Goal: Task Accomplishment & Management: Manage account settings

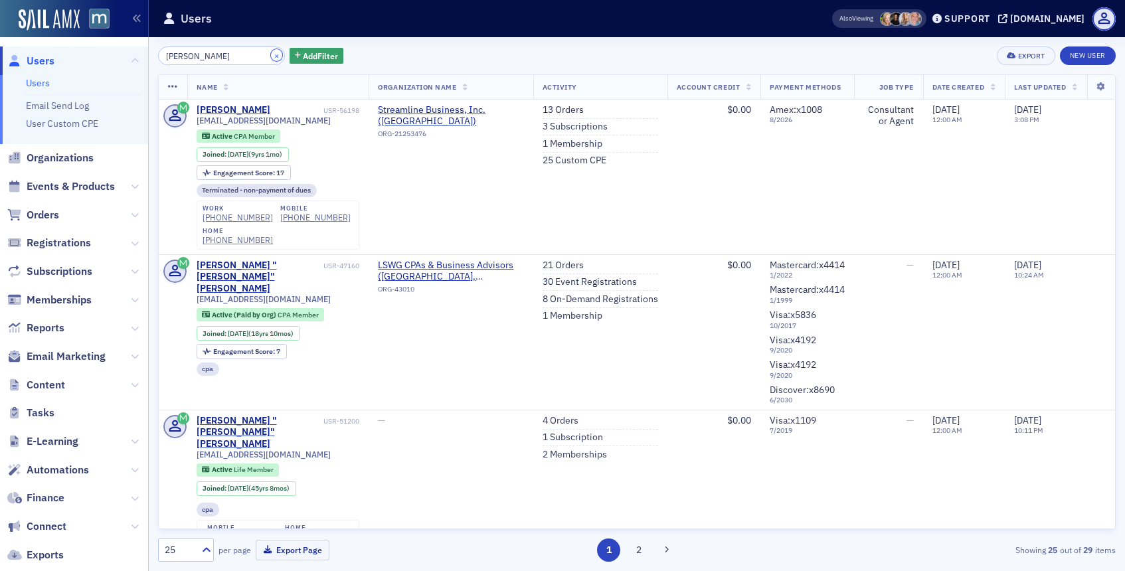
click at [271, 60] on button "×" at bounding box center [277, 55] width 12 height 12
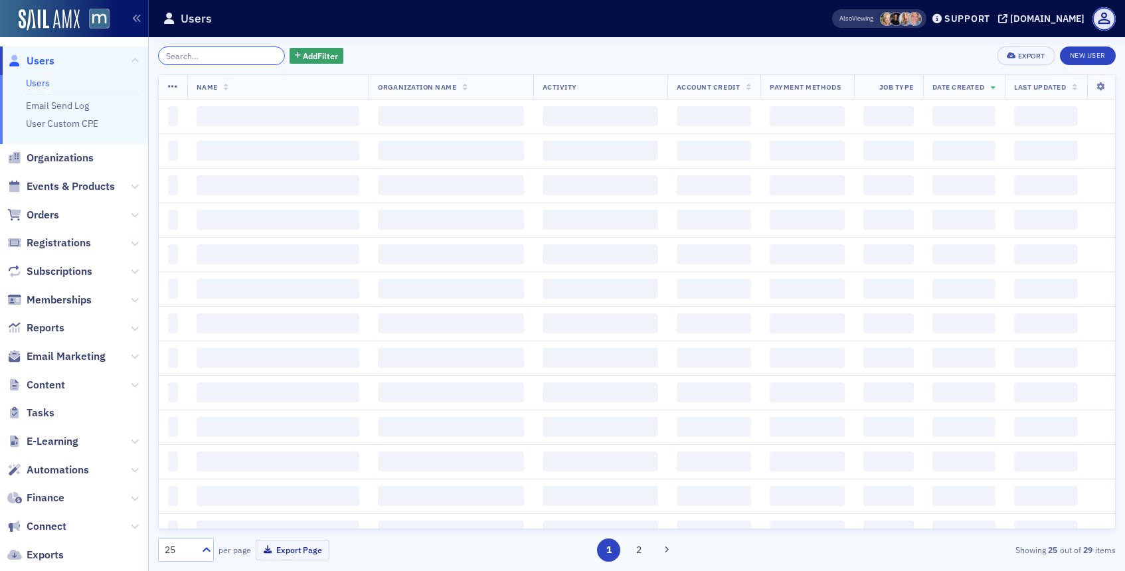
click at [229, 62] on input "search" at bounding box center [221, 55] width 127 height 19
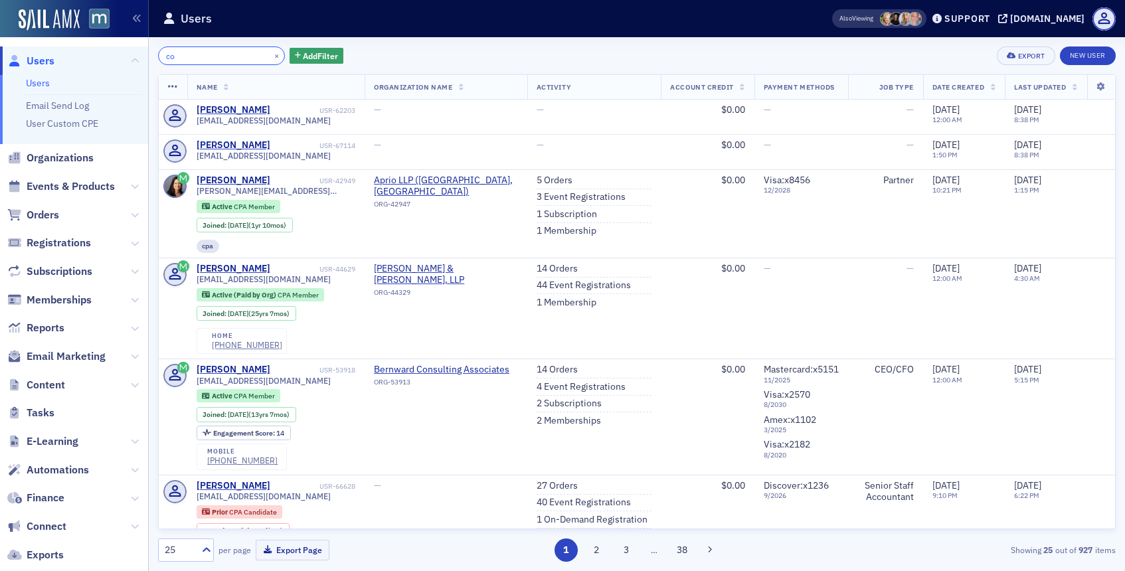
type input "c"
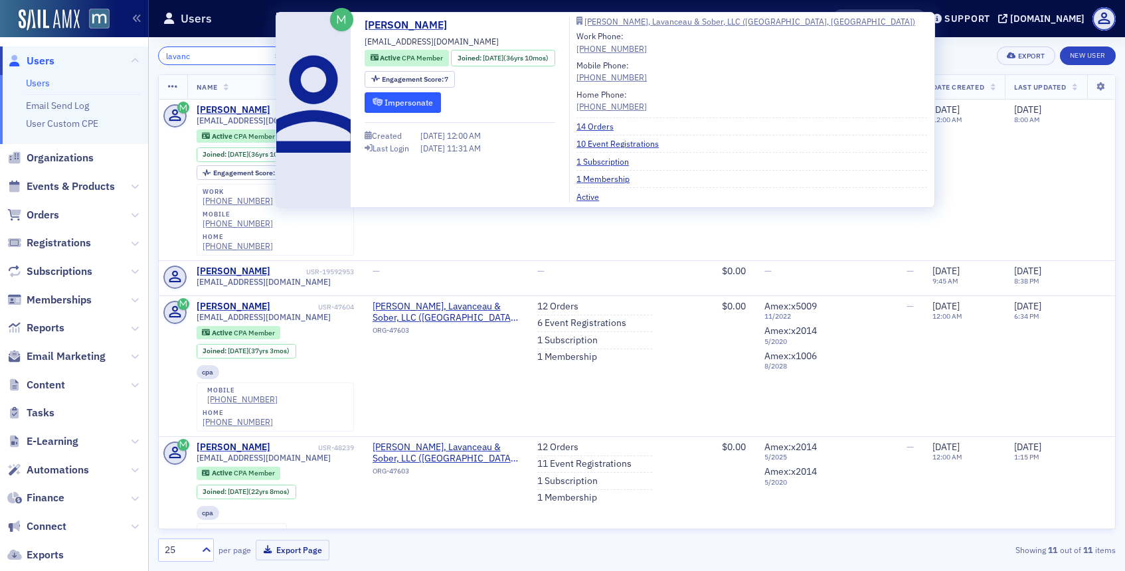
type input "lavanc"
click at [389, 108] on button "Impersonate" at bounding box center [403, 102] width 76 height 21
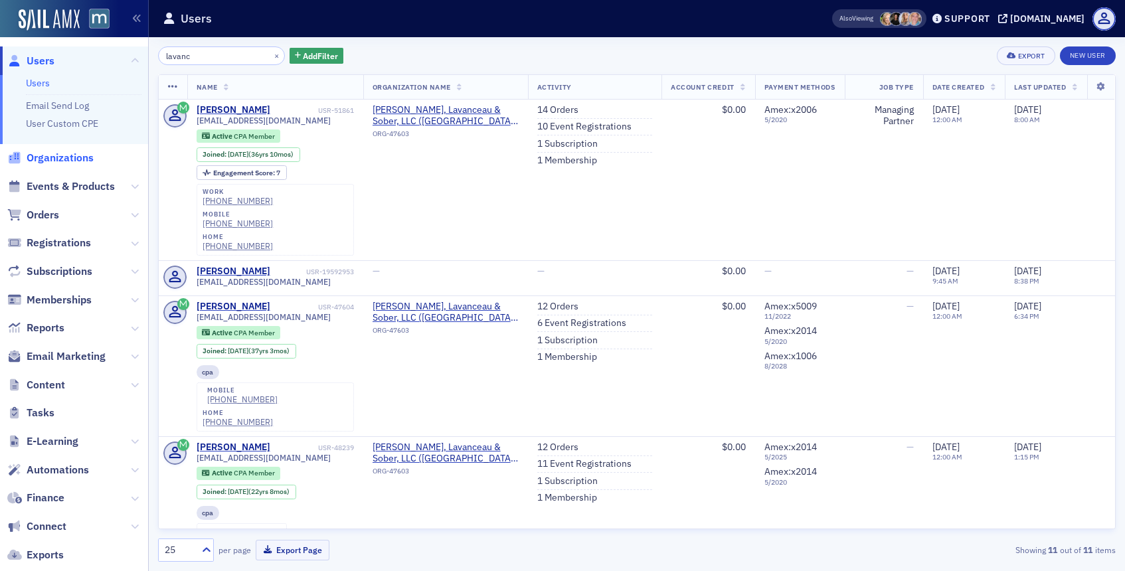
click at [80, 157] on span "Organizations" at bounding box center [60, 158] width 67 height 15
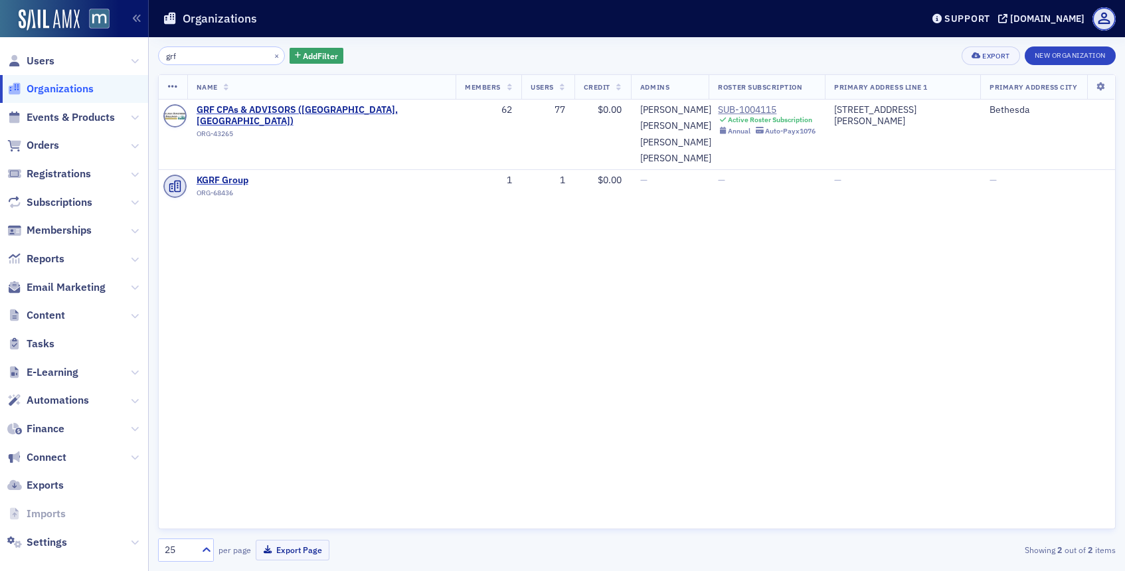
type input "grf"
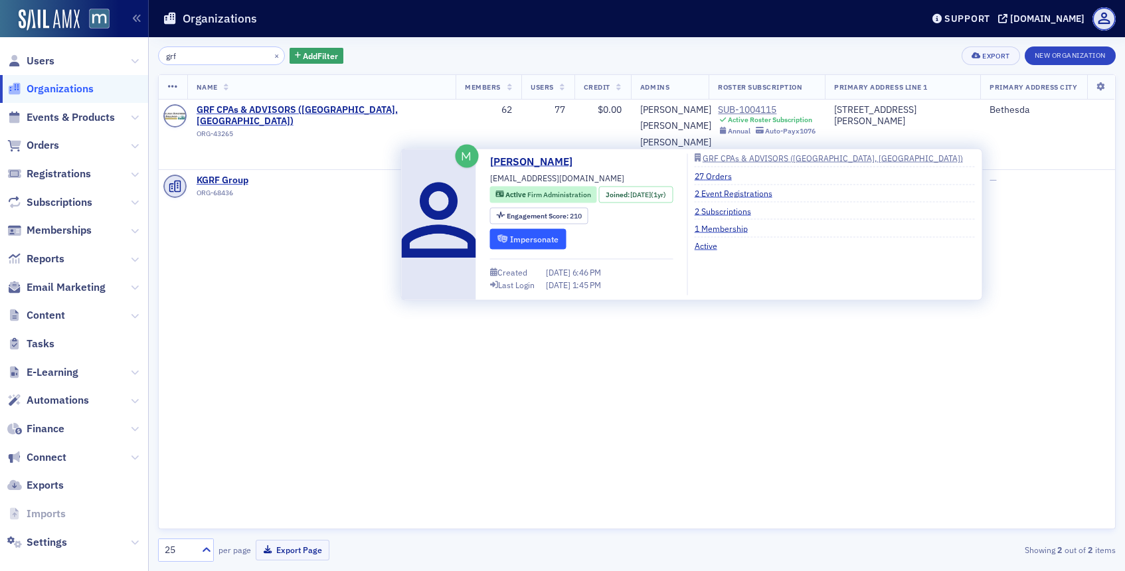
click at [556, 231] on button "Impersonate" at bounding box center [528, 238] width 76 height 21
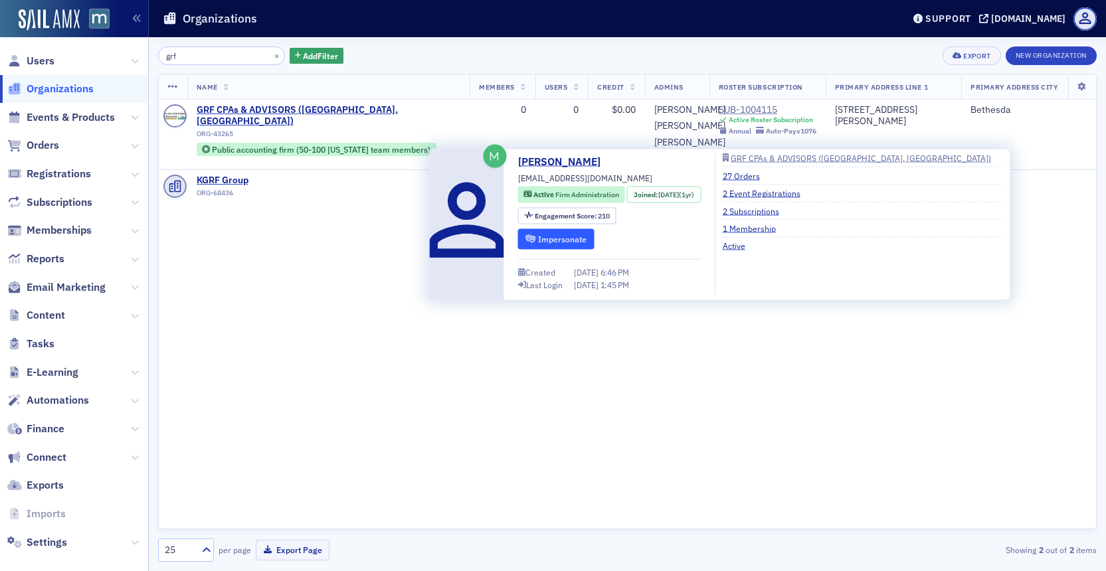
click at [568, 231] on button "Impersonate" at bounding box center [556, 238] width 76 height 21
click at [574, 234] on button "Impersonate" at bounding box center [556, 238] width 76 height 21
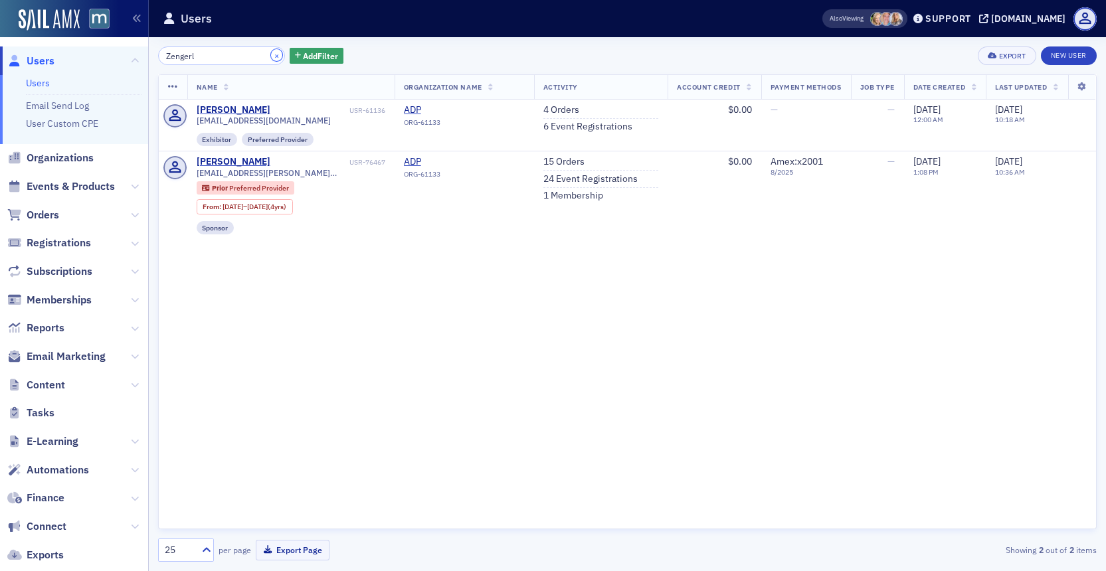
click at [271, 54] on button "×" at bounding box center [277, 55] width 12 height 12
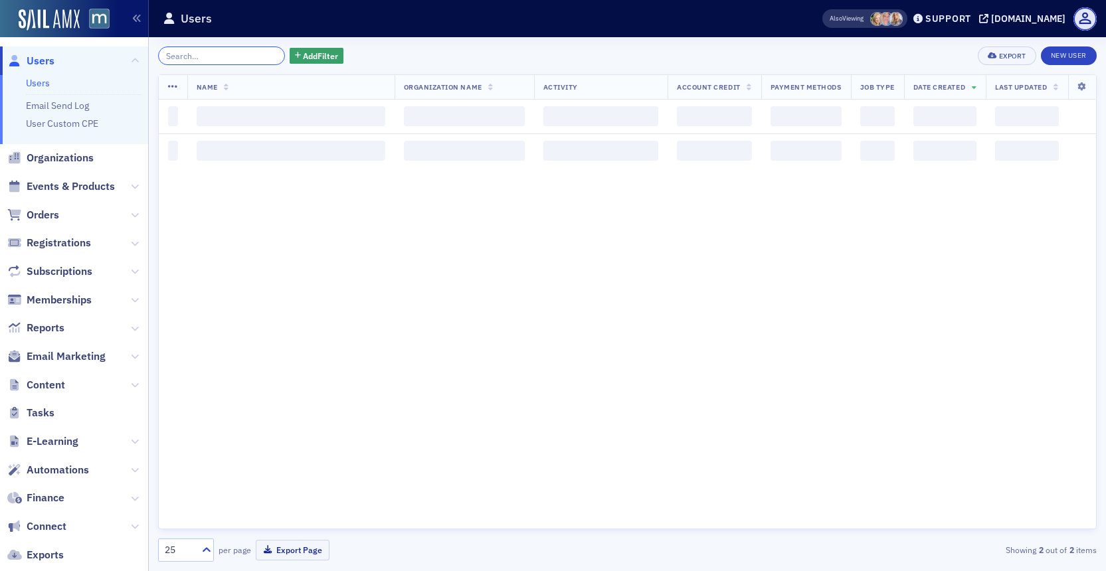
click at [229, 60] on input "search" at bounding box center [221, 55] width 127 height 19
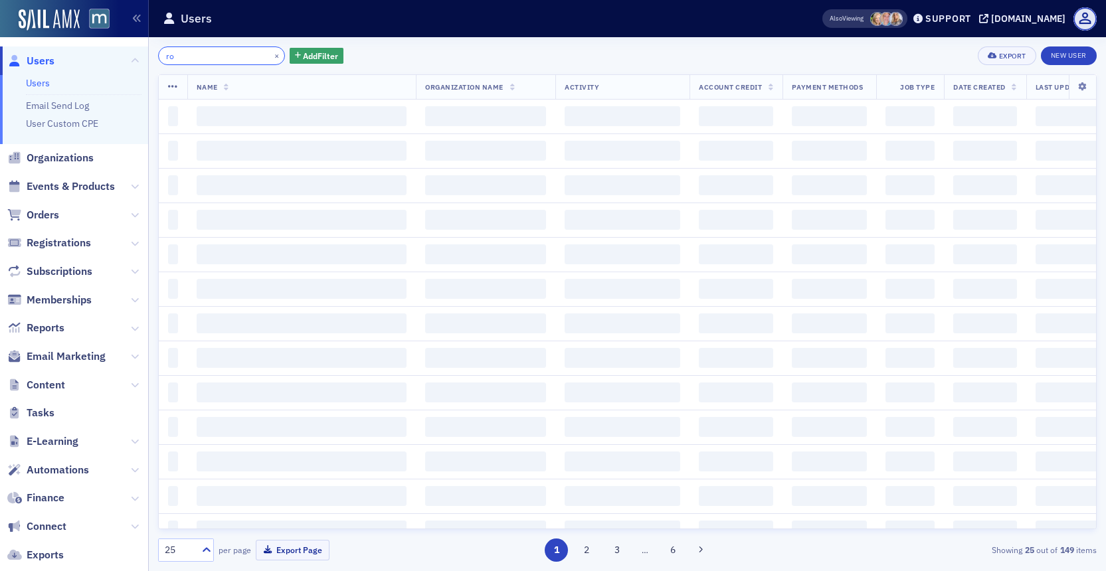
type input "r"
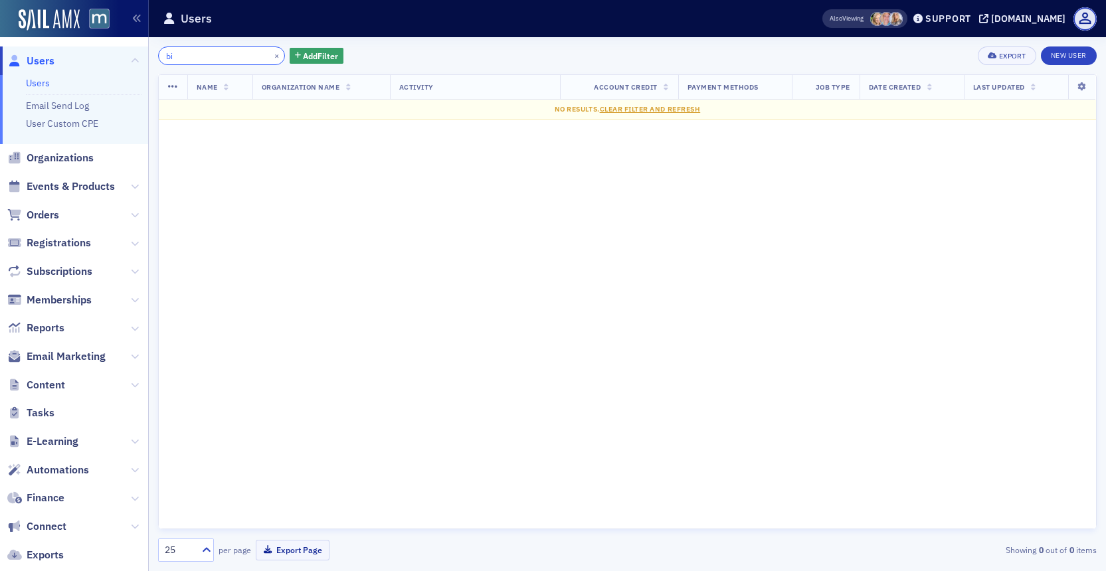
type input "b"
type input "DiChello"
click at [271, 53] on button "×" at bounding box center [277, 55] width 12 height 12
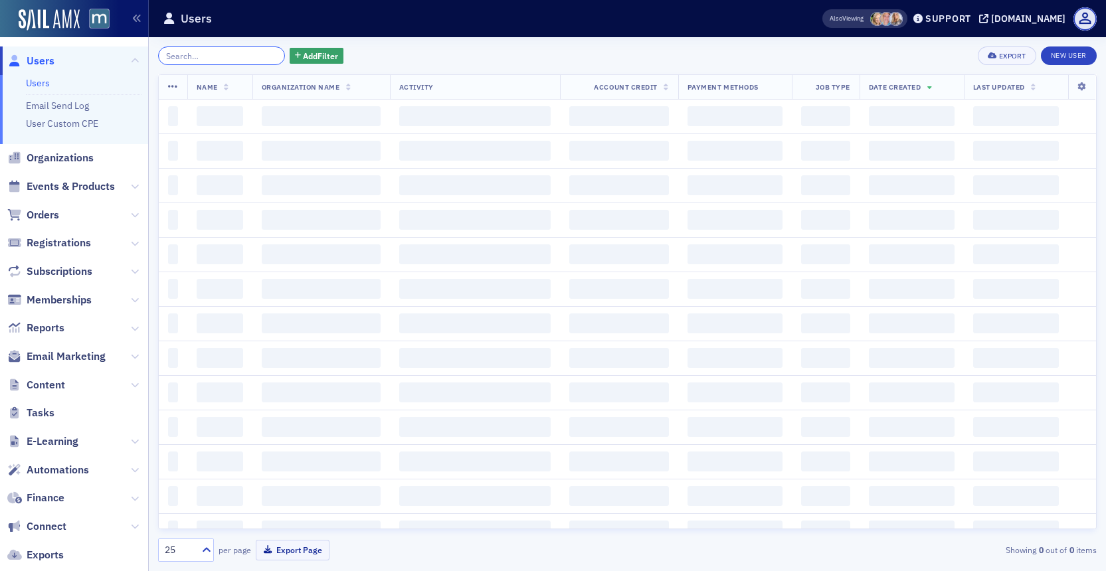
click at [255, 53] on input "search" at bounding box center [221, 55] width 127 height 19
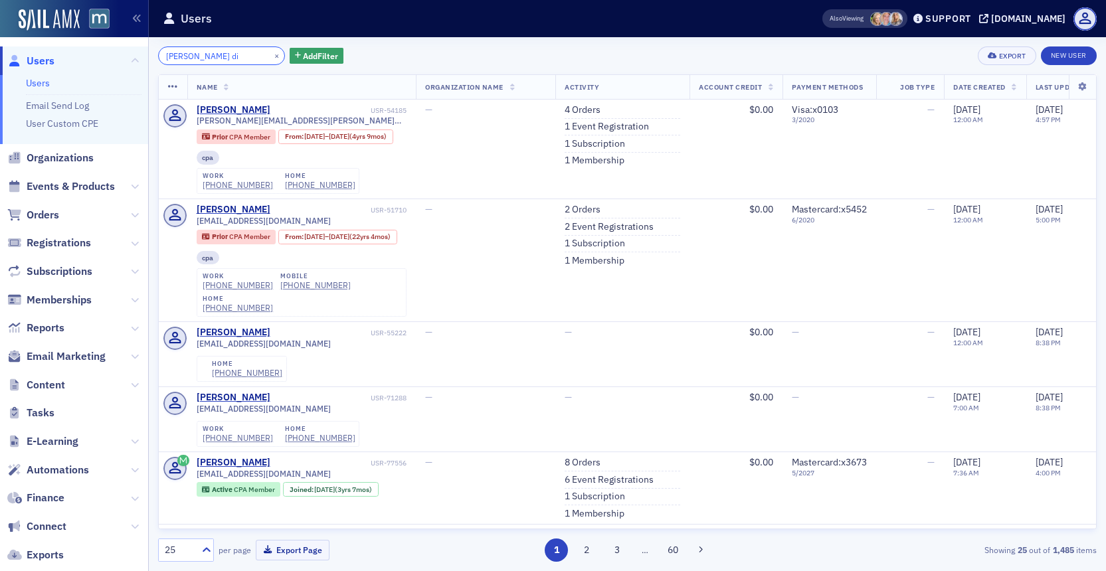
type input "robin di"
click at [271, 48] on div "×" at bounding box center [278, 55] width 14 height 17
click at [271, 50] on button "×" at bounding box center [277, 55] width 12 height 12
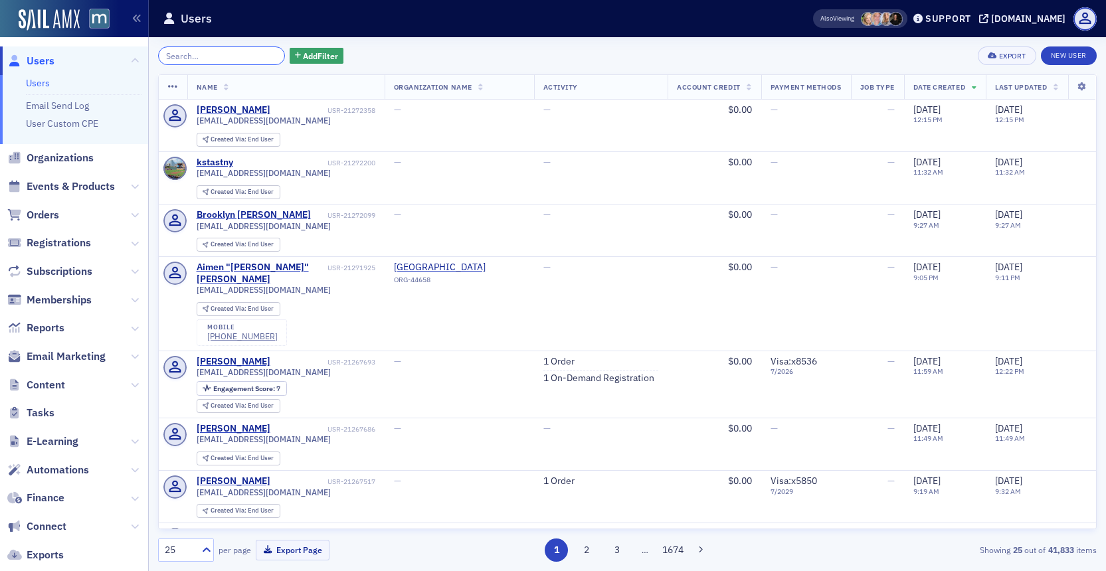
click at [210, 59] on input "search" at bounding box center [221, 55] width 127 height 19
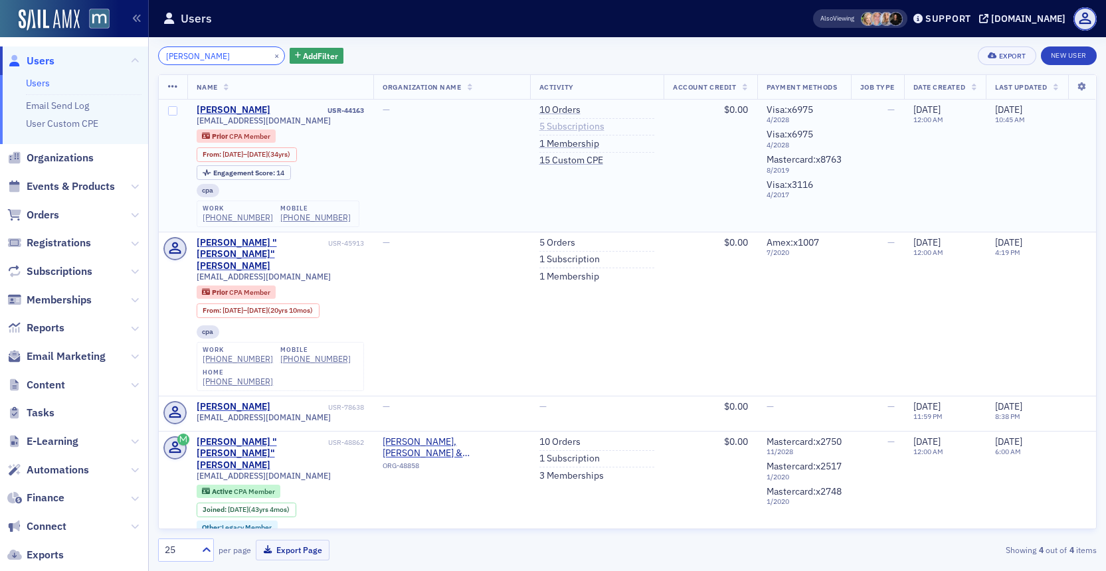
type input "furey"
click at [561, 126] on link "5 Subscriptions" at bounding box center [571, 127] width 65 height 12
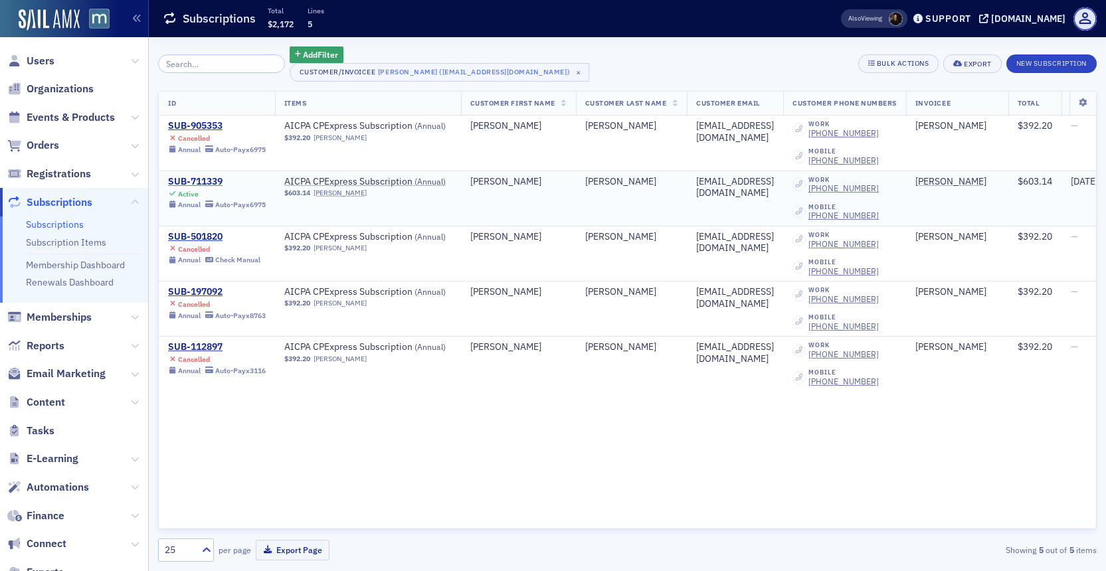
click at [199, 182] on div "SUB-711339" at bounding box center [217, 182] width 98 height 12
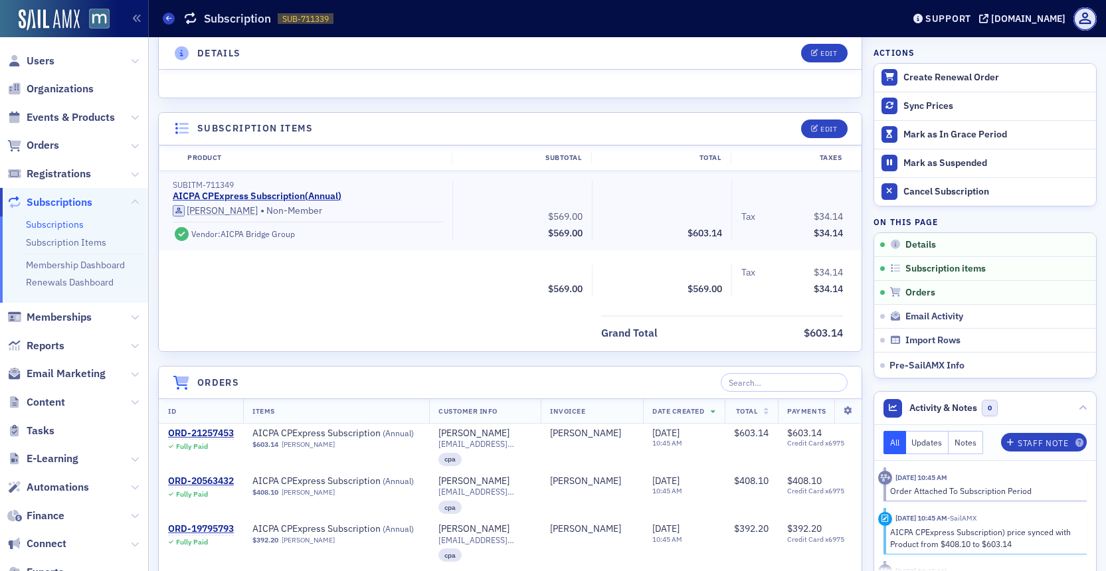
scroll to position [274, 0]
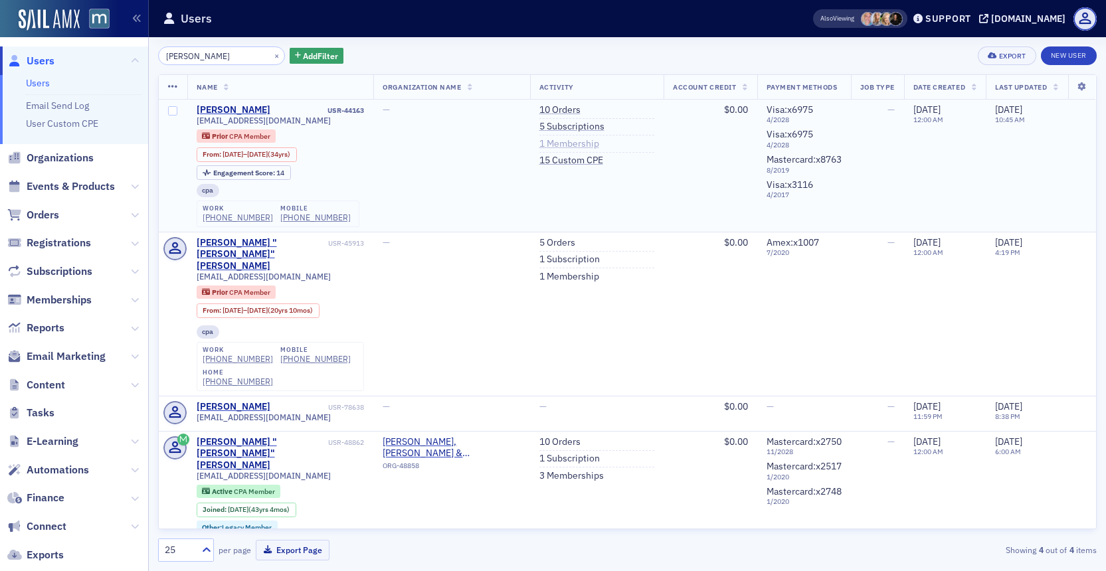
click at [592, 145] on link "1 Membership" at bounding box center [569, 144] width 60 height 12
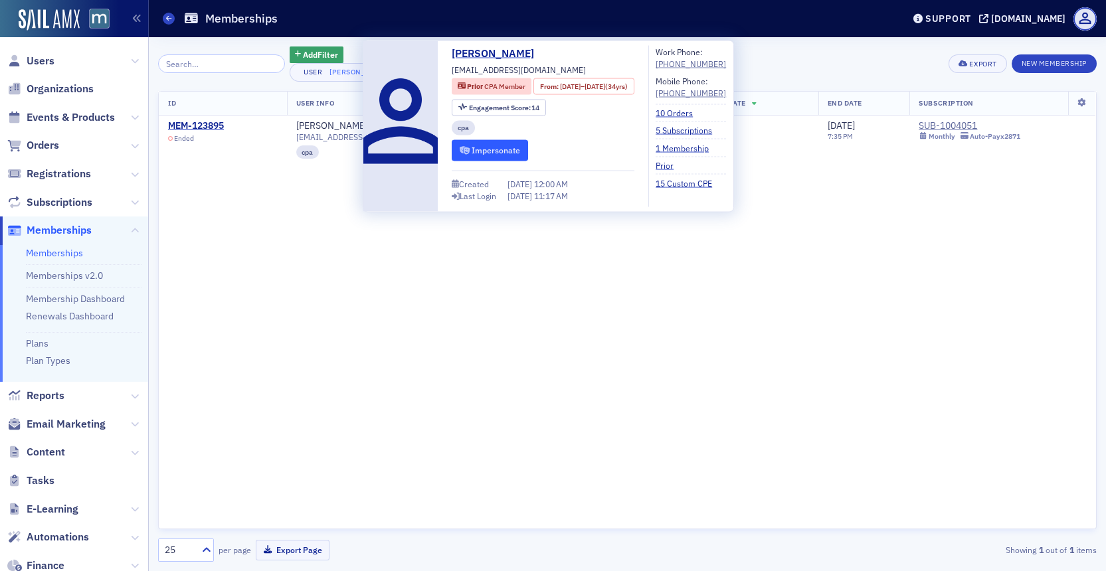
click at [481, 155] on button "Impersonate" at bounding box center [490, 150] width 76 height 21
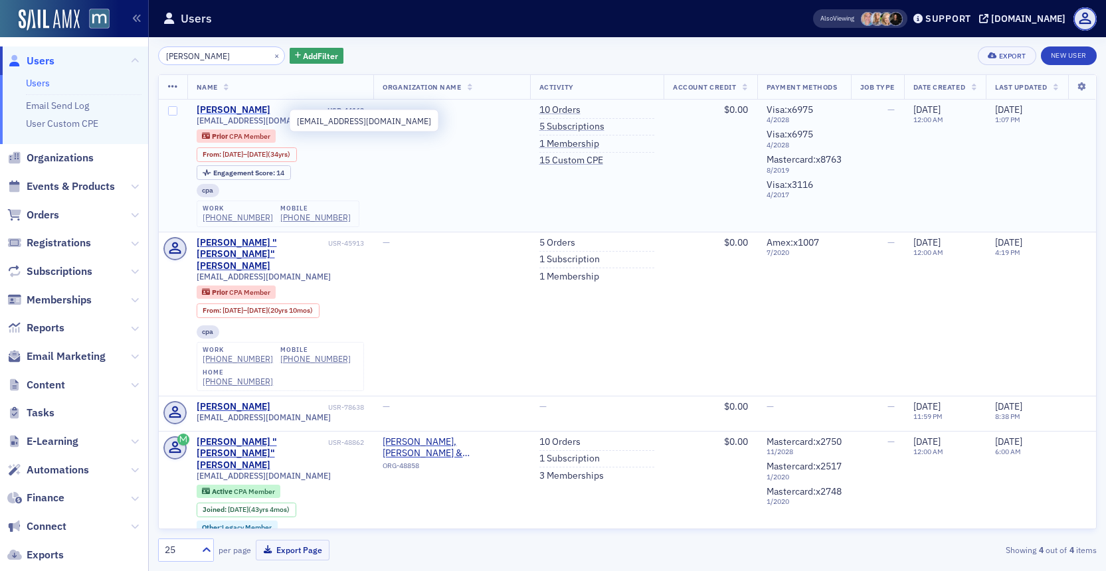
click at [230, 112] on div "Michael Furey" at bounding box center [234, 110] width 74 height 12
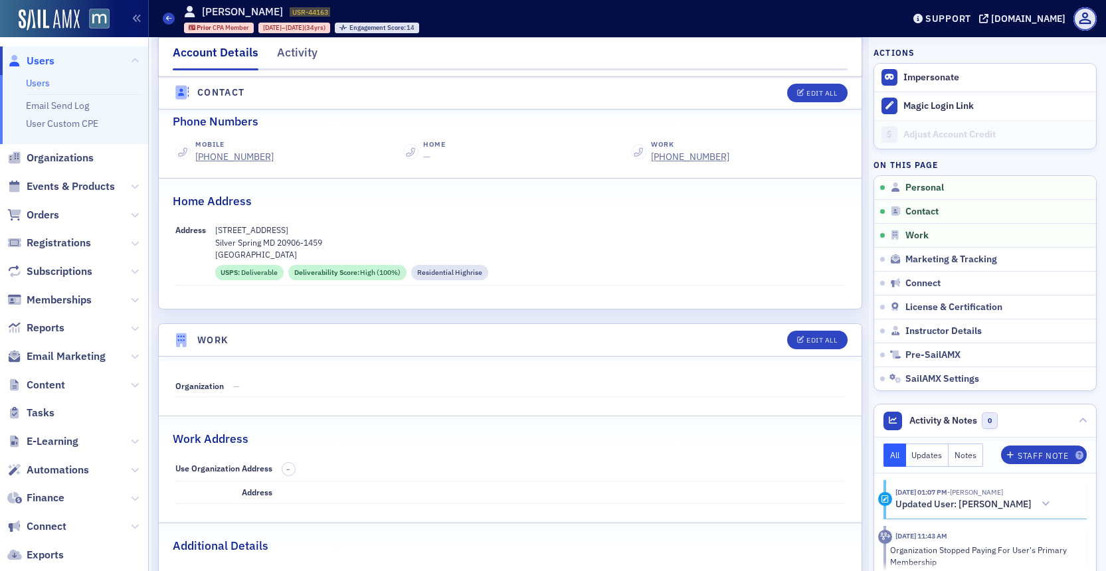
scroll to position [562, 0]
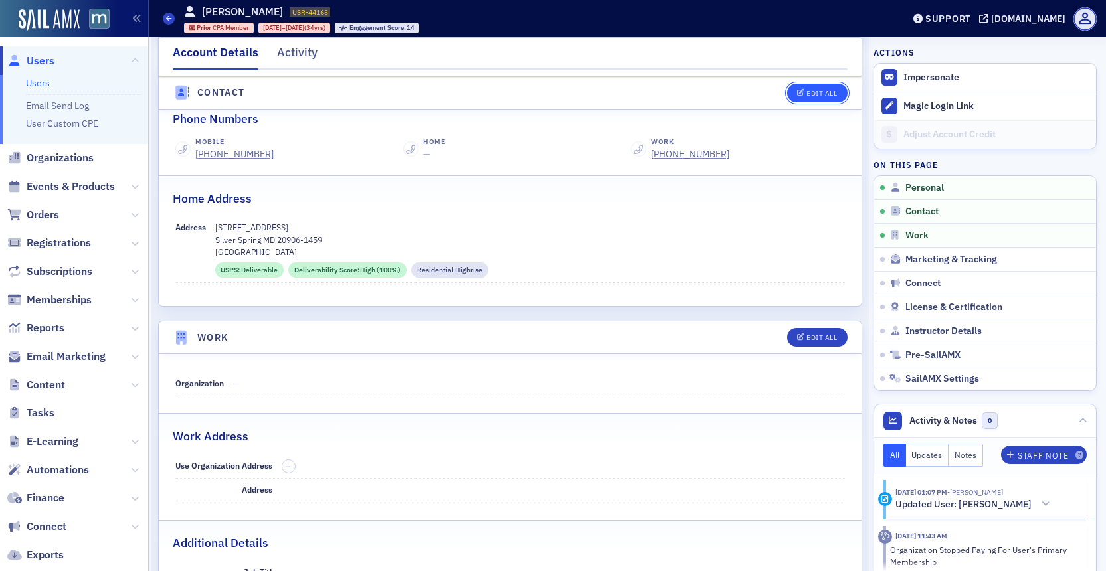
click at [812, 95] on div "Edit All" at bounding box center [821, 93] width 31 height 7
select select "US"
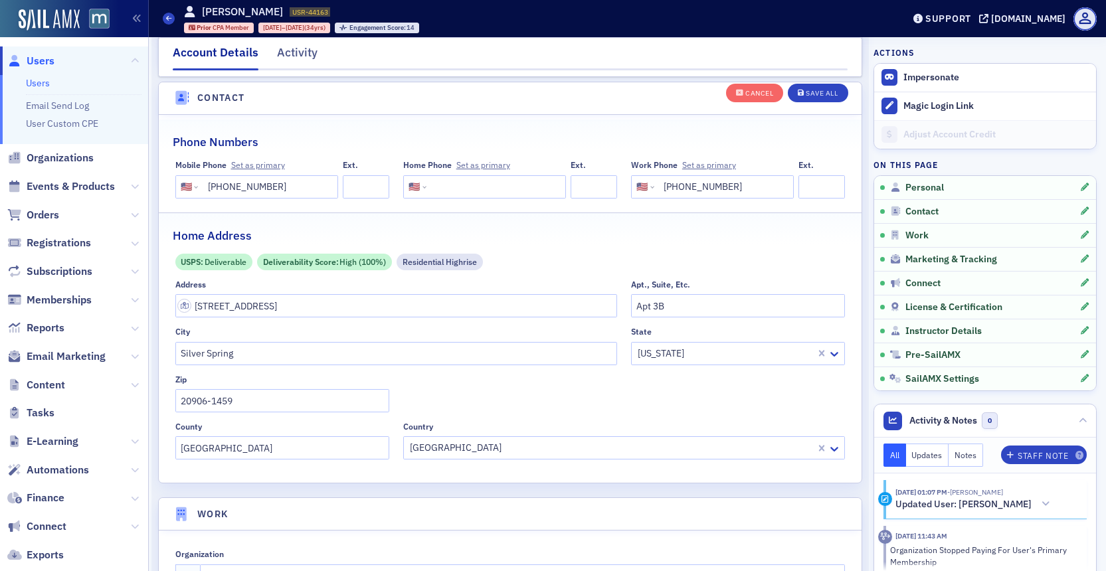
scroll to position [662, 0]
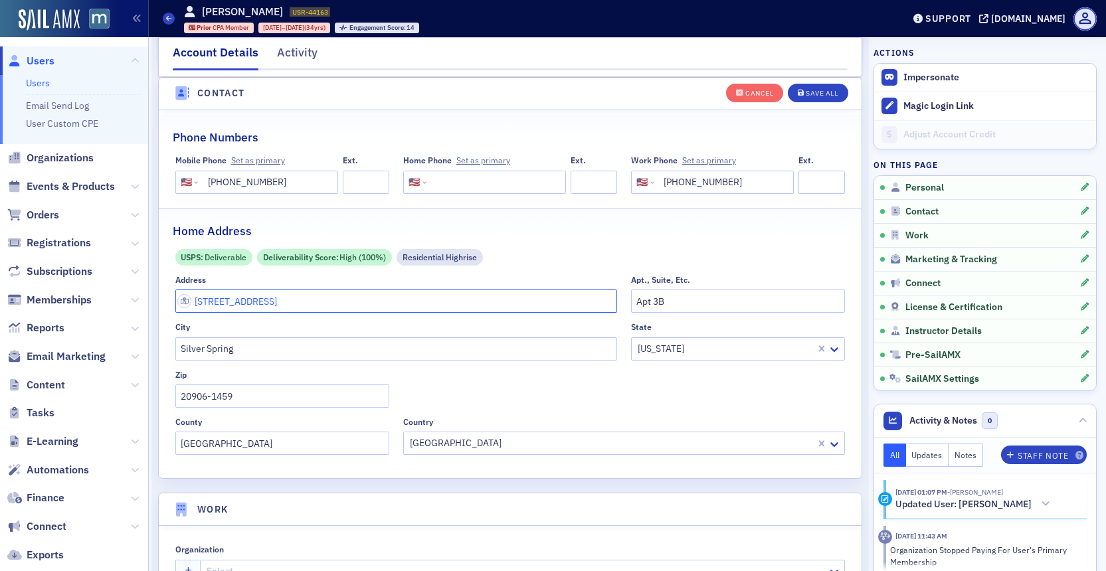
click at [248, 301] on input "15301 Wallbrook Ct" at bounding box center [396, 301] width 442 height 23
type input "5803 Addison Rd"
type input "Seat Pleasant"
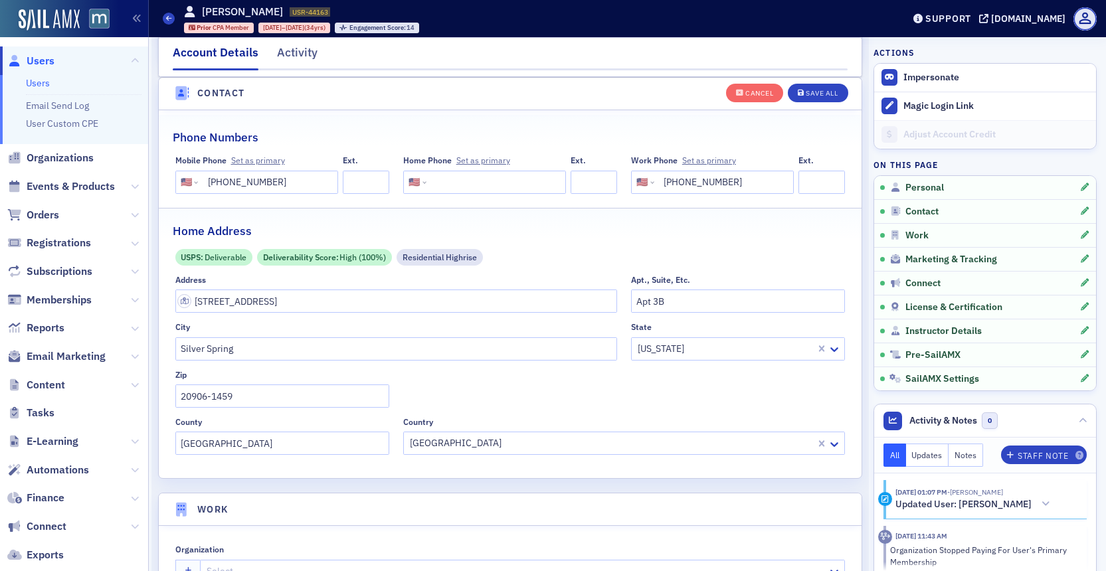
type input "20743"
type input "Prince George's County"
drag, startPoint x: 295, startPoint y: 347, endPoint x: 179, endPoint y: 334, distance: 116.3
click at [179, 334] on div "City Seat Pleasant" at bounding box center [396, 341] width 442 height 38
type input "Bethesda"
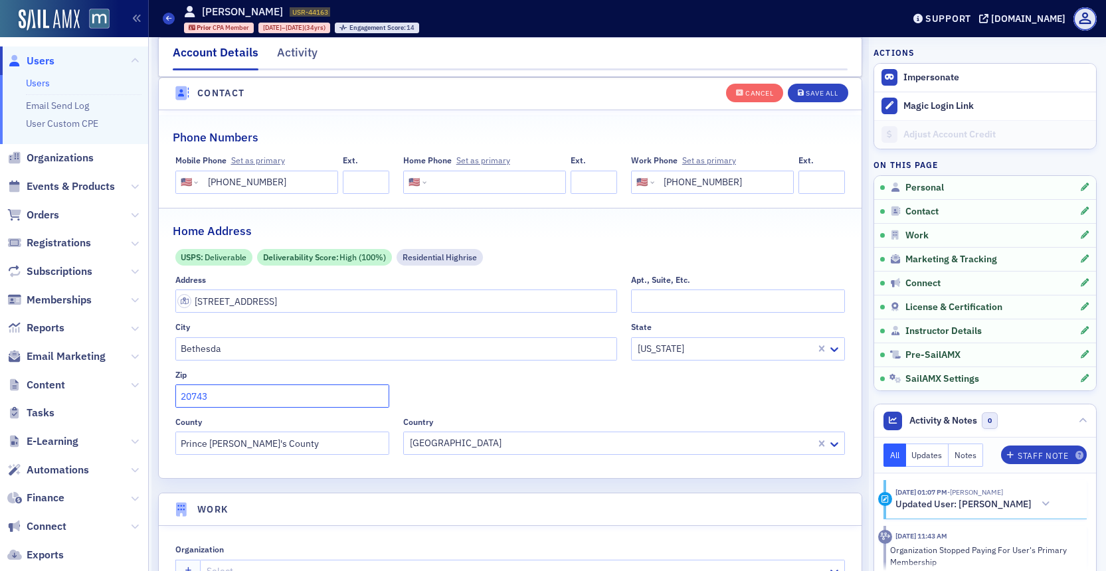
click at [219, 394] on input "20743" at bounding box center [282, 395] width 214 height 23
click at [819, 98] on button "Save All" at bounding box center [818, 92] width 60 height 19
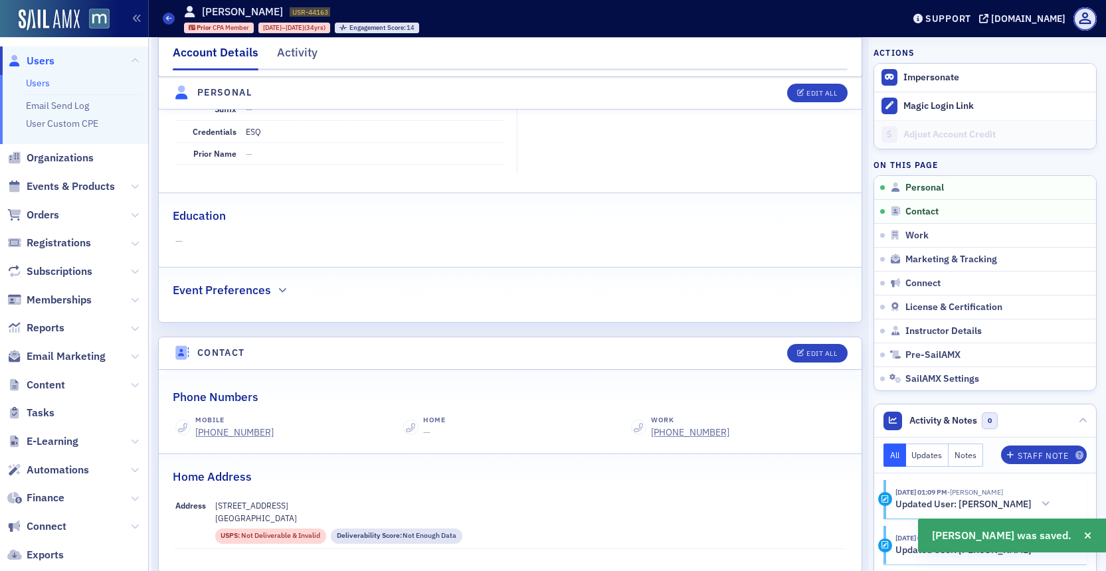
scroll to position [253, 0]
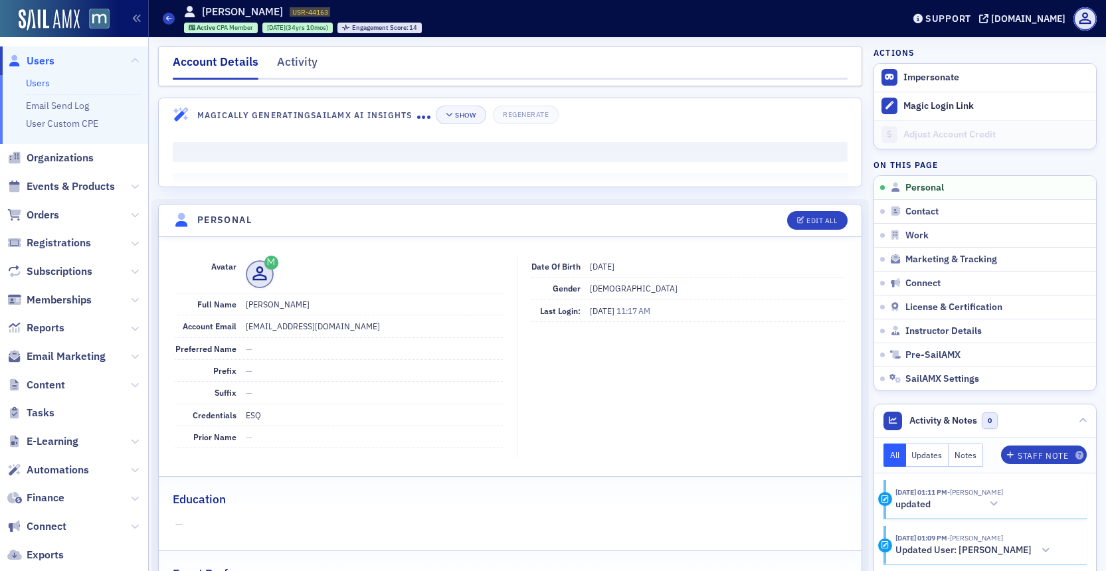
click at [50, 59] on span "Users" at bounding box center [41, 61] width 28 height 15
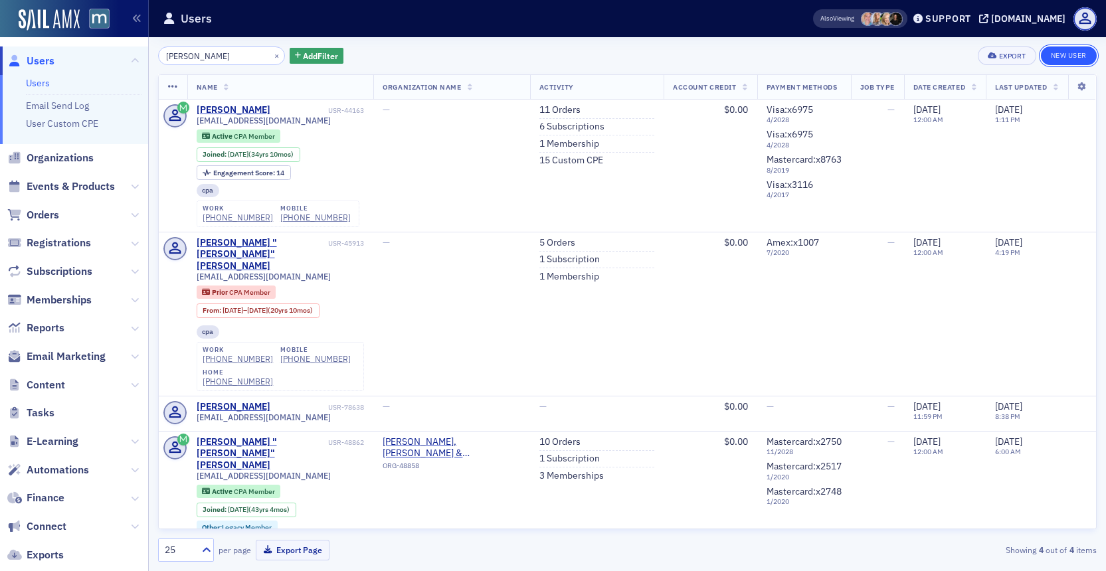
click at [1057, 52] on link "New User" at bounding box center [1069, 55] width 56 height 19
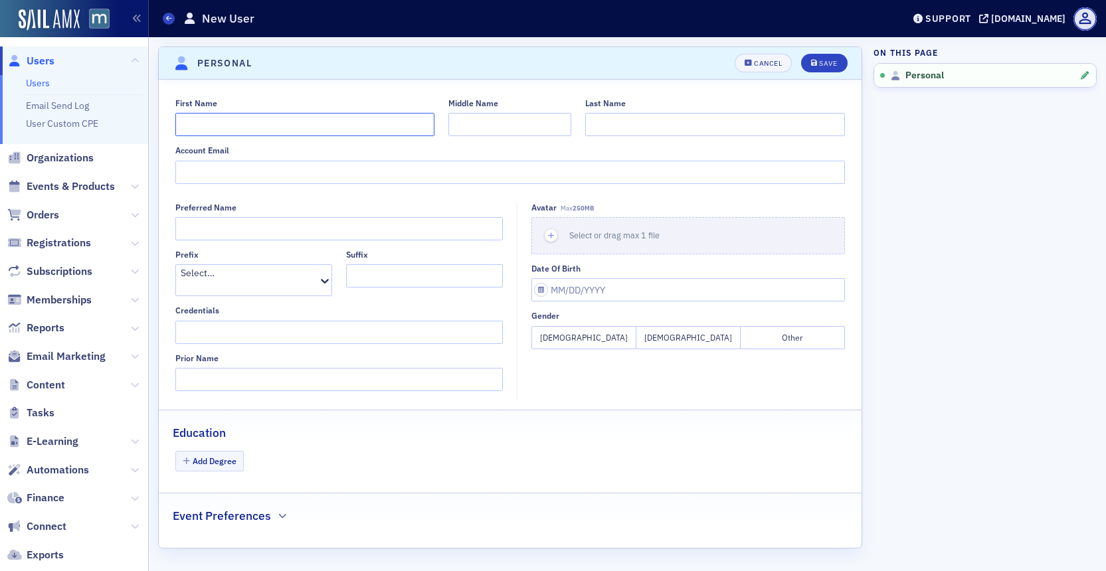
click at [306, 121] on input "First Name" at bounding box center [305, 124] width 260 height 23
type input "Robin"
type input "Bibens"
click at [313, 165] on input "Account Email" at bounding box center [510, 172] width 670 height 23
paste input "[EMAIL_ADDRESS][DOMAIN_NAME]"
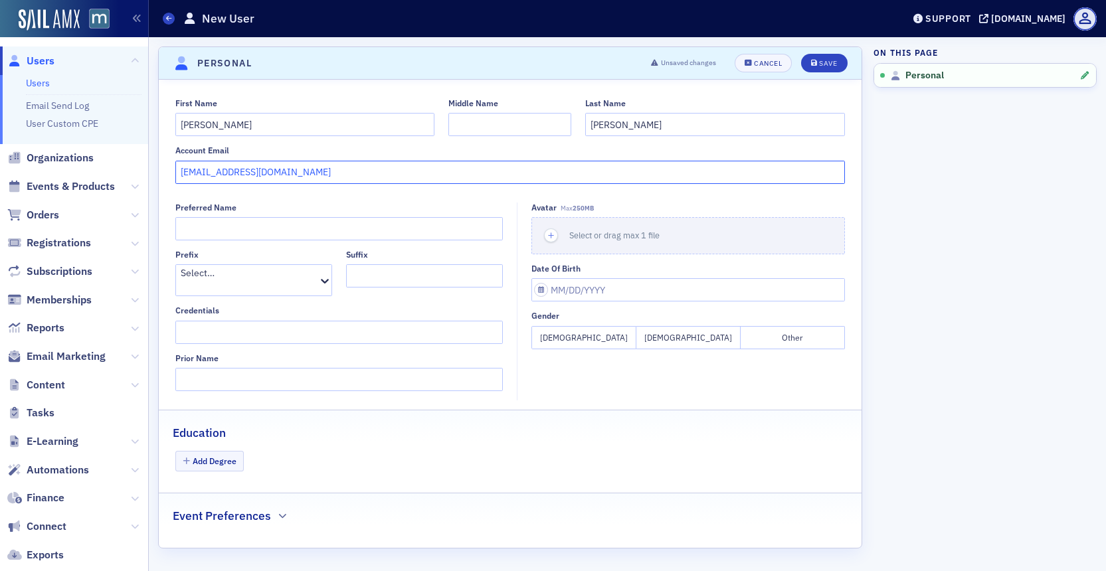
type input "[EMAIL_ADDRESS][DOMAIN_NAME]"
click at [832, 74] on header "Personal Unsaved changes Cancel Save" at bounding box center [510, 63] width 703 height 33
click at [799, 66] on div "Unsaved changes Cancel Save" at bounding box center [743, 63] width 205 height 19
click at [822, 60] on div "Save" at bounding box center [828, 63] width 18 height 7
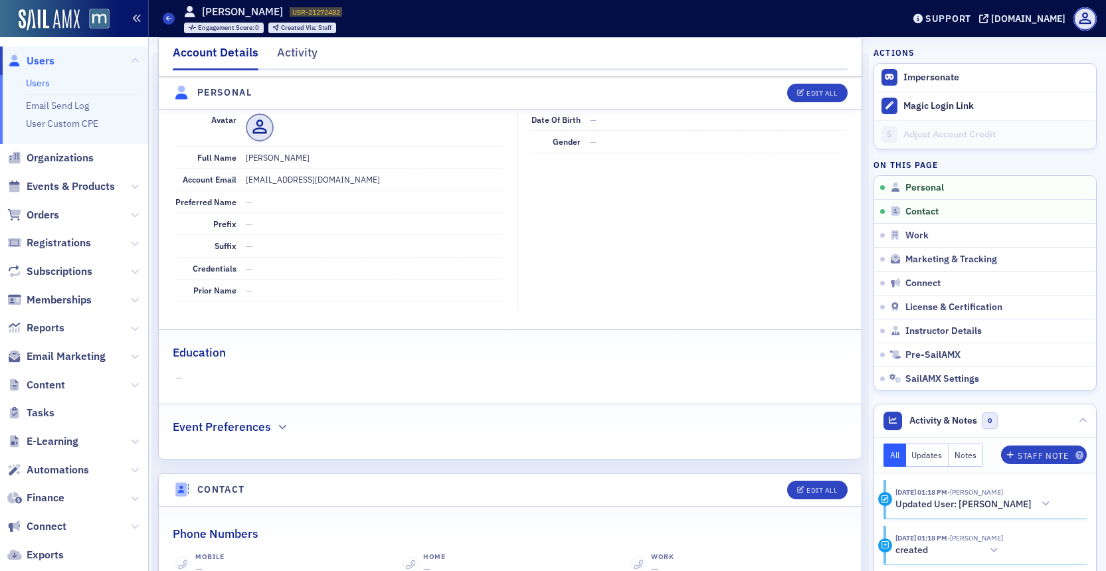
scroll to position [160, 0]
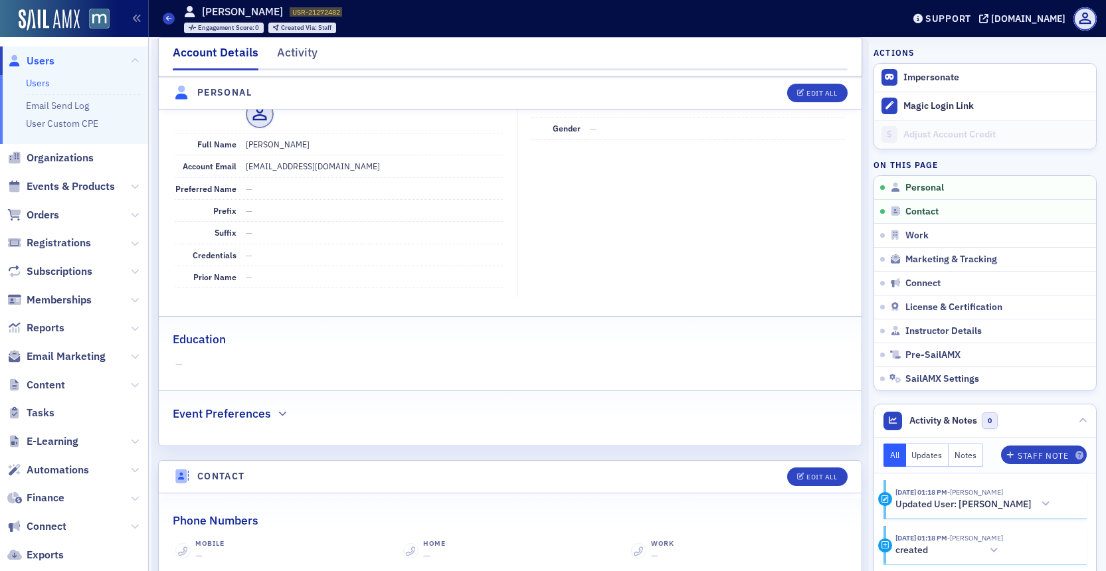
click at [784, 91] on div "Edit All" at bounding box center [812, 93] width 69 height 19
click at [799, 90] on icon "button" at bounding box center [801, 93] width 8 height 7
select select "US"
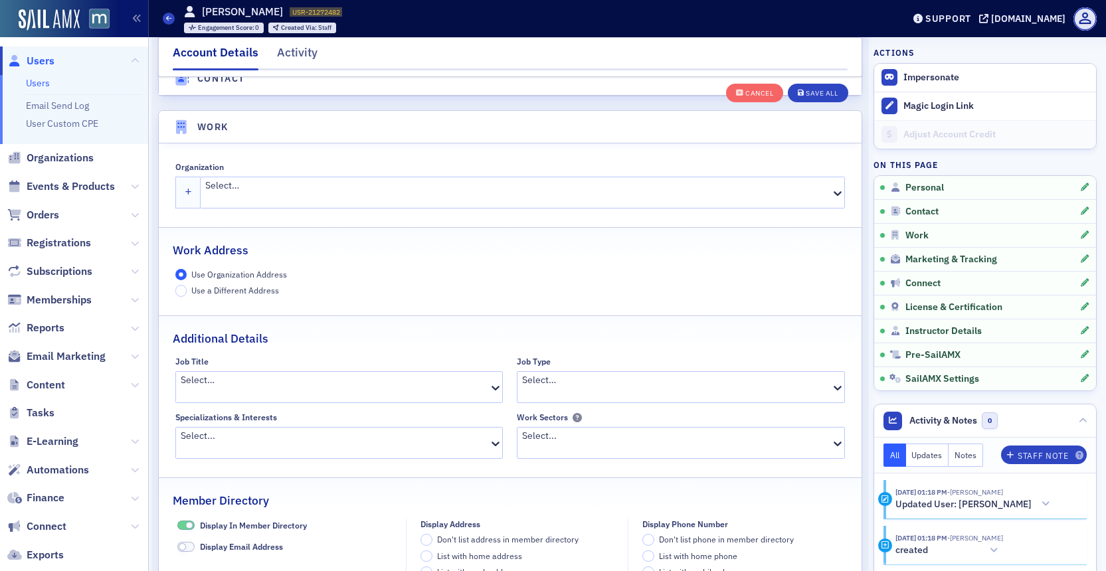
scroll to position [1034, 0]
click at [507, 195] on div at bounding box center [517, 202] width 624 height 14
type input "grf"
click at [823, 90] on div "Save All" at bounding box center [821, 93] width 32 height 7
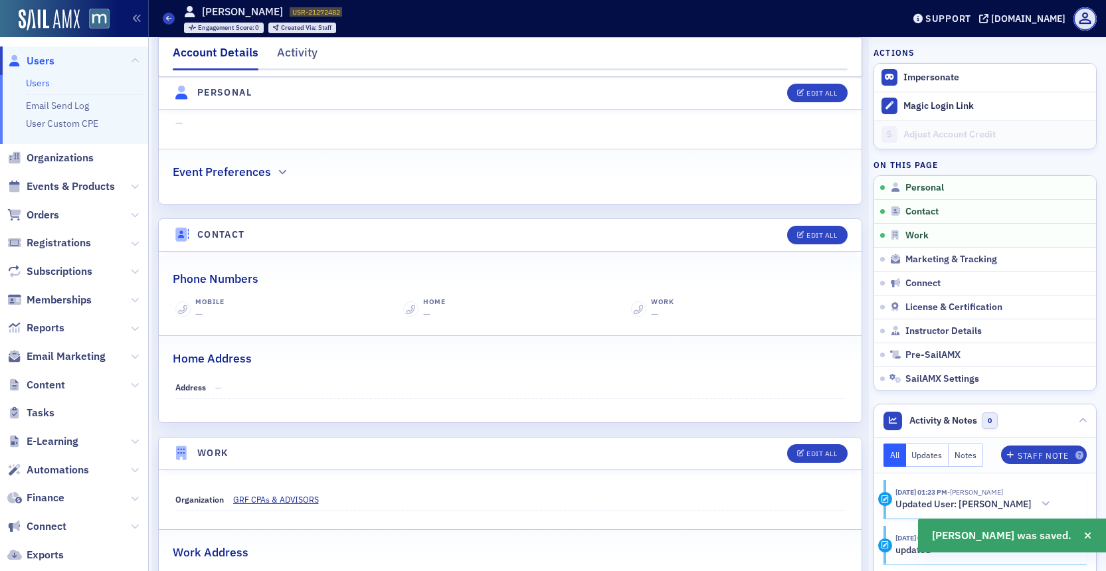
scroll to position [401, 0]
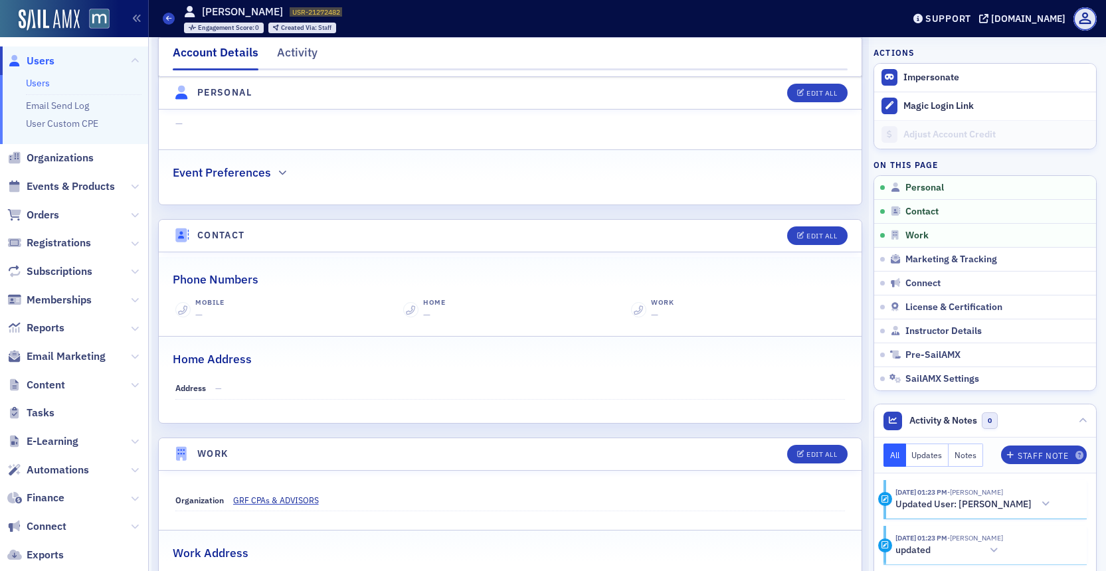
click at [39, 60] on span "Users" at bounding box center [41, 61] width 28 height 15
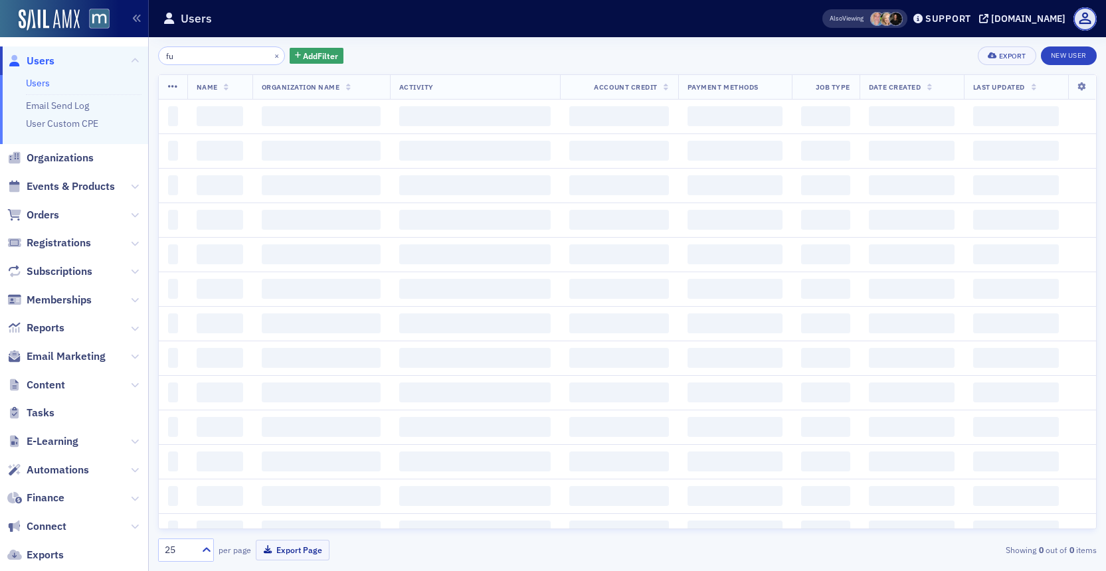
type input "f"
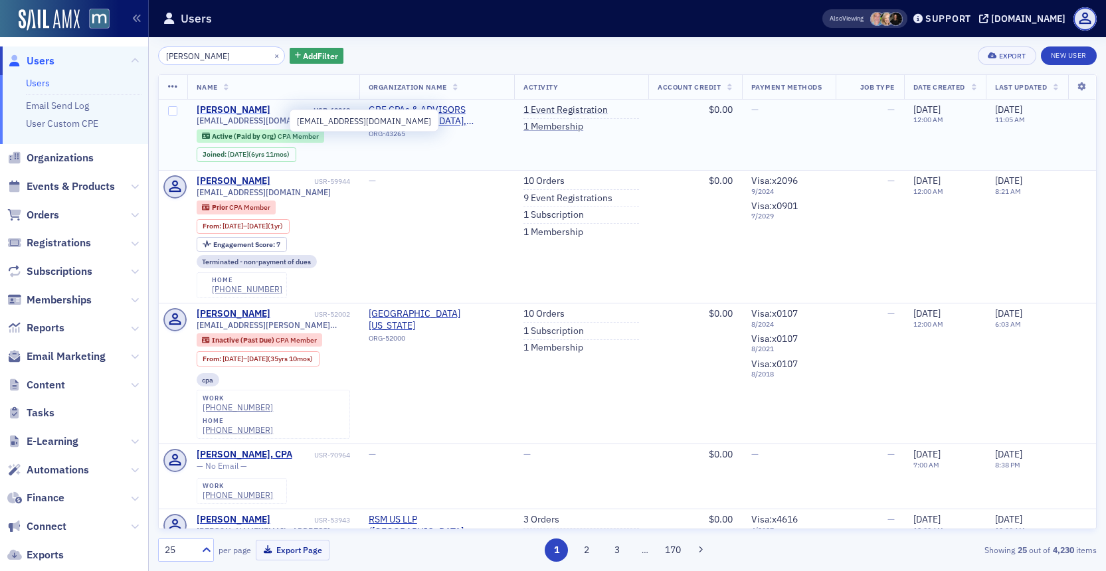
type input "alison al"
click at [232, 115] on div "Alison Albrecht" at bounding box center [234, 110] width 74 height 12
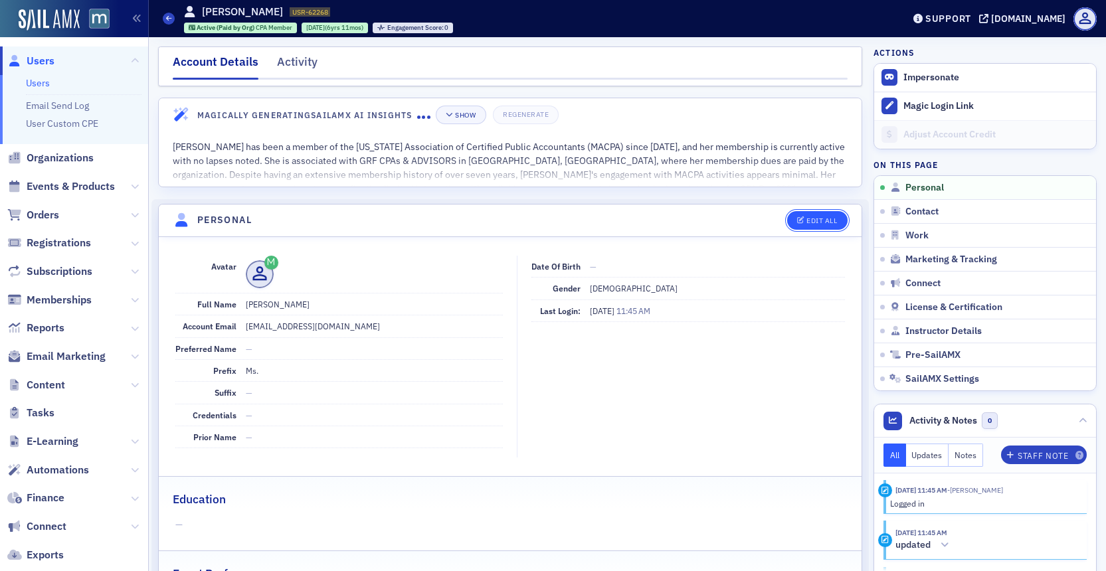
click at [806, 212] on button "Edit All" at bounding box center [817, 220] width 60 height 19
select select "US"
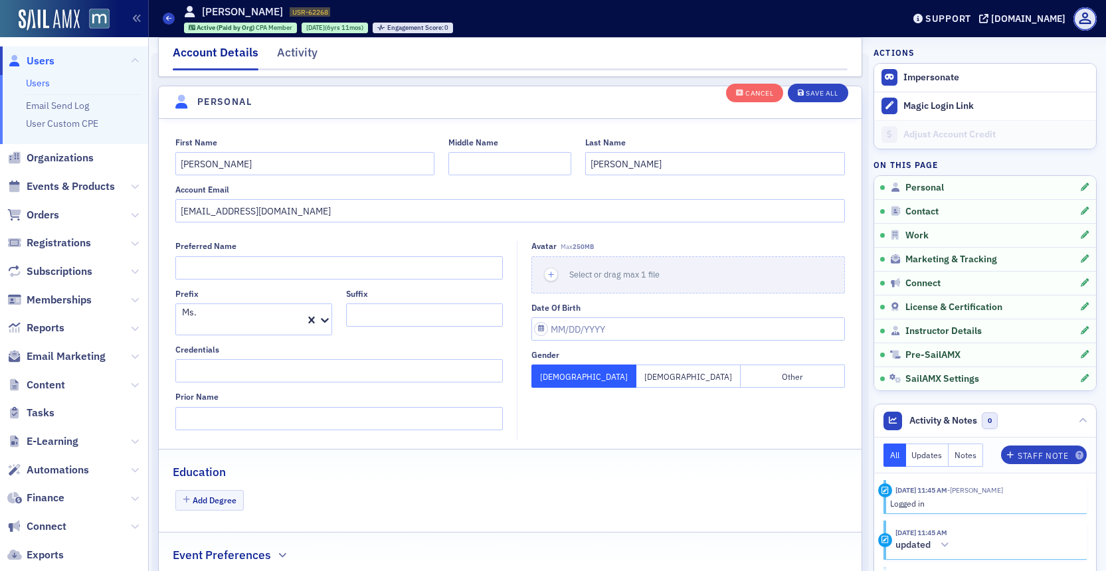
scroll to position [155, 0]
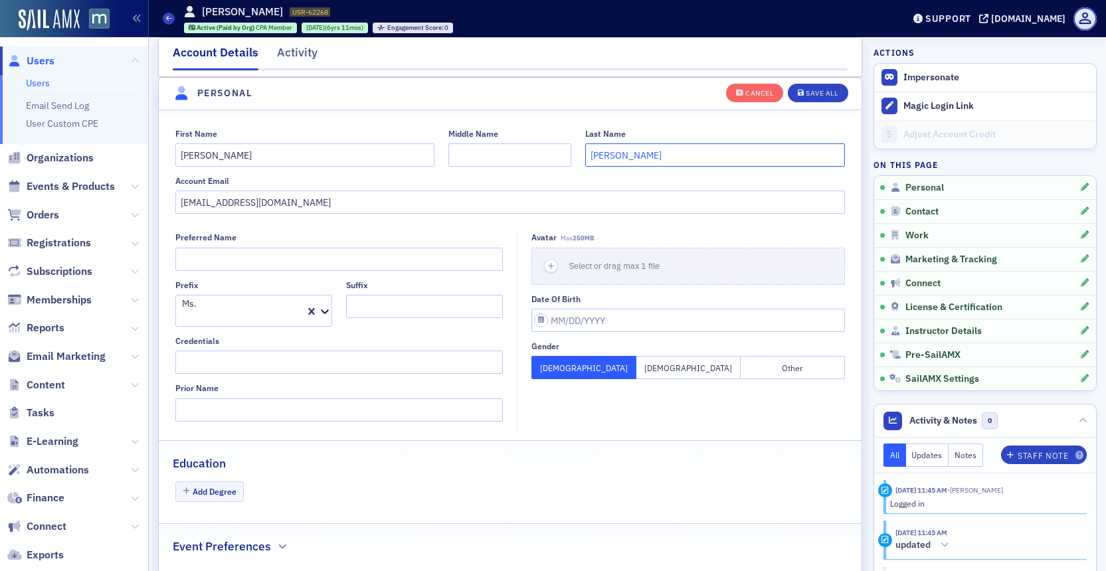
drag, startPoint x: 655, startPoint y: 161, endPoint x: 539, endPoint y: 159, distance: 116.2
click at [539, 161] on div "First Name Alison Middle Name Last Name Albrecht" at bounding box center [510, 148] width 670 height 38
type input "Conkin"
click at [403, 195] on input "aalbrecht@grfcpa.com" at bounding box center [510, 202] width 670 height 23
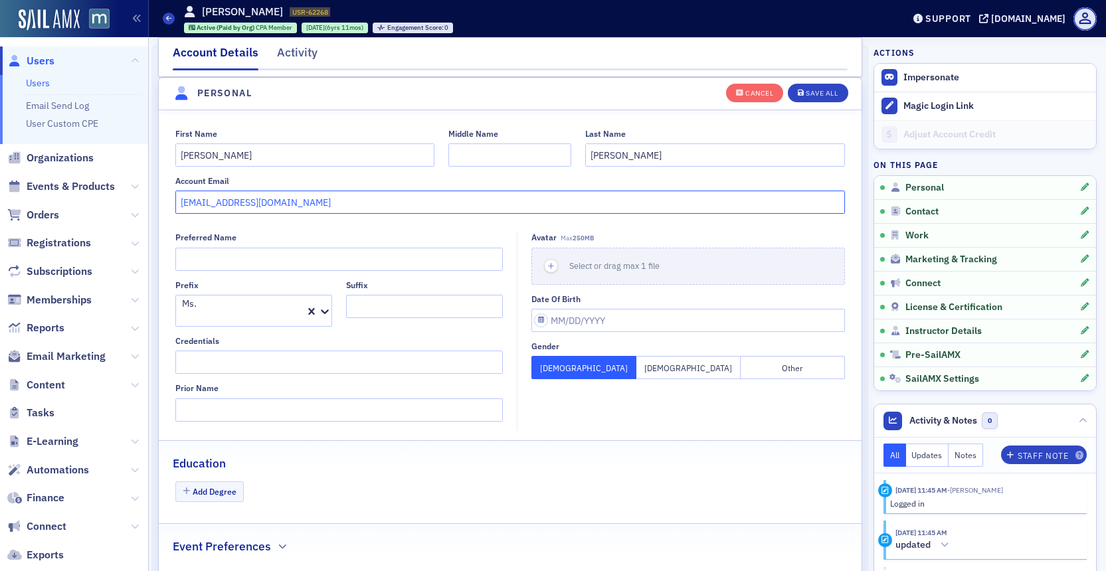
click at [403, 195] on input "aalbrecht@grfcpa.com" at bounding box center [510, 202] width 670 height 23
paste input "conklin"
type input "aconklin@grfcpa.com"
click at [608, 157] on input "Conkin" at bounding box center [715, 154] width 260 height 23
type input "Conklin"
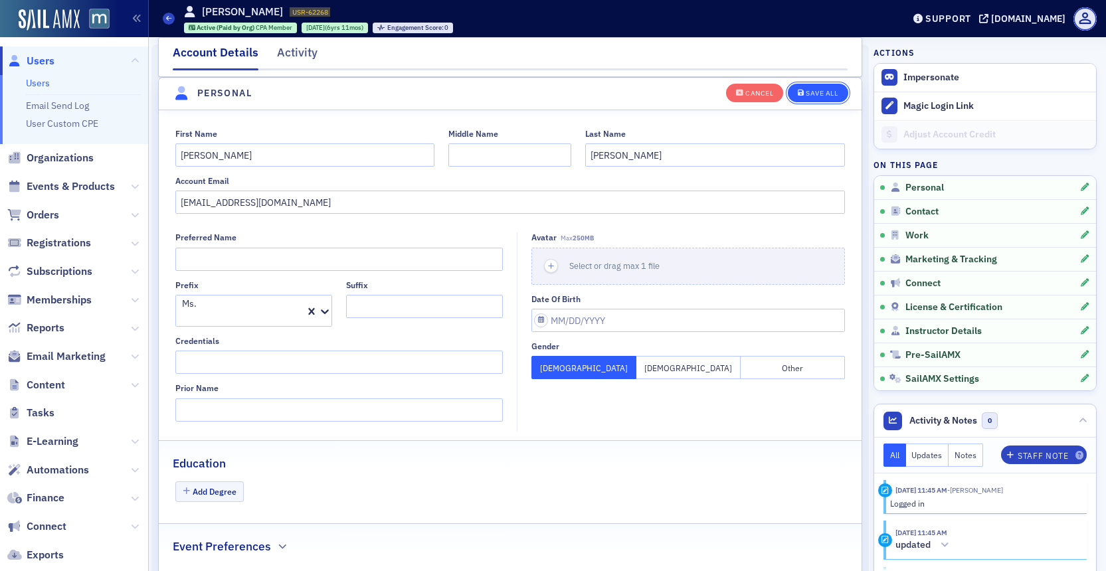
click at [810, 90] on div "Save All" at bounding box center [821, 93] width 32 height 7
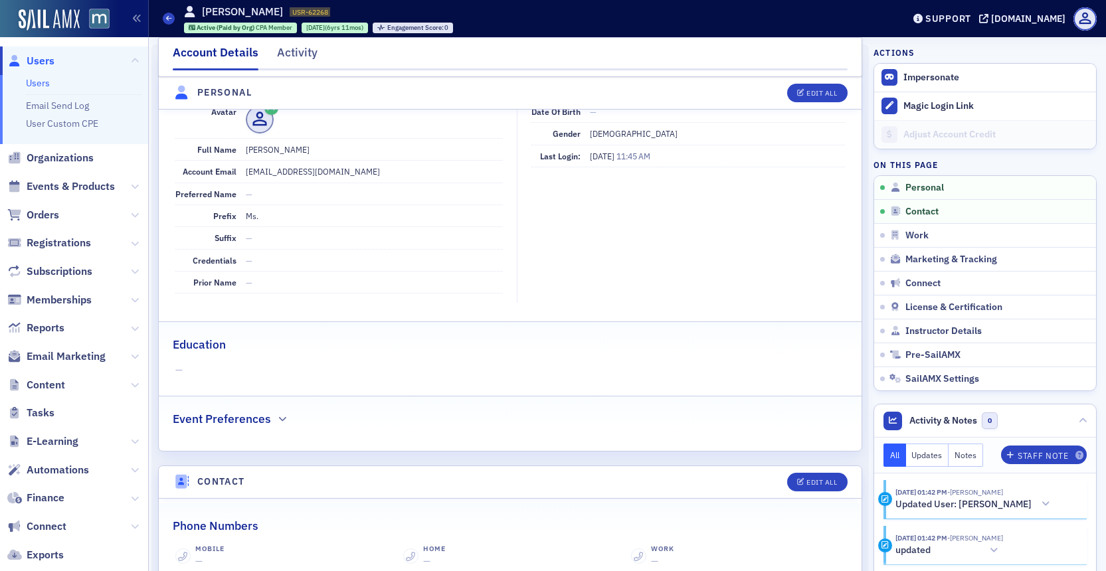
scroll to position [0, 0]
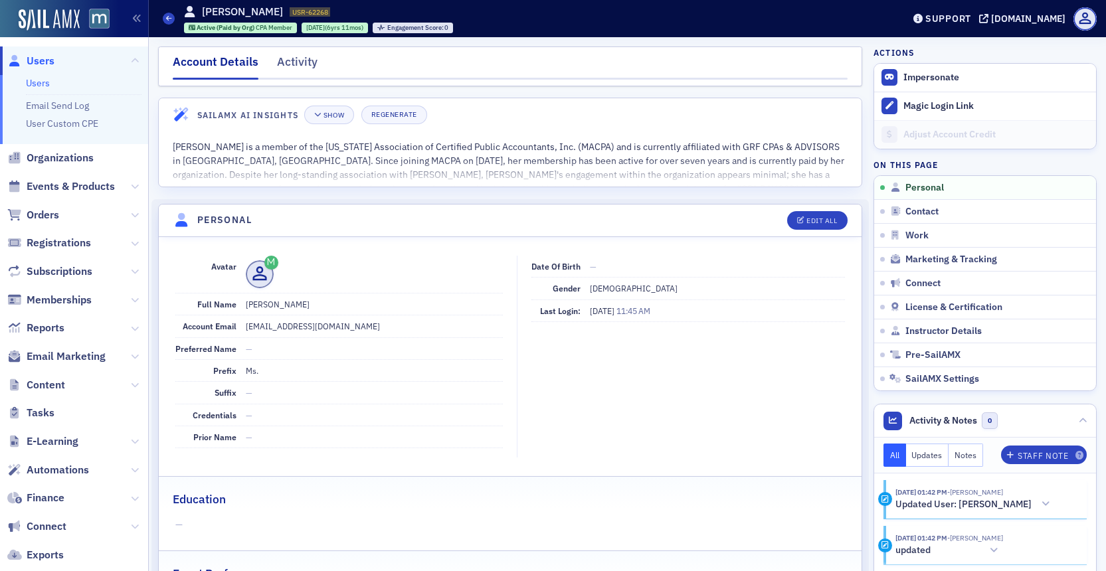
click at [42, 58] on span "Users" at bounding box center [41, 61] width 28 height 15
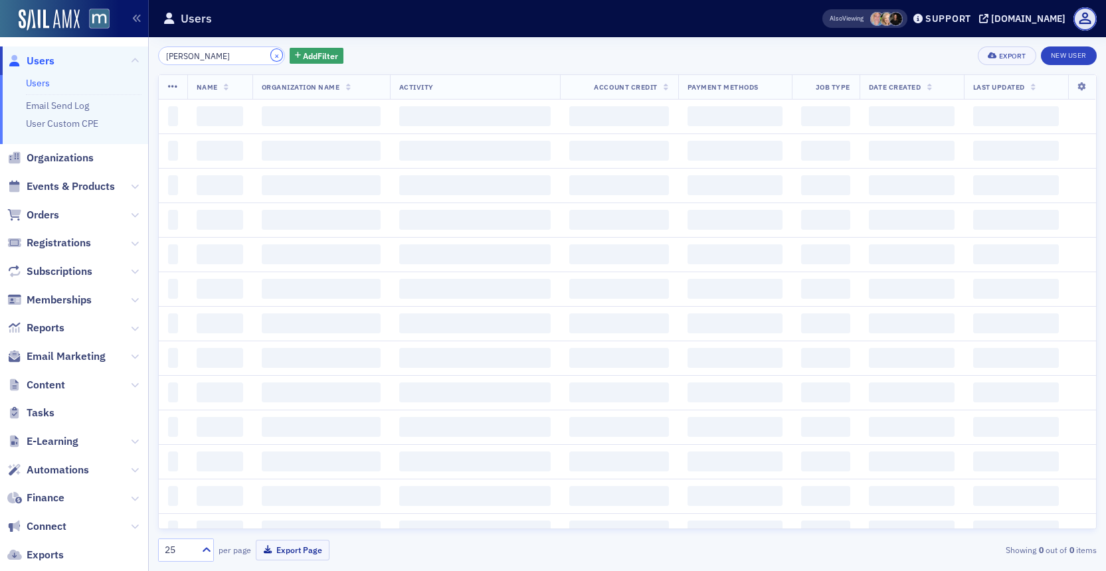
click at [271, 54] on button "×" at bounding box center [277, 55] width 12 height 12
click at [254, 54] on input "search" at bounding box center [221, 55] width 127 height 19
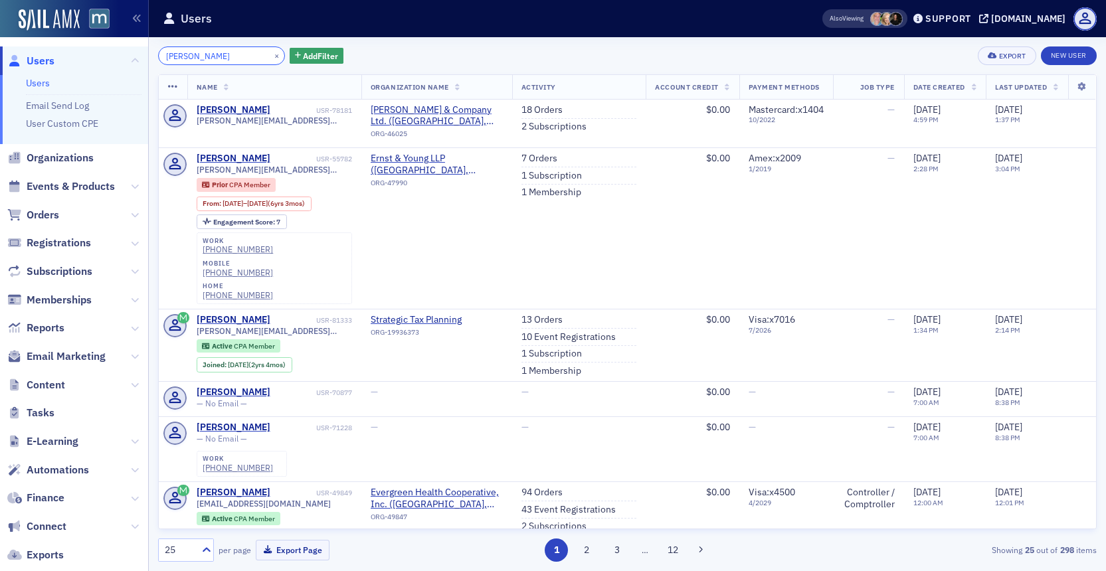
type input "[PERSON_NAME]"
click at [271, 52] on button "×" at bounding box center [277, 55] width 12 height 12
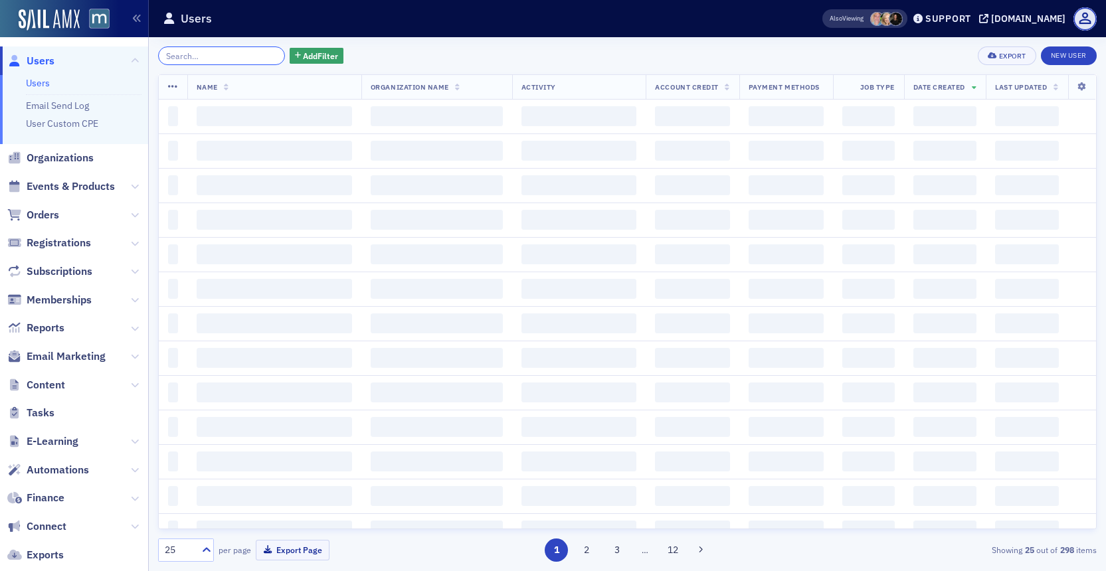
click at [256, 52] on input "search" at bounding box center [221, 55] width 127 height 19
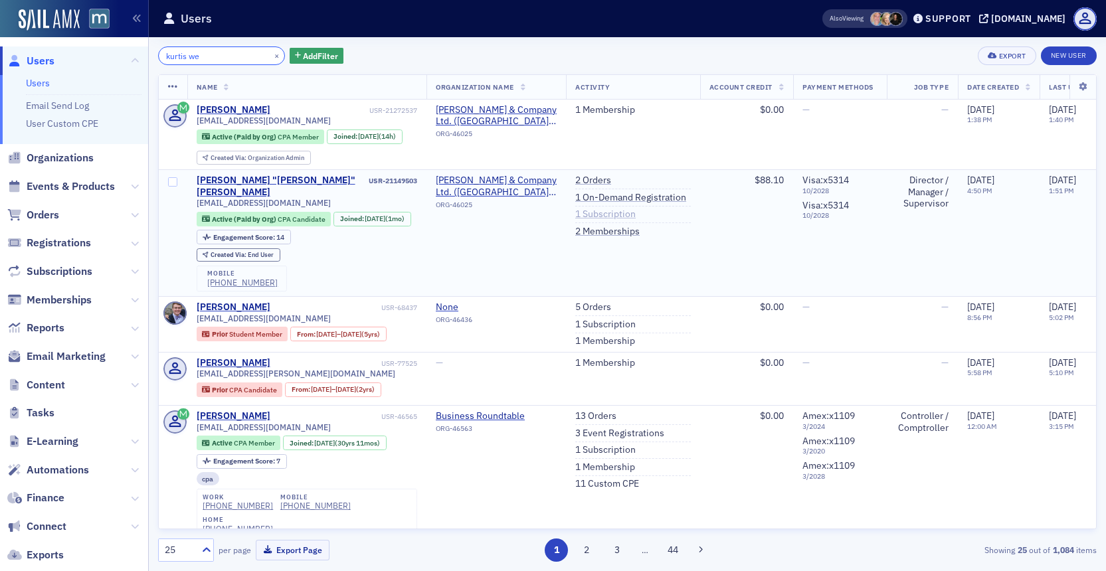
type input "kurtis we"
click at [628, 217] on link "1 Subscription" at bounding box center [605, 215] width 60 height 12
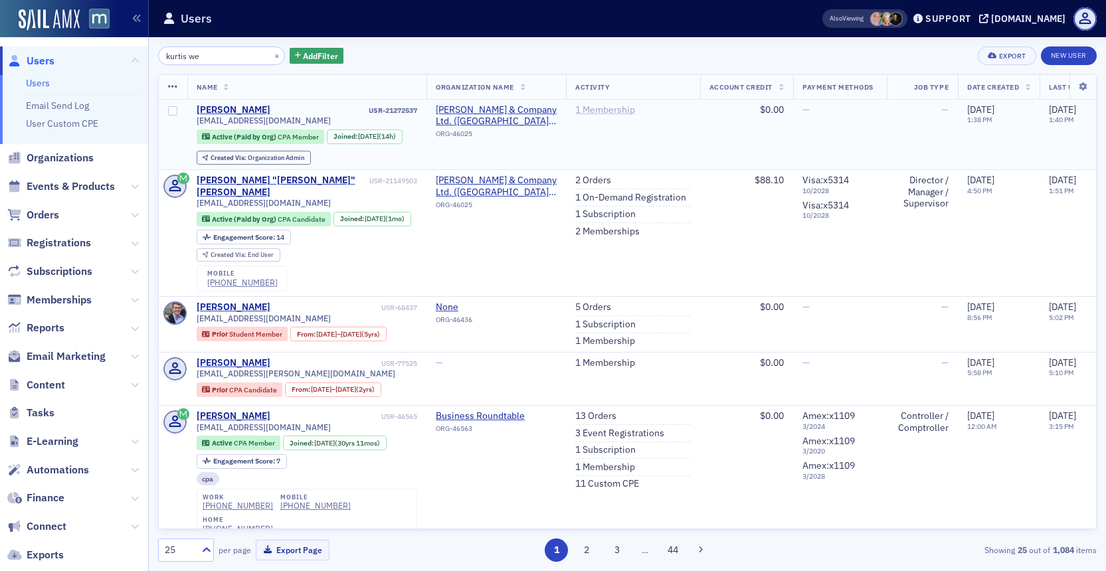
click at [606, 105] on link "1 Membership" at bounding box center [605, 110] width 60 height 12
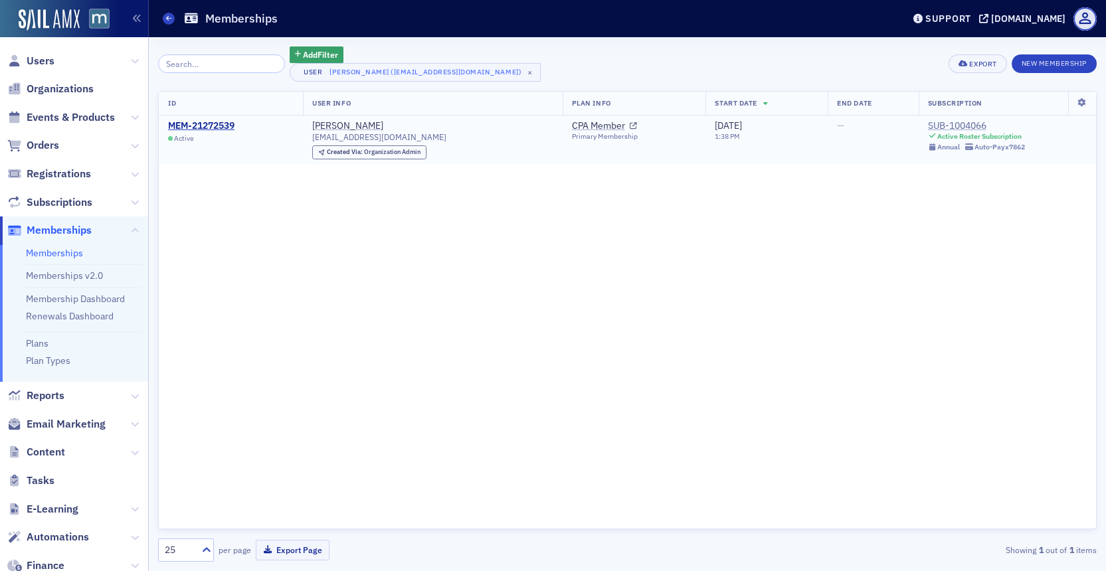
click at [950, 127] on div "SUB-1004066" at bounding box center [977, 126] width 98 height 12
click at [46, 59] on span "Users" at bounding box center [41, 61] width 28 height 15
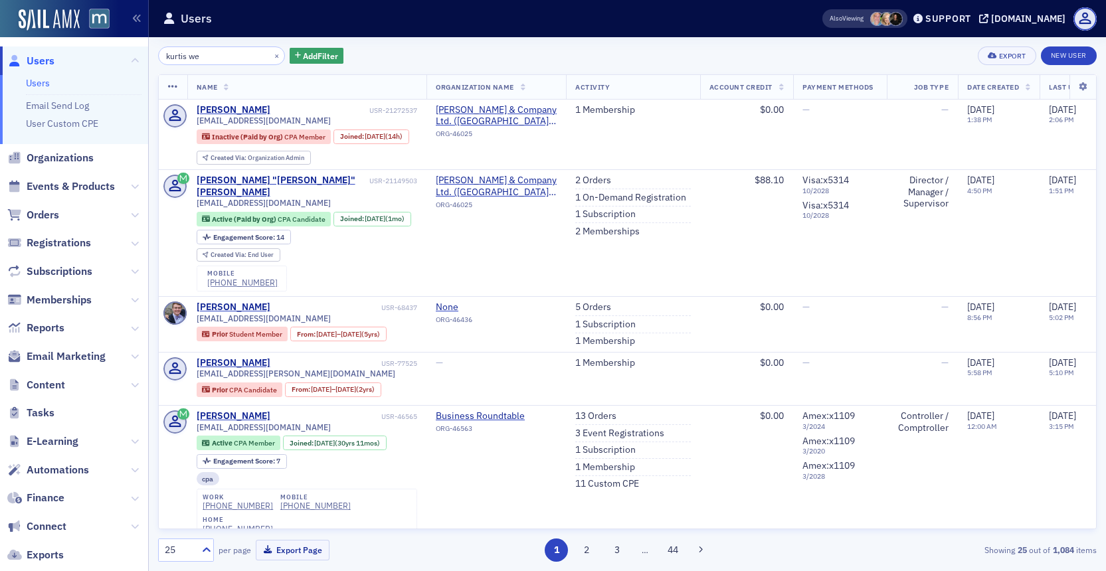
click at [271, 50] on div "×" at bounding box center [278, 55] width 14 height 17
click at [271, 51] on button "×" at bounding box center [277, 55] width 12 height 12
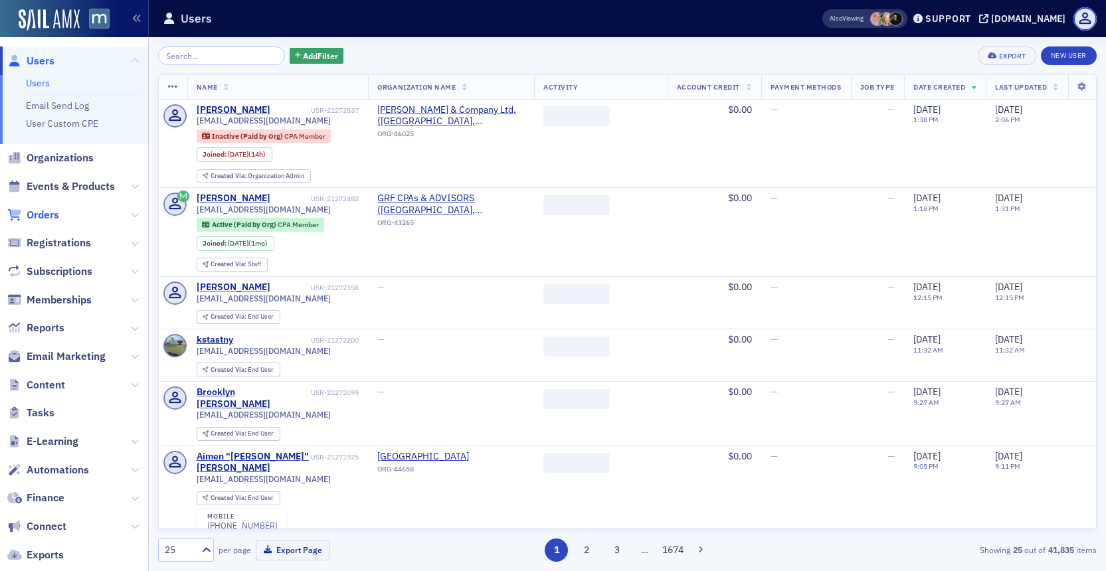
click at [41, 217] on span "Orders" at bounding box center [43, 215] width 33 height 15
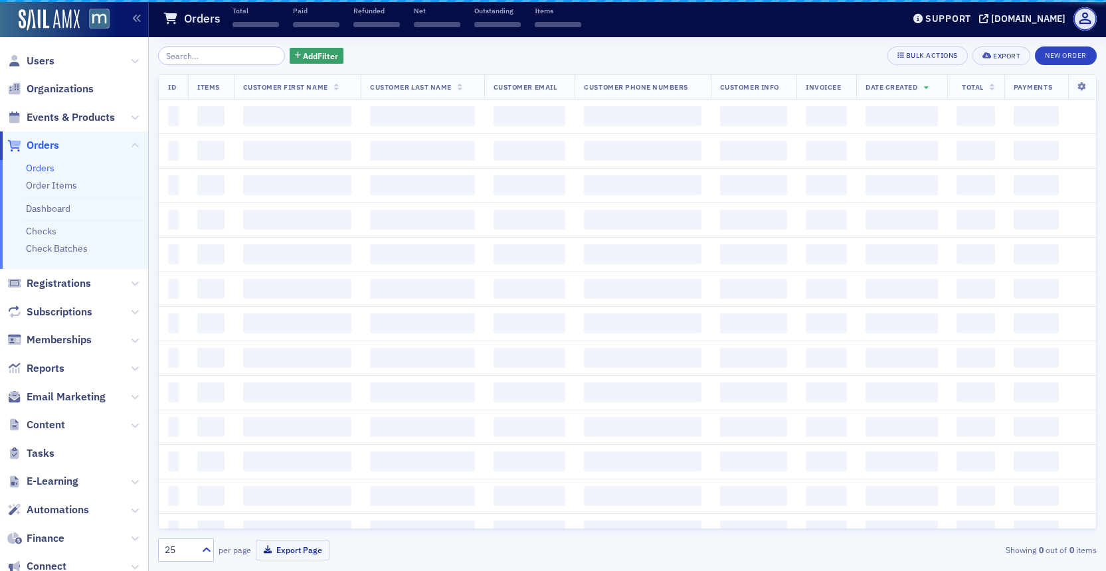
click at [177, 52] on input "search" at bounding box center [221, 55] width 127 height 19
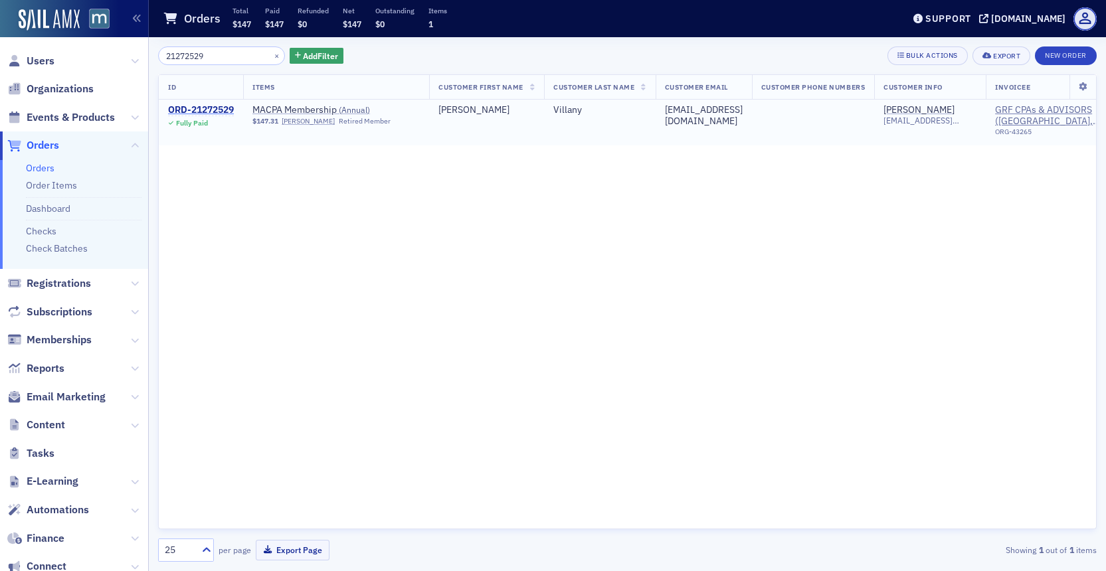
type input "21272529"
click at [201, 108] on div "ORD-21272529" at bounding box center [201, 110] width 66 height 12
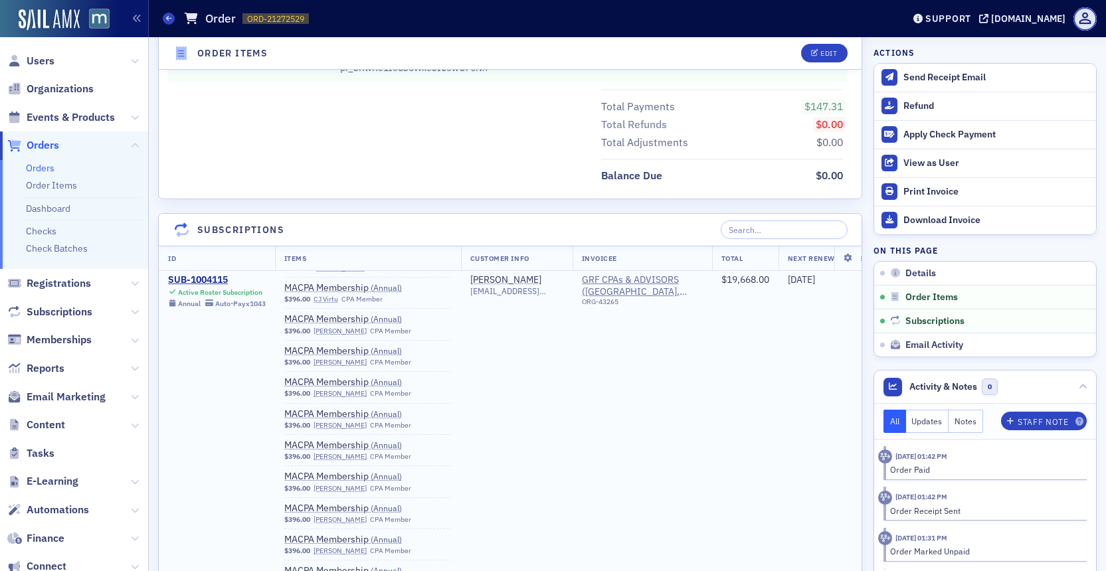
scroll to position [869, 0]
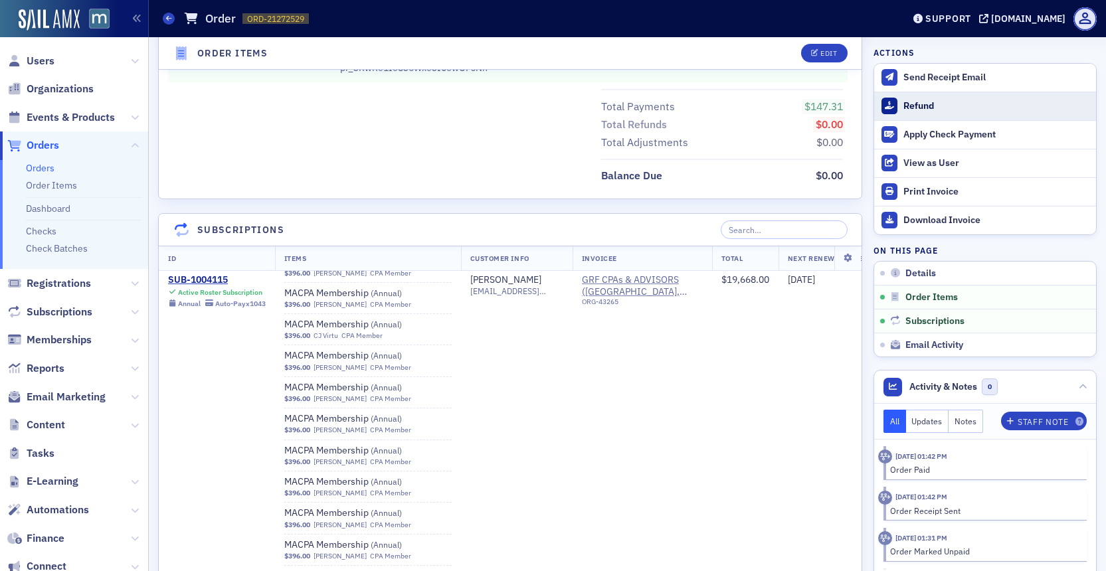
click at [899, 105] on button "Refund" at bounding box center [985, 106] width 222 height 29
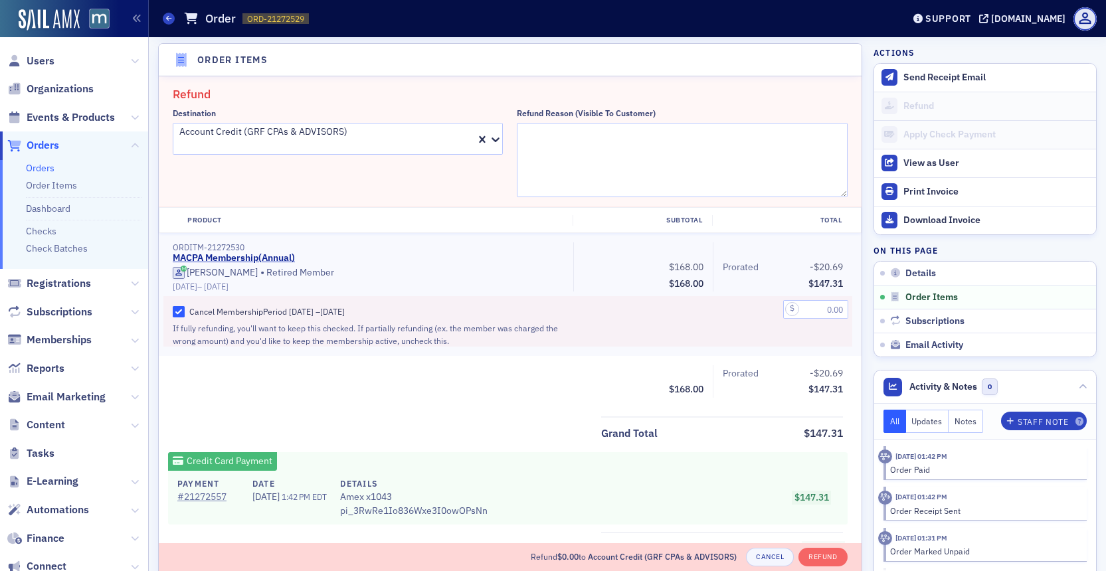
scroll to position [481, 0]
click at [495, 139] on icon at bounding box center [495, 139] width 13 height 13
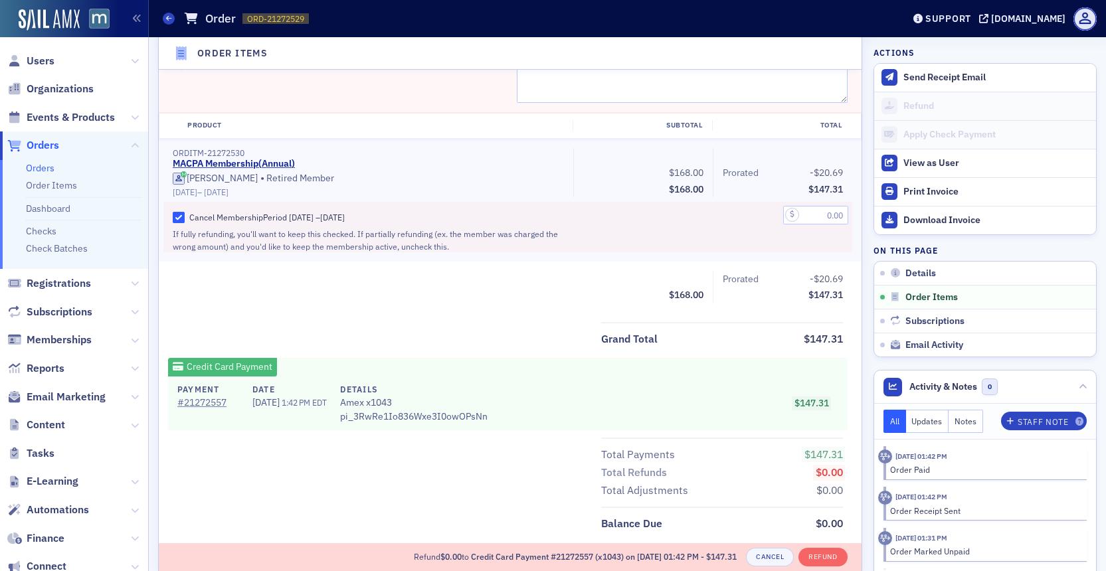
scroll to position [571, 0]
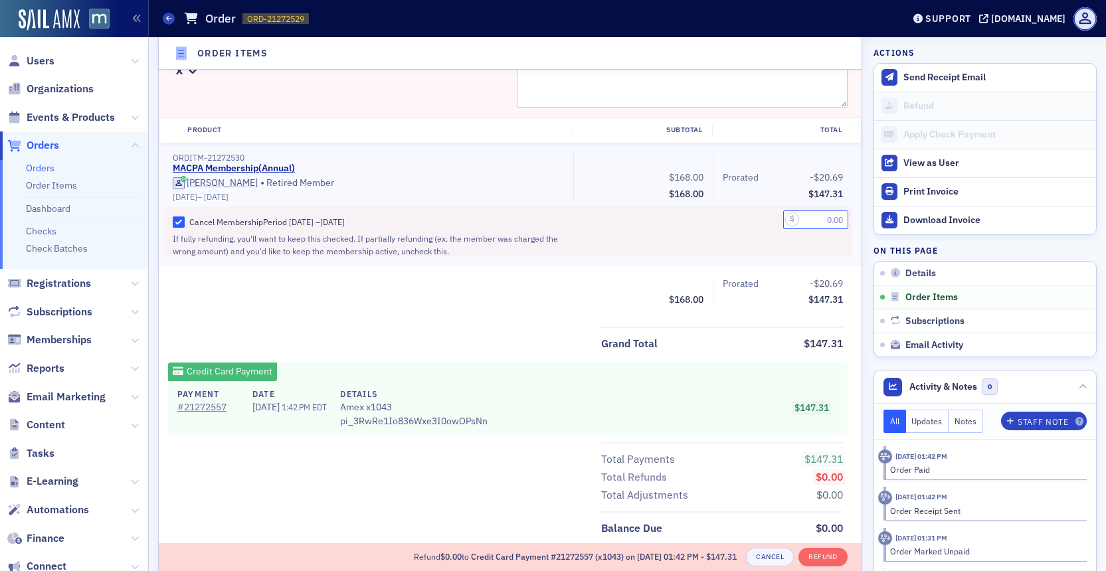
click at [807, 218] on input "text" at bounding box center [815, 219] width 65 height 19
type input "147.31"
click at [730, 249] on div "147.31" at bounding box center [781, 232] width 139 height 50
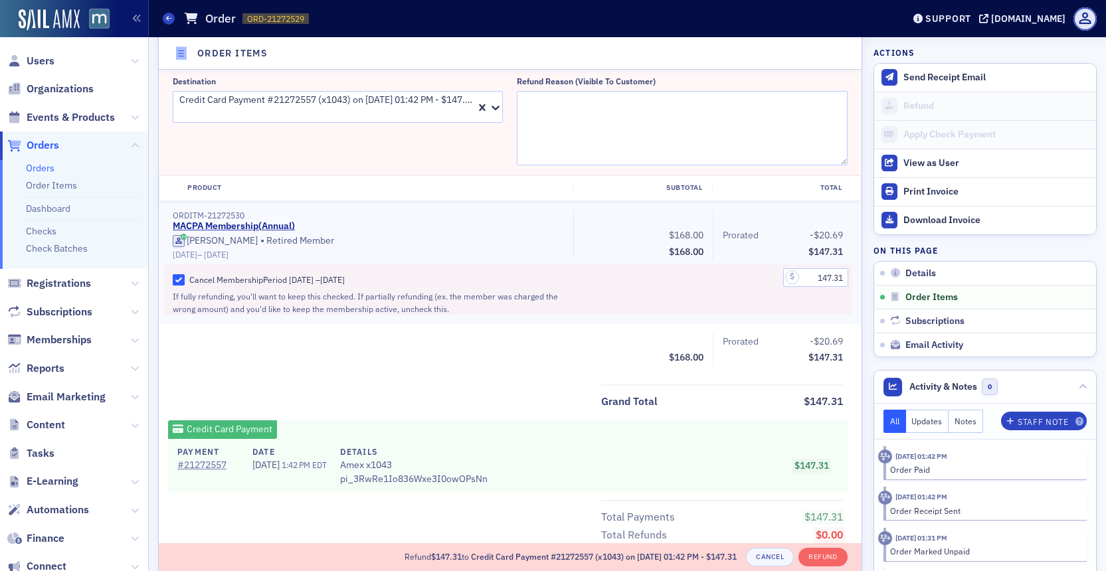
scroll to position [499, 0]
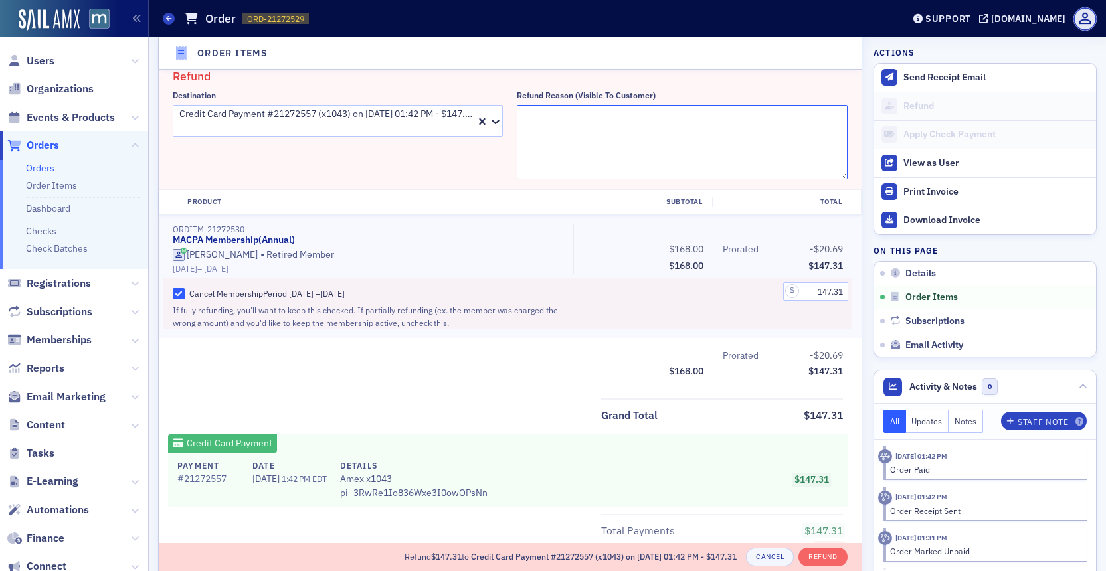
click at [518, 108] on textarea "Refund Reason (Visible to Customer)" at bounding box center [682, 142] width 330 height 74
paste textarea "Hello, I just realized we had already renewed Robert’s membership on Order #210…"
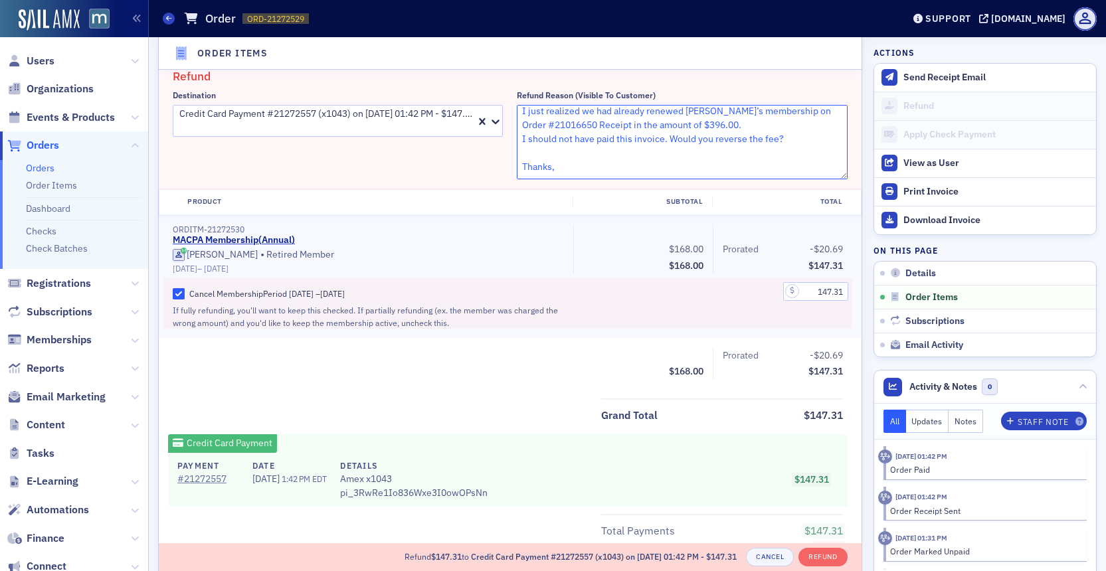
scroll to position [48, 0]
click at [797, 147] on textarea ""Hello, I just realized we had already renewed Robert’s membership on Order #21…" at bounding box center [682, 142] width 330 height 74
click at [791, 141] on textarea ""Hello, I just realized we had already renewed Robert’s membership on Order #21…" at bounding box center [682, 142] width 330 height 74
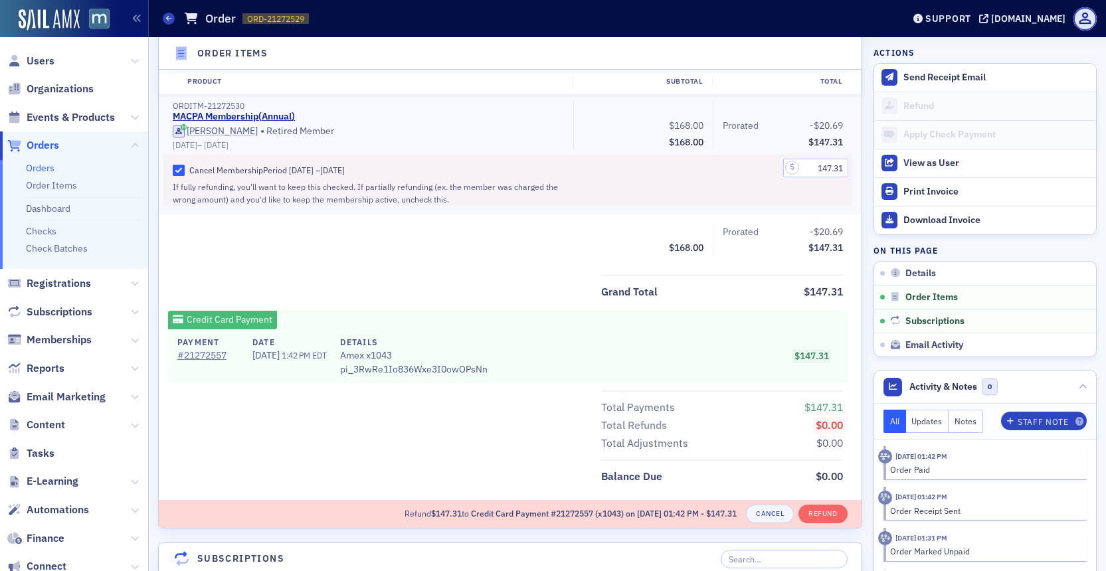
scroll to position [624, 0]
type textarea ""Hello, I just realized we had already renewed [PERSON_NAME]’s membership on Or…"
click at [824, 513] on button "Refund" at bounding box center [822, 512] width 48 height 19
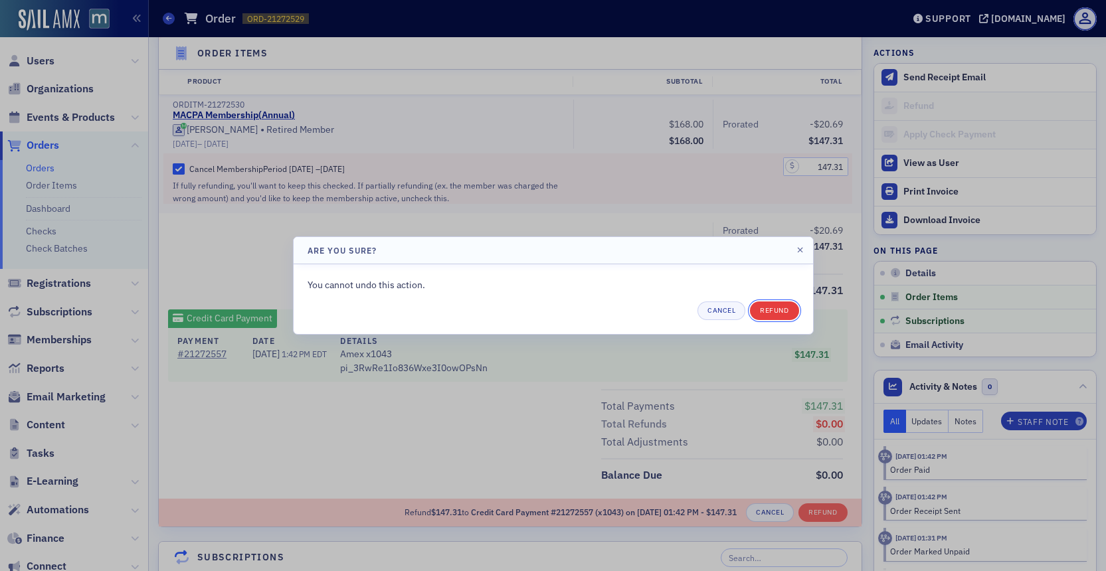
click at [780, 312] on button "Refund" at bounding box center [774, 310] width 48 height 19
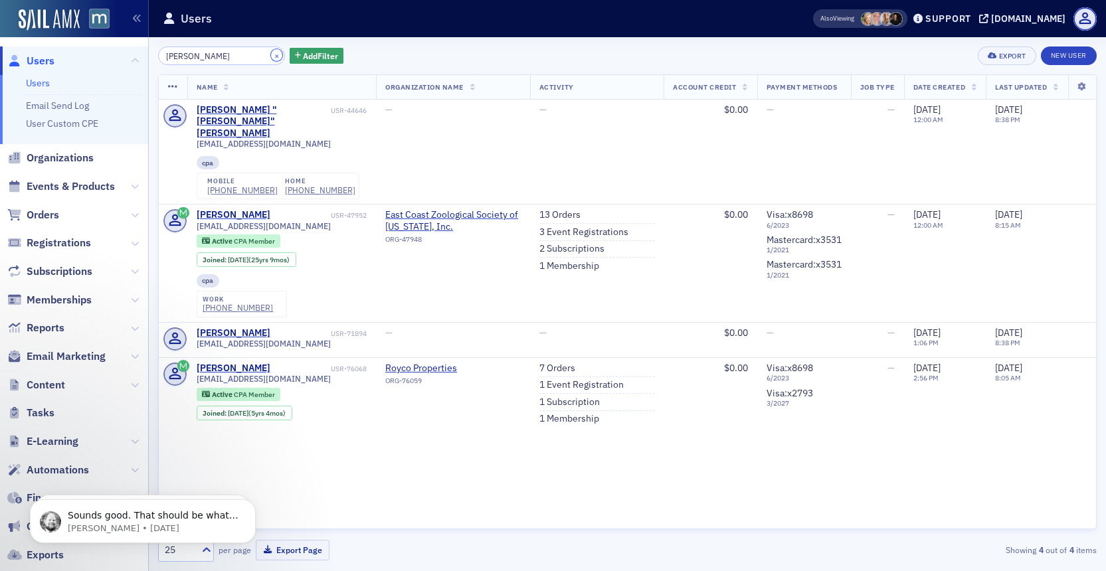
click at [271, 54] on button "×" at bounding box center [277, 55] width 12 height 12
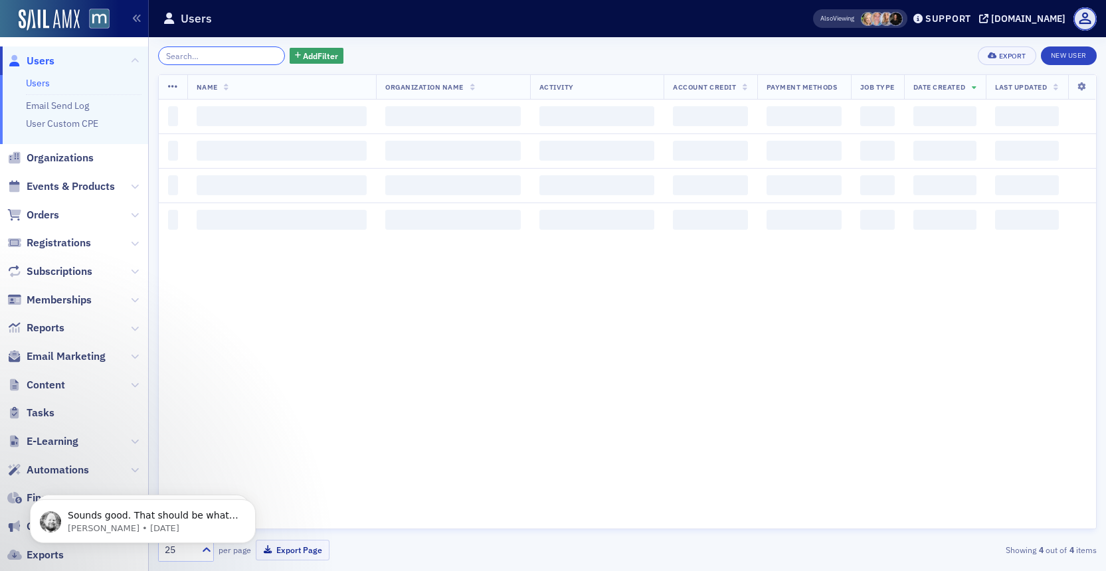
click at [245, 54] on input "search" at bounding box center [221, 55] width 127 height 19
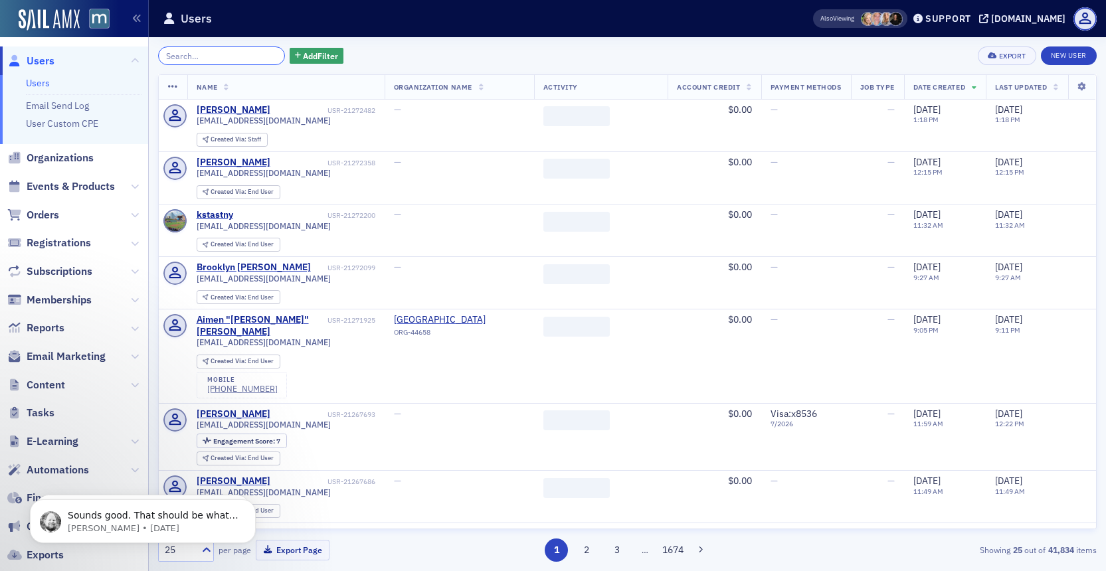
paste input "[PERSON_NAME][EMAIL_ADDRESS][DOMAIN_NAME]"
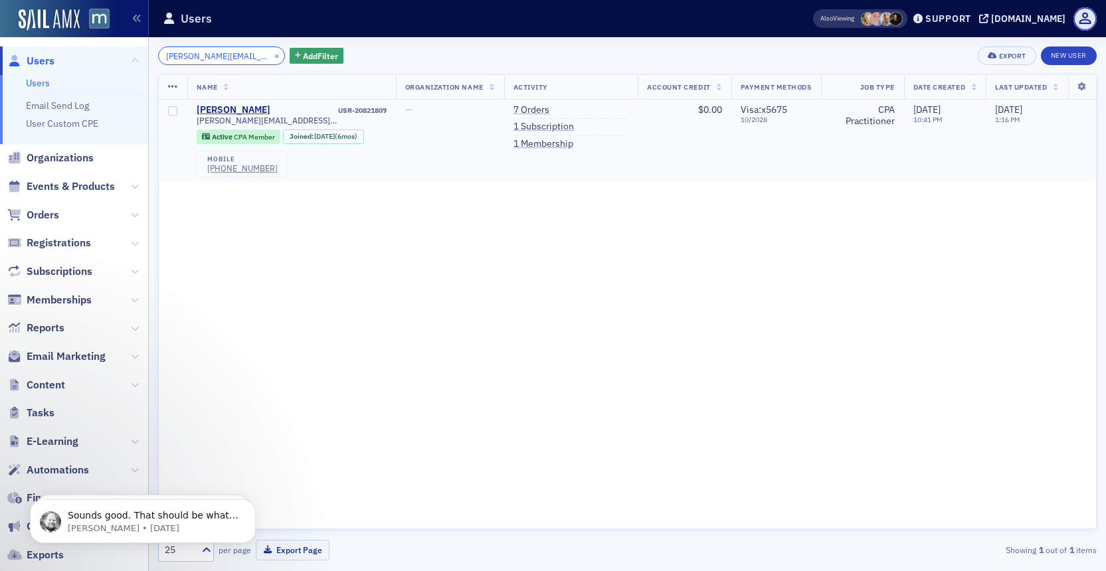
type input "[PERSON_NAME][EMAIL_ADDRESS][DOMAIN_NAME]"
click at [527, 119] on ul "7 Orders 1 Subscription 1 Membership" at bounding box center [571, 127] width 116 height 46
click at [527, 122] on link "1 Subscription" at bounding box center [543, 127] width 60 height 12
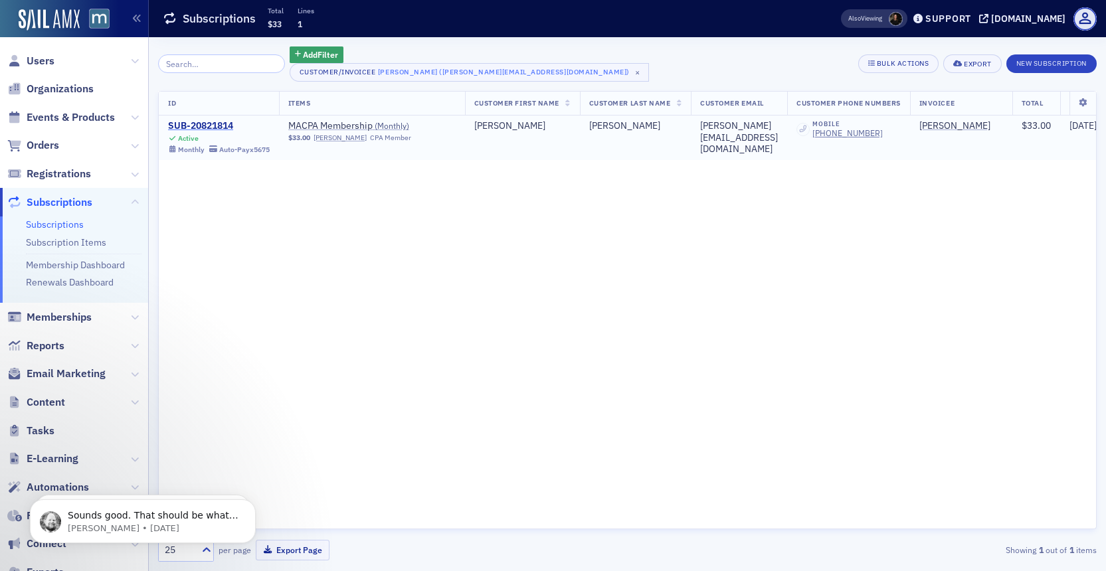
click at [217, 127] on div "SUB-20821814" at bounding box center [219, 126] width 102 height 12
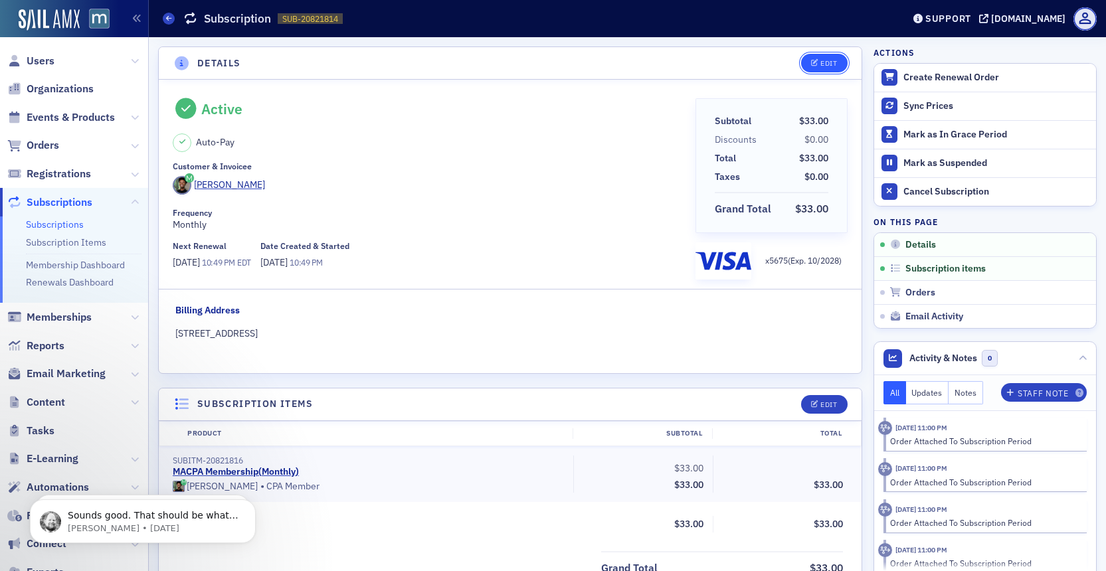
click at [816, 67] on button "Edit" at bounding box center [824, 63] width 46 height 19
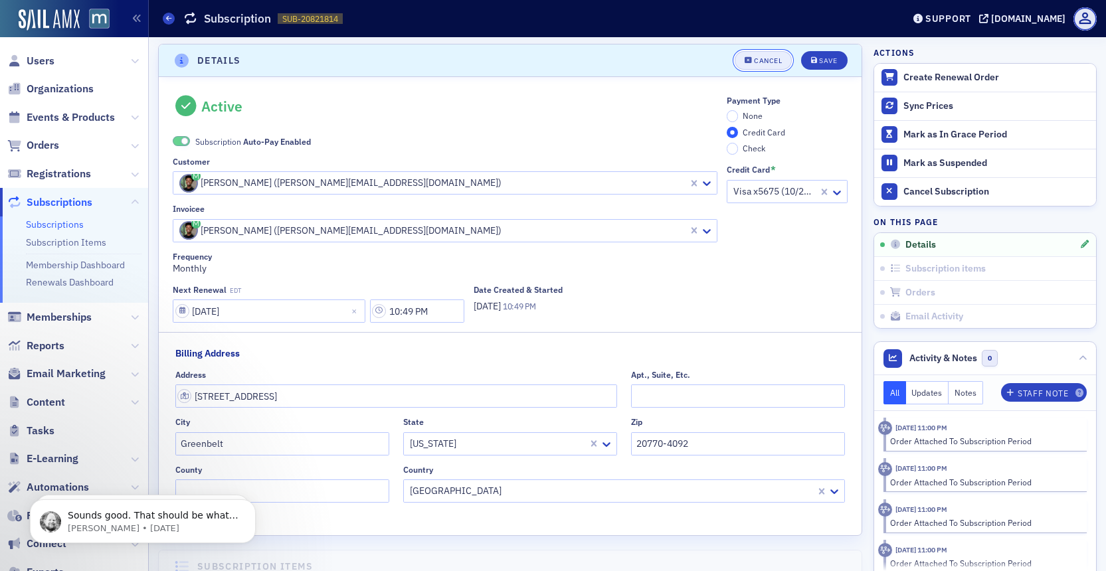
click at [774, 58] on div "Cancel" at bounding box center [768, 60] width 28 height 7
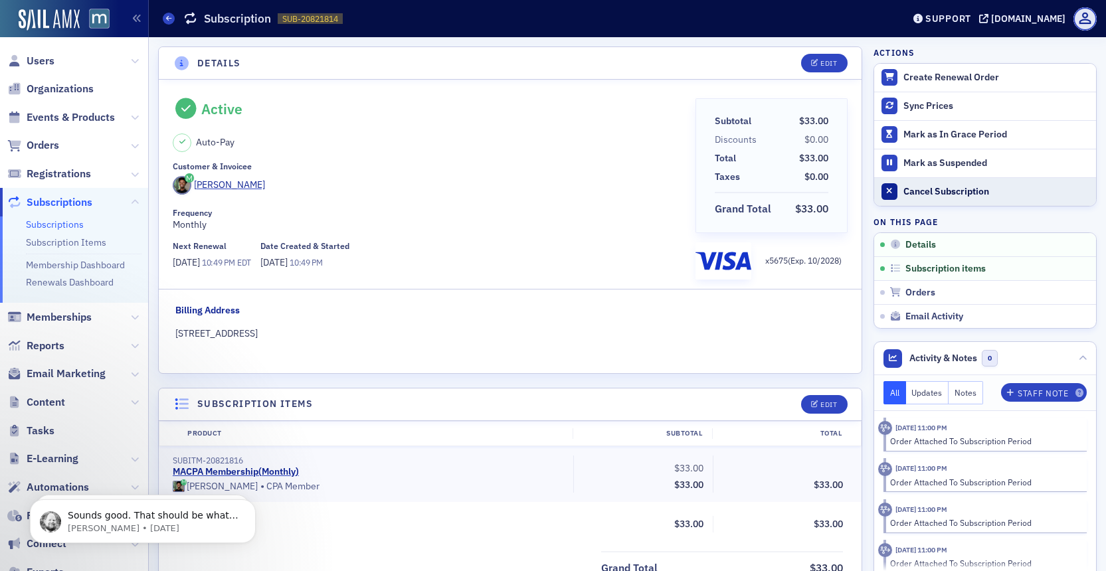
click at [914, 189] on div "Cancel Subscription" at bounding box center [996, 192] width 186 height 12
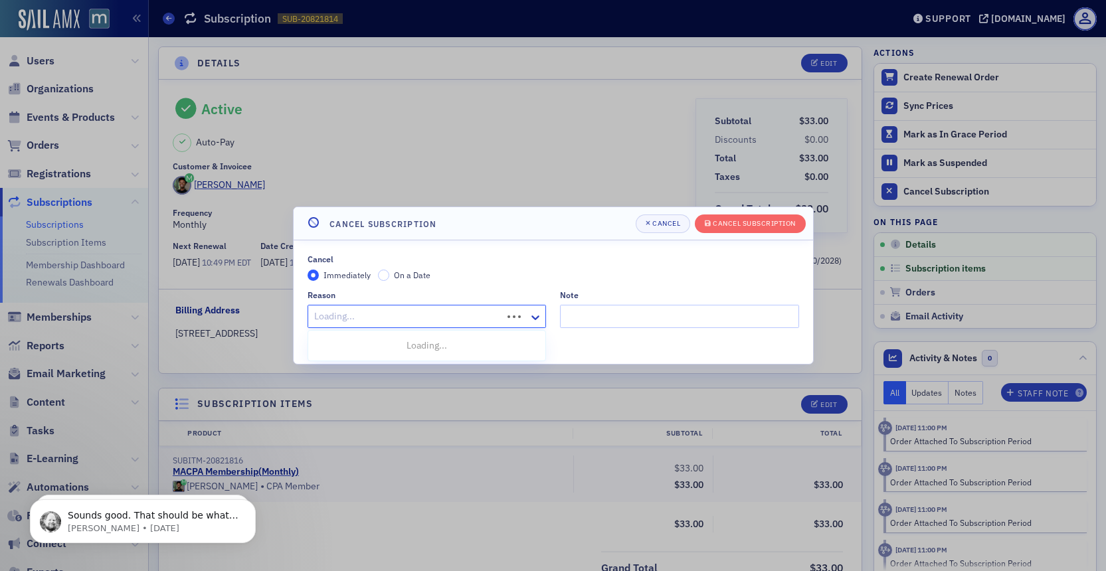
click at [499, 319] on div at bounding box center [407, 316] width 189 height 17
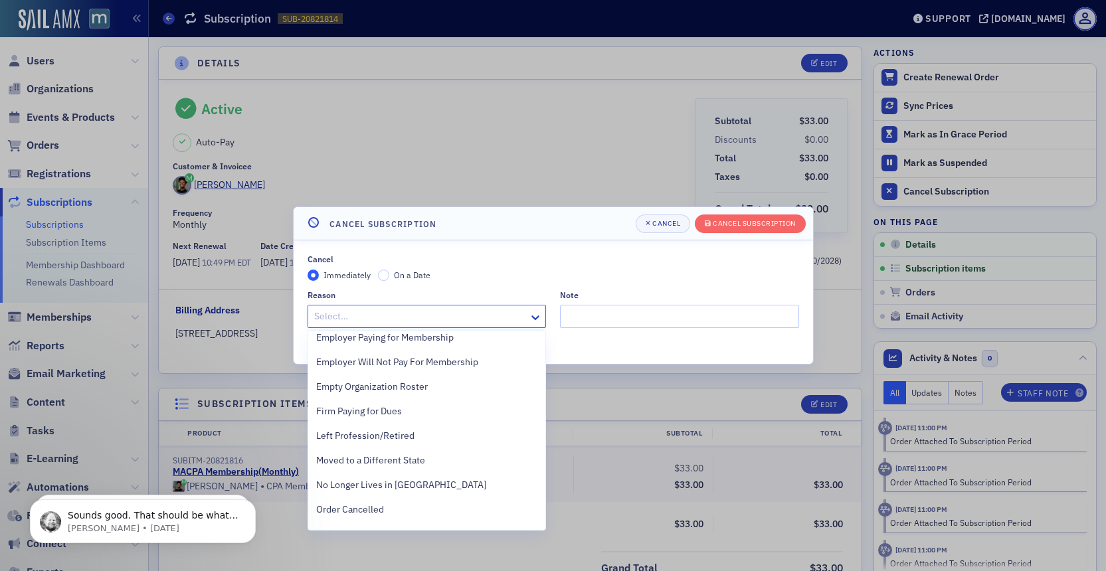
scroll to position [297, 0]
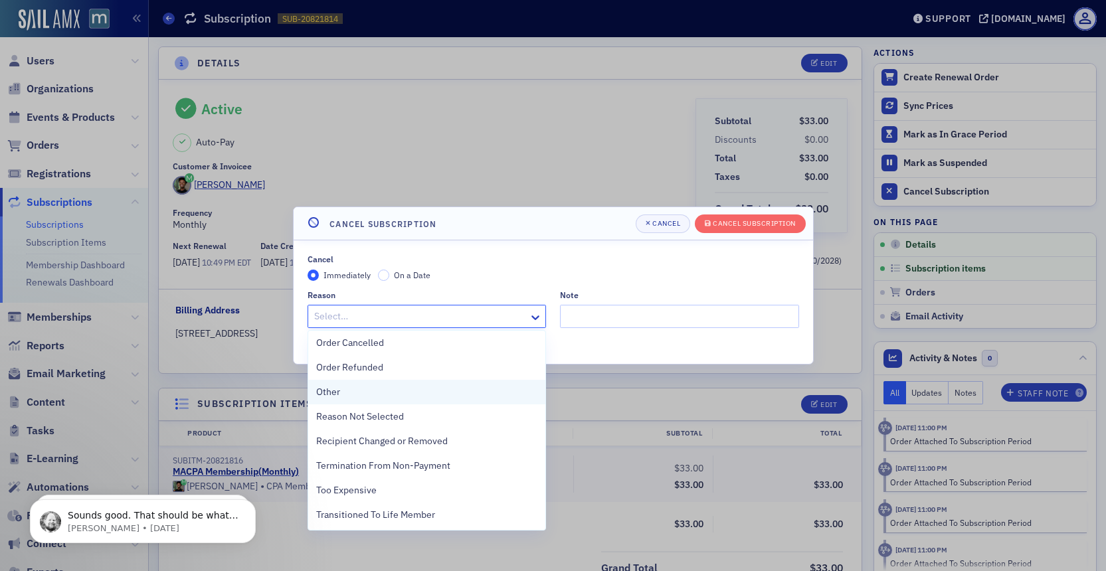
click at [384, 396] on div "Other" at bounding box center [427, 392] width 222 height 14
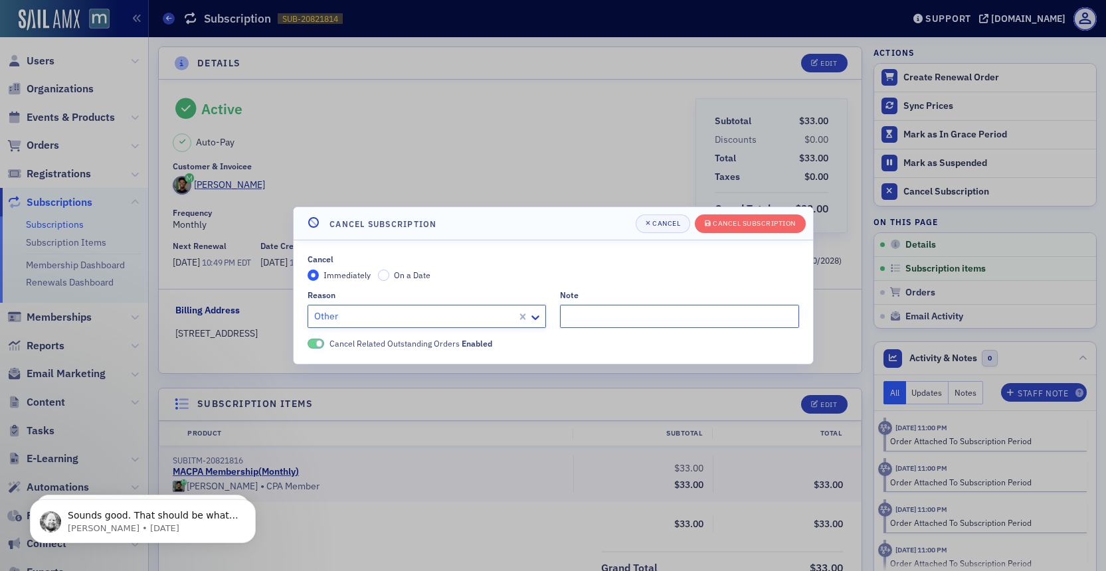
click at [578, 317] on input "Note" at bounding box center [679, 316] width 239 height 23
type input """
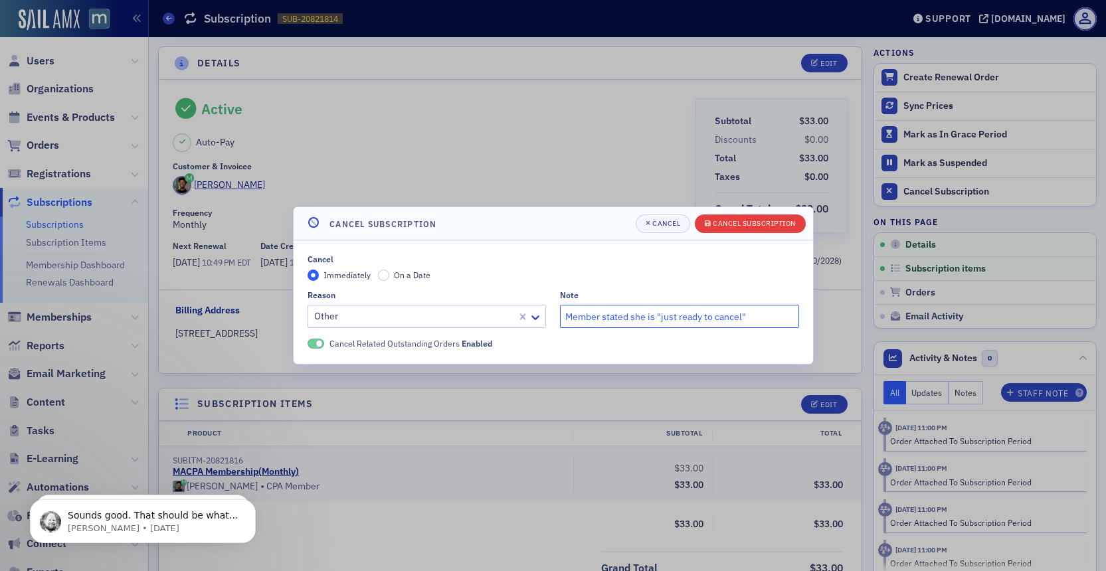
type input "Member stated she is "just ready to cancel""
click at [746, 220] on div "Cancel Subscription" at bounding box center [753, 223] width 83 height 7
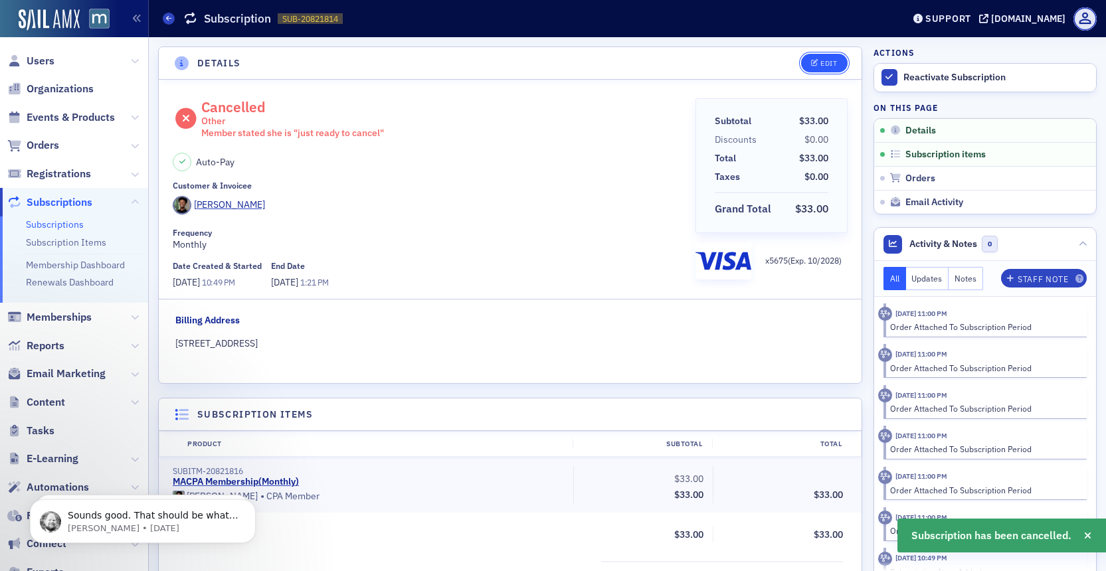
click at [817, 60] on icon "button" at bounding box center [815, 63] width 8 height 7
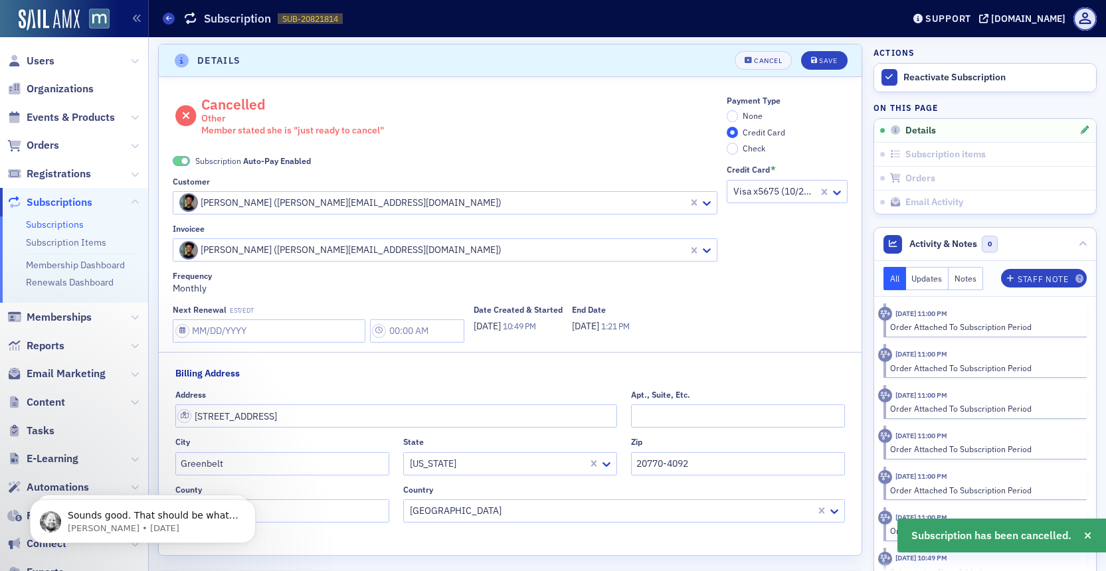
click at [178, 161] on span at bounding box center [181, 161] width 17 height 10
click at [729, 115] on input "None" at bounding box center [732, 116] width 12 height 12
click at [819, 62] on div "Save" at bounding box center [828, 60] width 18 height 7
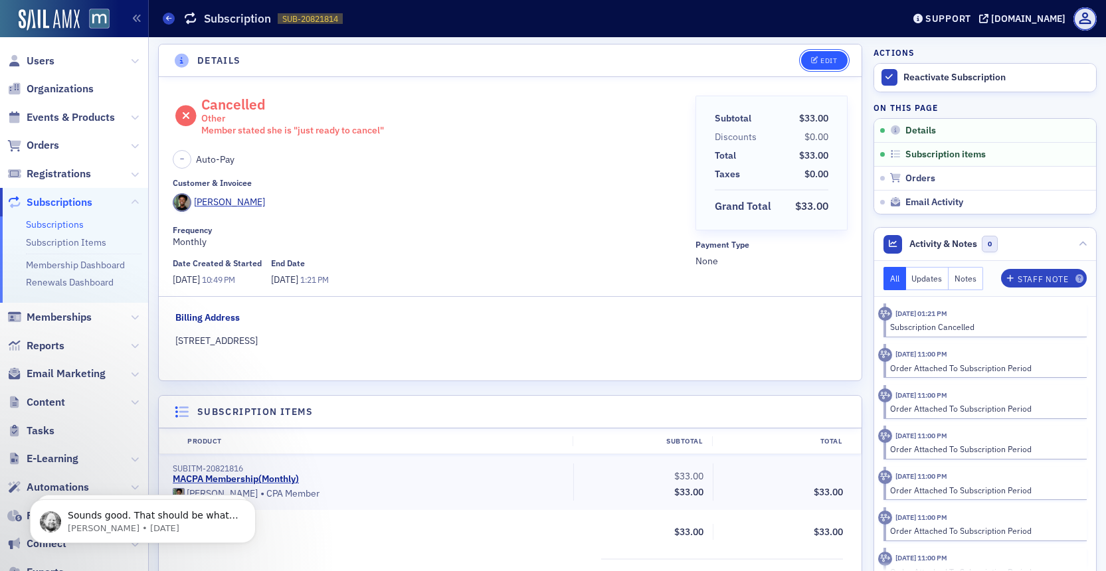
click at [826, 59] on div "Edit" at bounding box center [828, 60] width 17 height 7
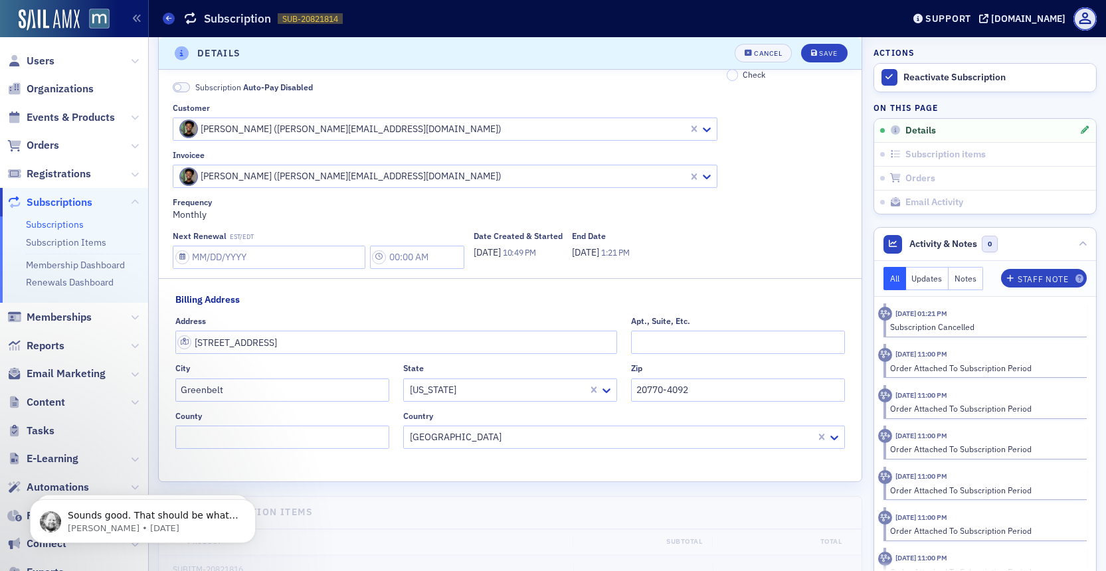
scroll to position [0, 0]
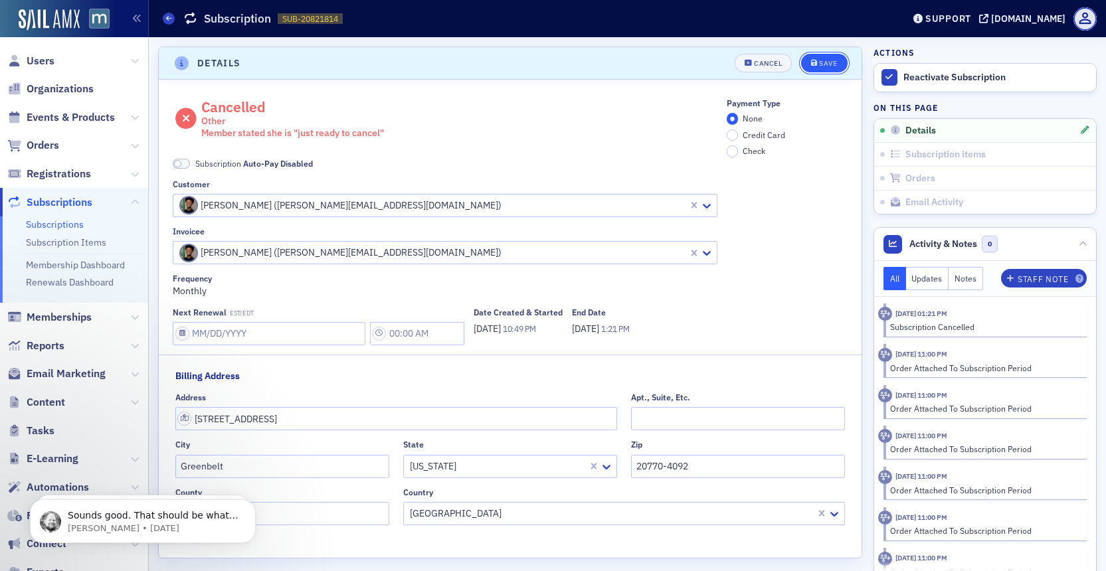
click at [830, 68] on button "Save" at bounding box center [824, 63] width 46 height 19
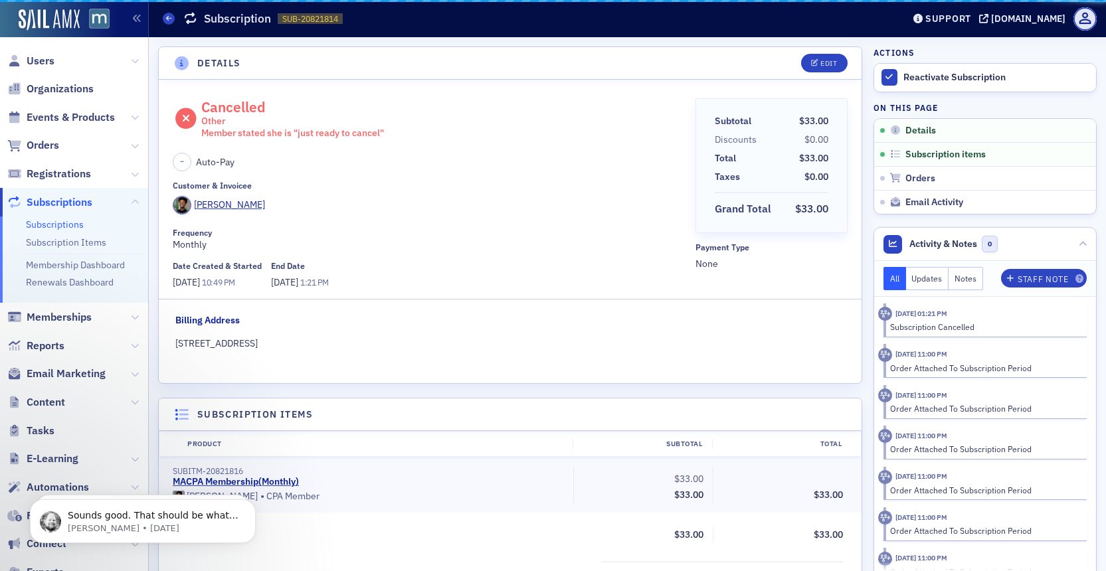
scroll to position [3, 0]
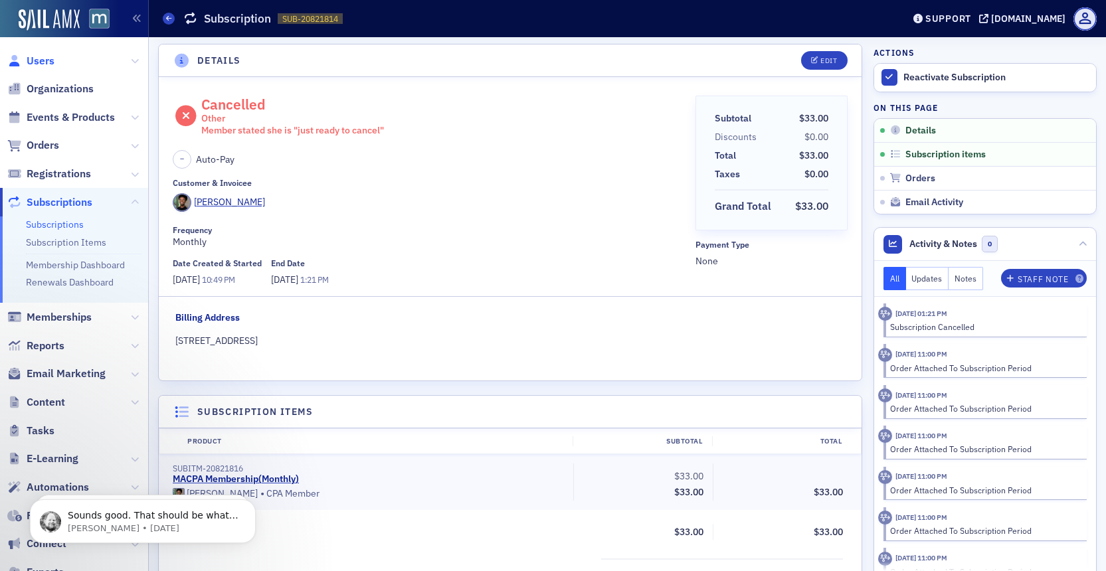
click at [46, 54] on span "Users" at bounding box center [41, 61] width 28 height 15
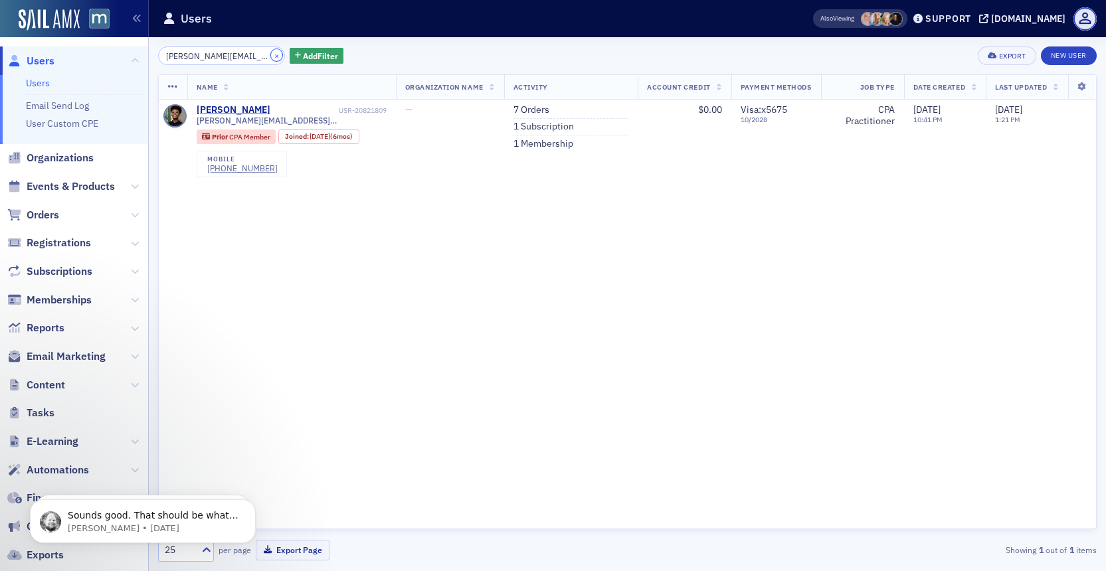
click at [271, 52] on button "×" at bounding box center [277, 55] width 12 height 12
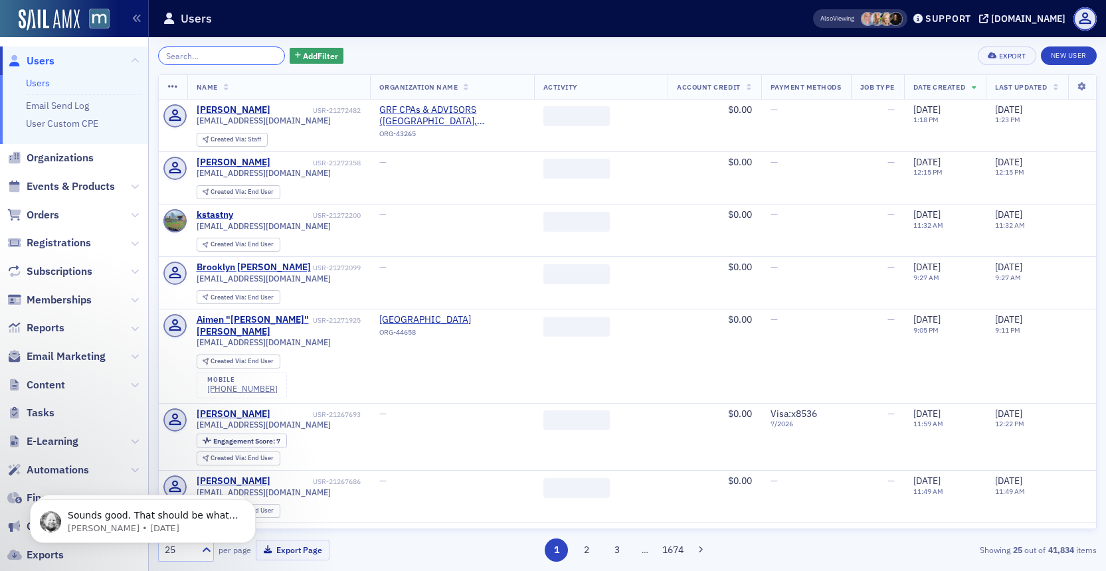
click at [244, 53] on input "search" at bounding box center [221, 55] width 127 height 19
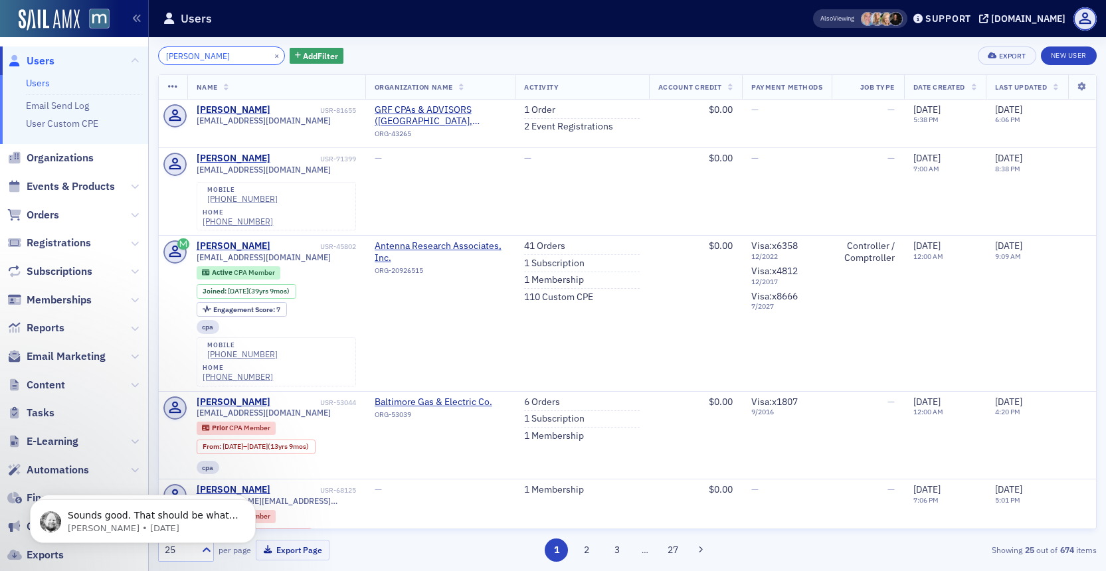
type input "wendy lu"
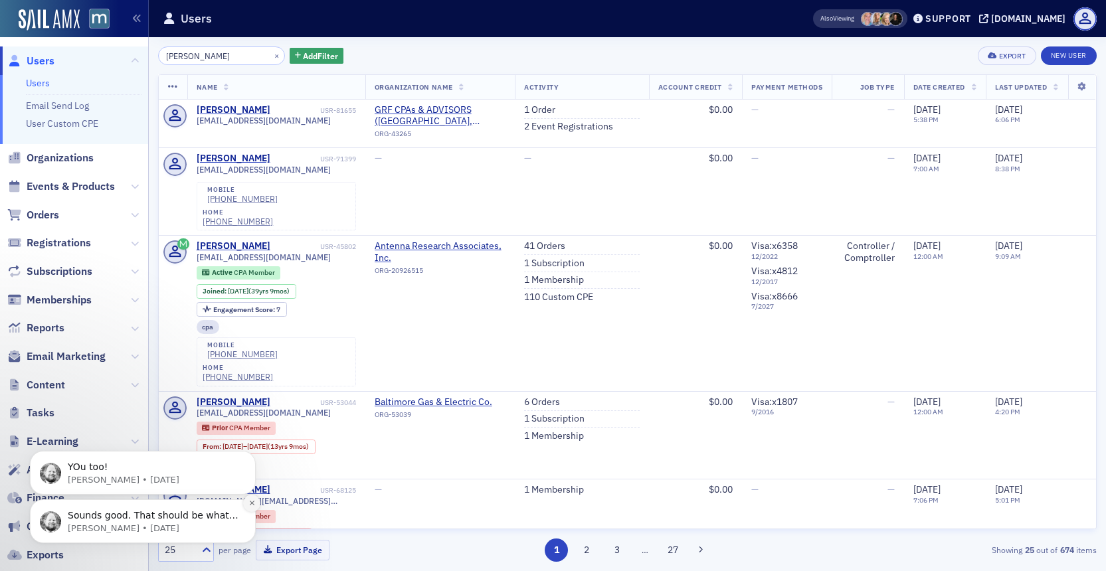
click at [252, 503] on icon "Dismiss notification" at bounding box center [251, 503] width 5 height 5
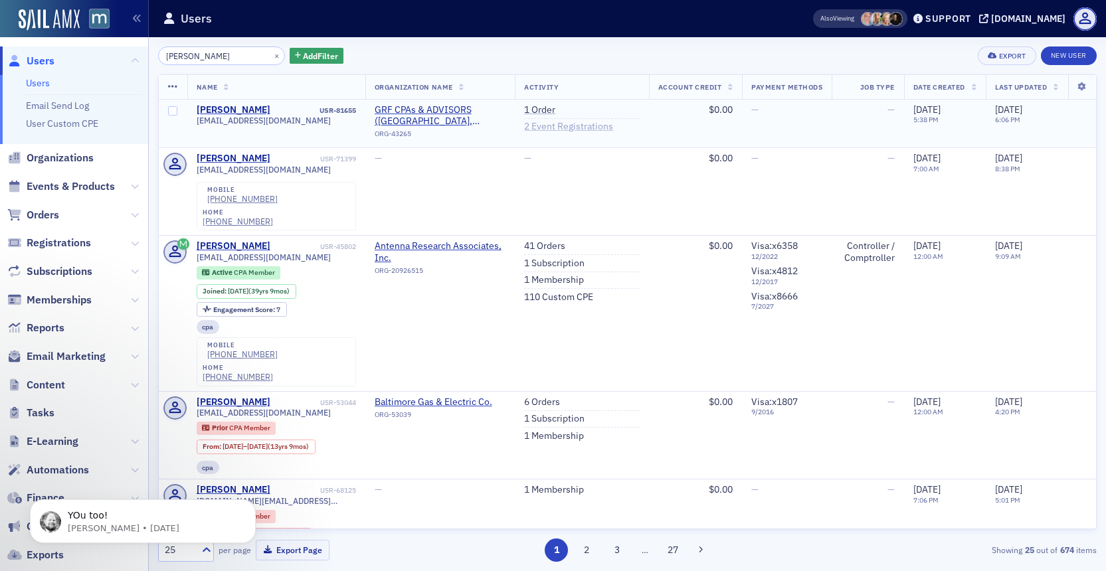
click at [539, 130] on link "2 Event Registrations" at bounding box center [568, 127] width 89 height 12
click at [556, 127] on link "2 Event Registrations" at bounding box center [568, 127] width 89 height 12
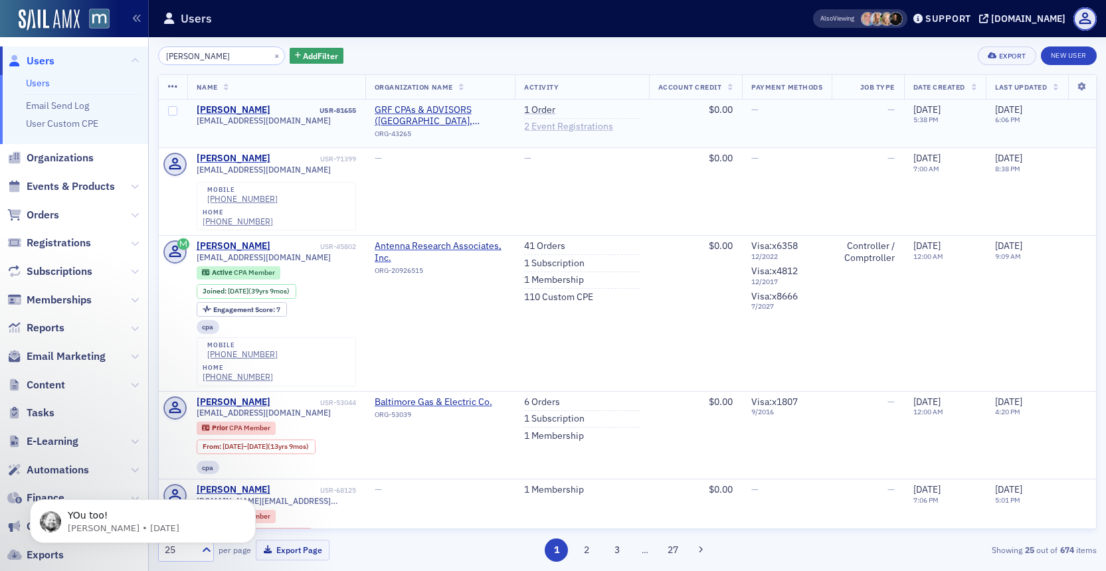
click at [556, 127] on link "2 Event Registrations" at bounding box center [568, 127] width 89 height 12
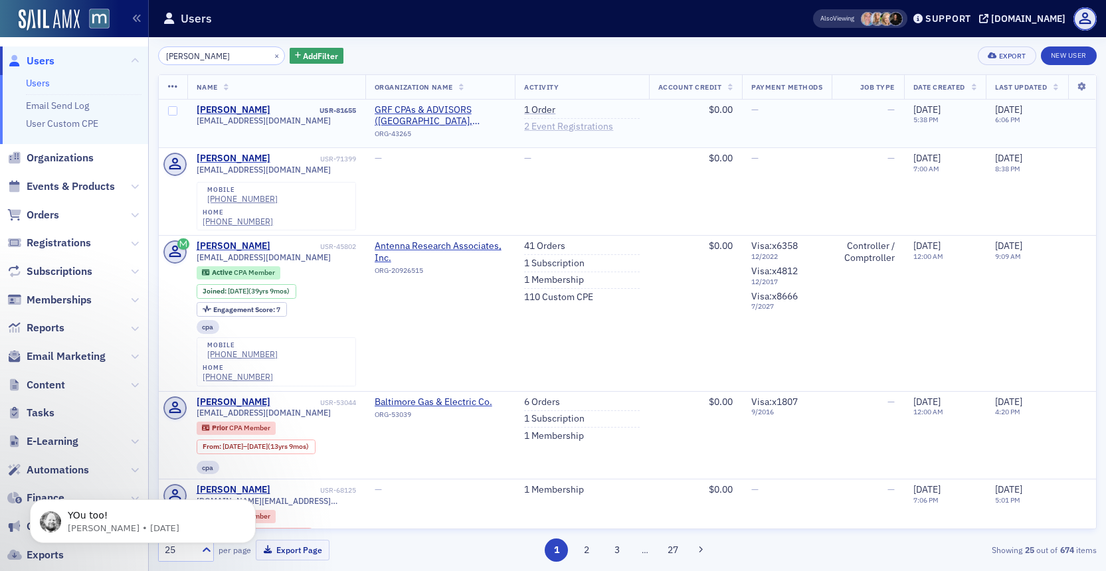
click at [556, 127] on link "2 Event Registrations" at bounding box center [568, 127] width 89 height 12
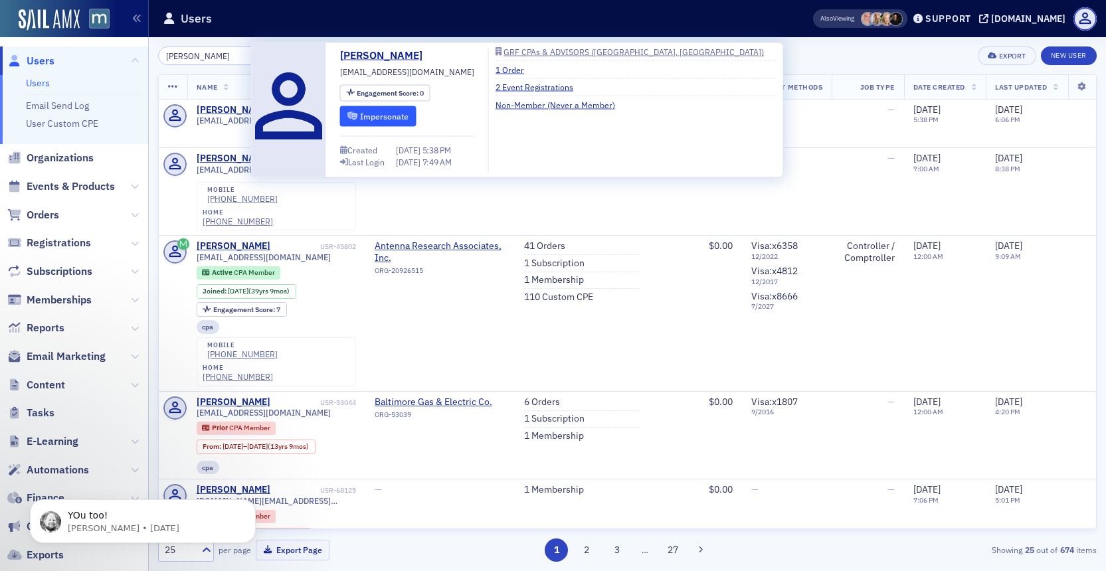
click at [355, 118] on icon "submit" at bounding box center [352, 116] width 10 height 8
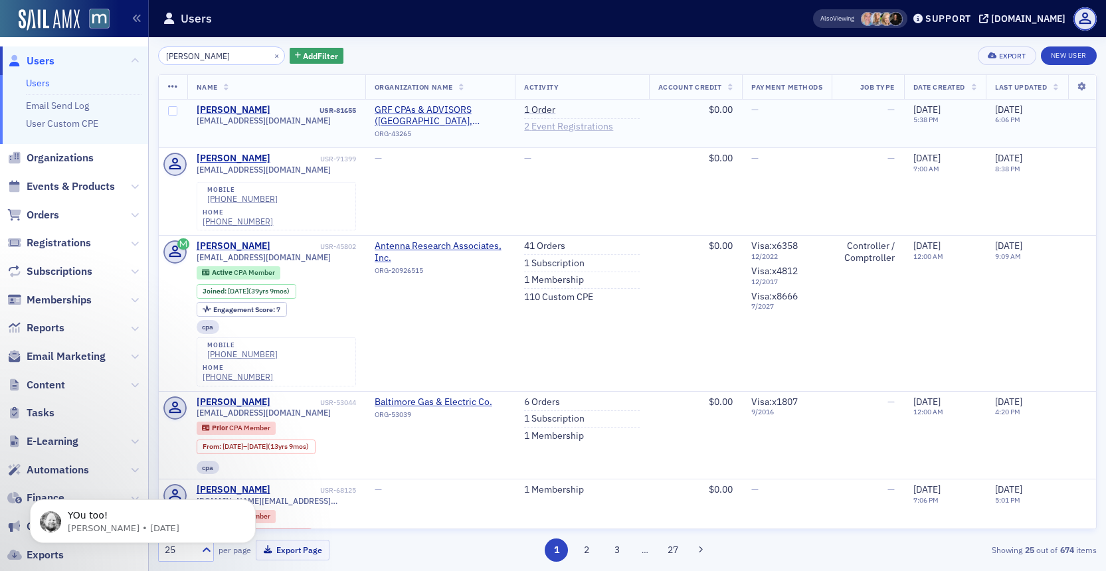
click at [552, 122] on link "2 Event Registrations" at bounding box center [568, 127] width 89 height 12
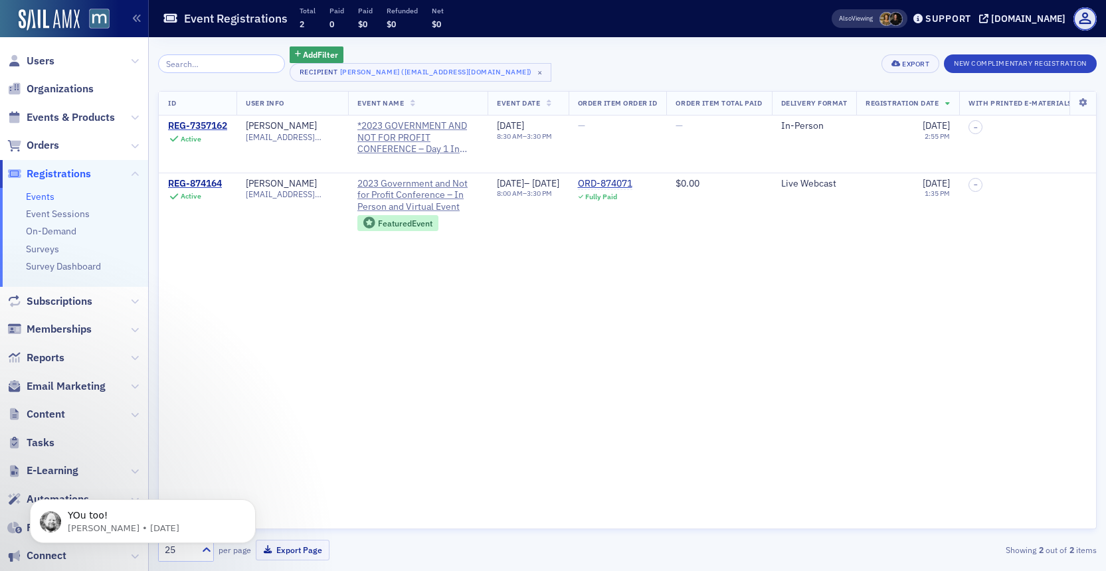
click at [58, 173] on span "Registrations" at bounding box center [59, 174] width 64 height 15
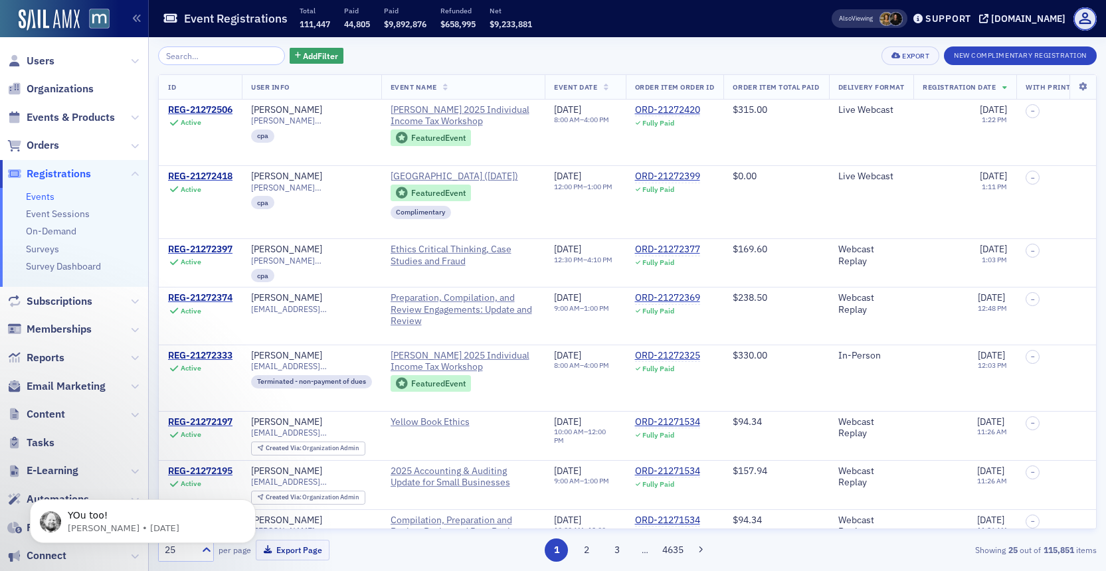
click at [43, 198] on link "Events" at bounding box center [40, 197] width 29 height 12
click at [963, 57] on button "New Complimentary Registration" at bounding box center [1020, 55] width 153 height 19
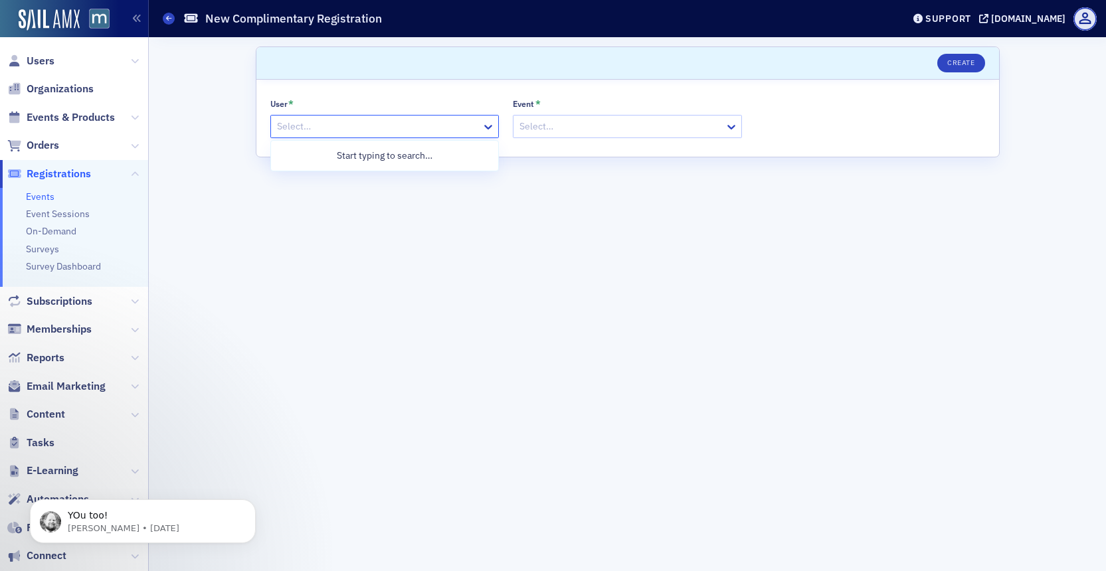
click at [396, 121] on div at bounding box center [378, 126] width 205 height 17
type input "wendy luc"
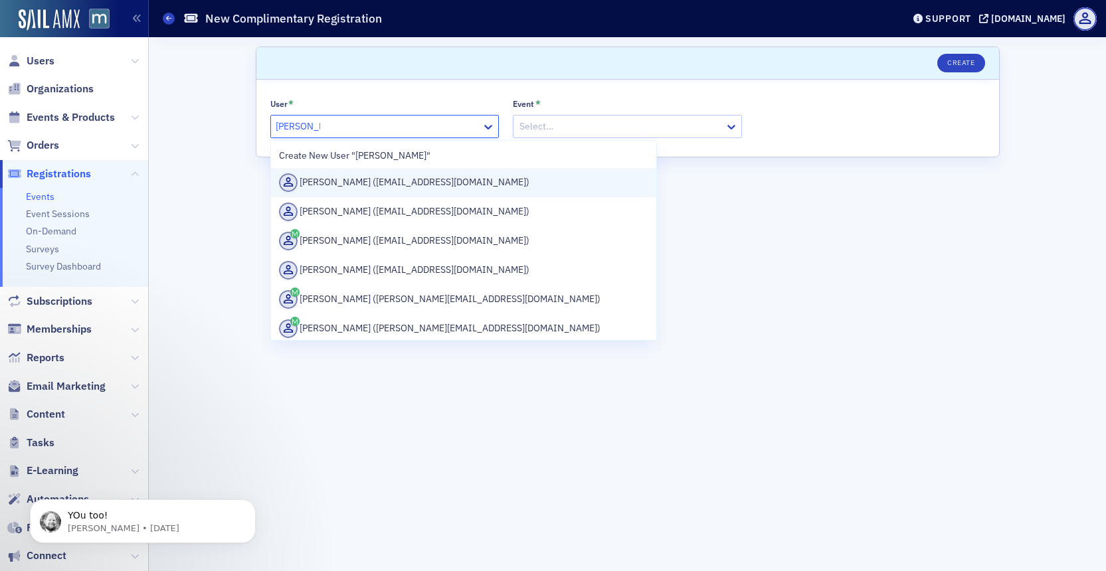
click at [364, 176] on div "Wendy Lucio (wlucio@grfcpa.com)" at bounding box center [464, 182] width 370 height 19
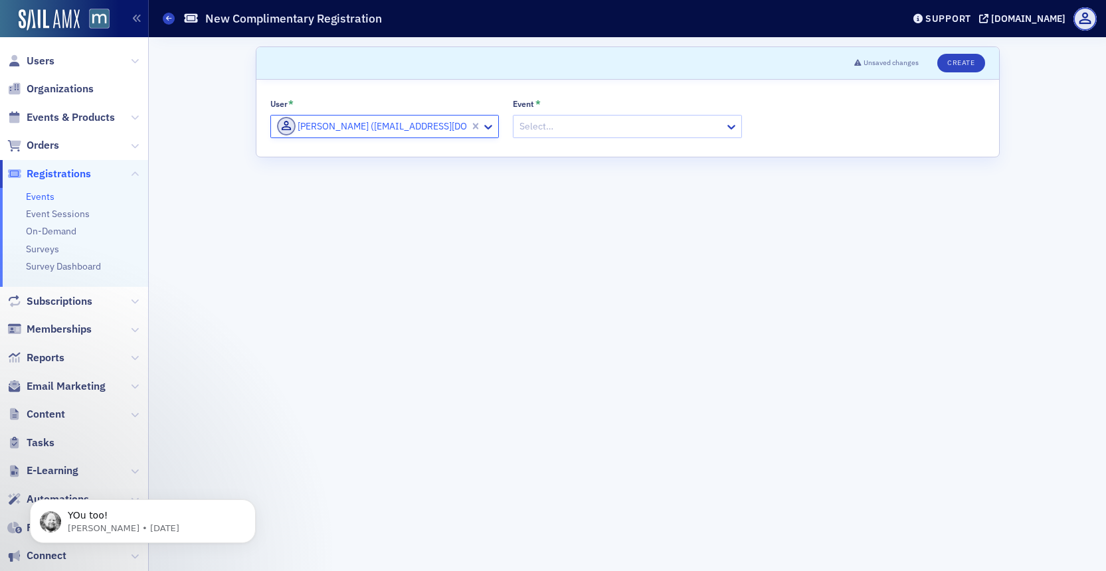
click at [614, 122] on div at bounding box center [620, 126] width 205 height 17
paste input "Group Coaching/Empower Hour - Banish Self-Doubt: Unlock Your Inner Confidence"
type input "Group Coaching/Empower Hour - Banish Self-Doubt: Unlock Your Inner Confidence"
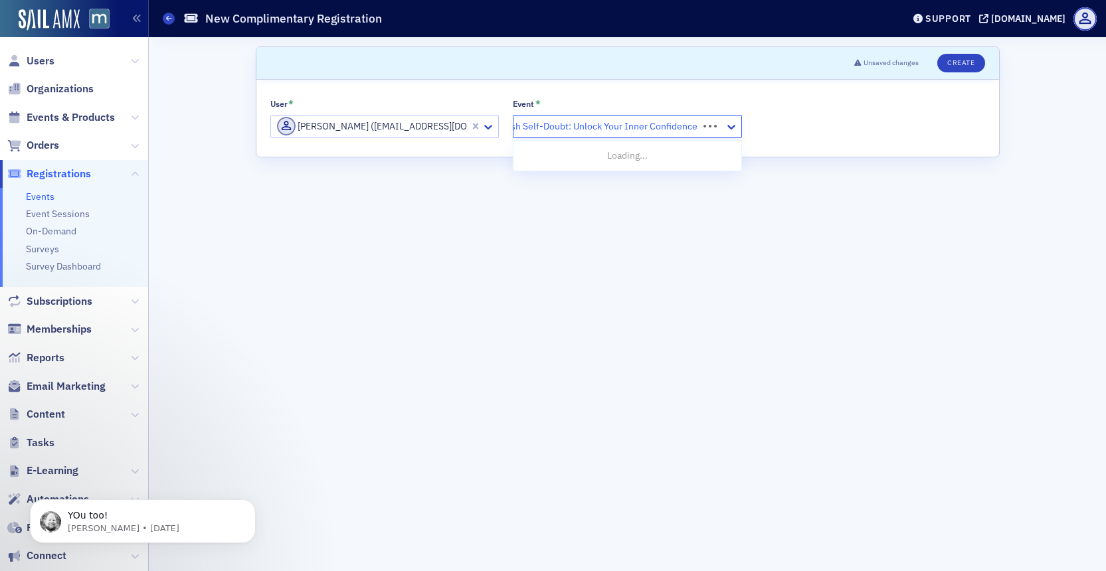
scroll to position [0, 143]
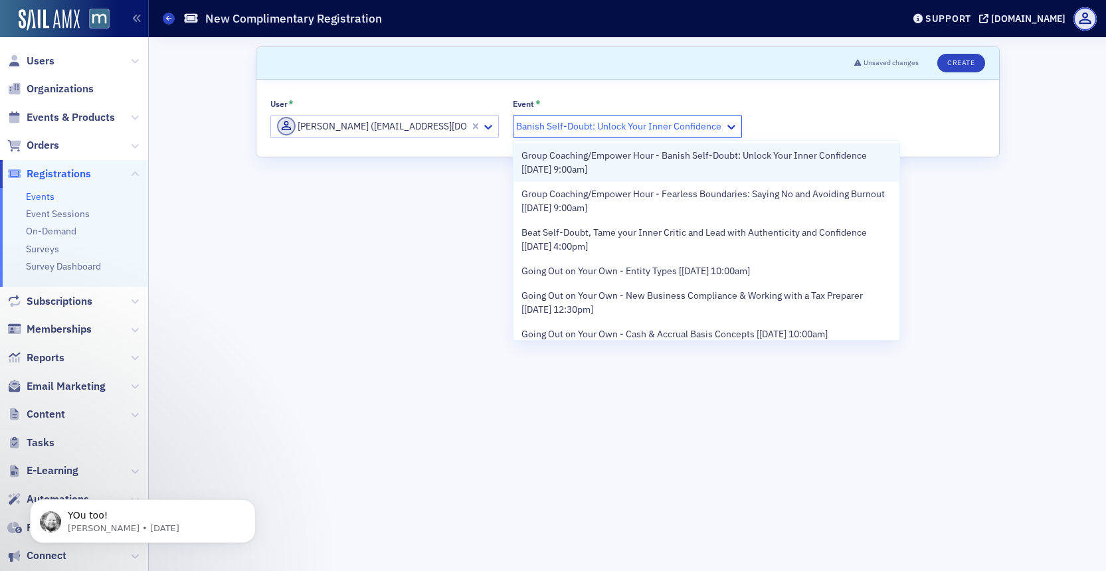
click at [590, 151] on span "Group Coaching/Empower Hour - Banish Self-Doubt: Unlock Your Inner Confidence […" at bounding box center [706, 163] width 370 height 28
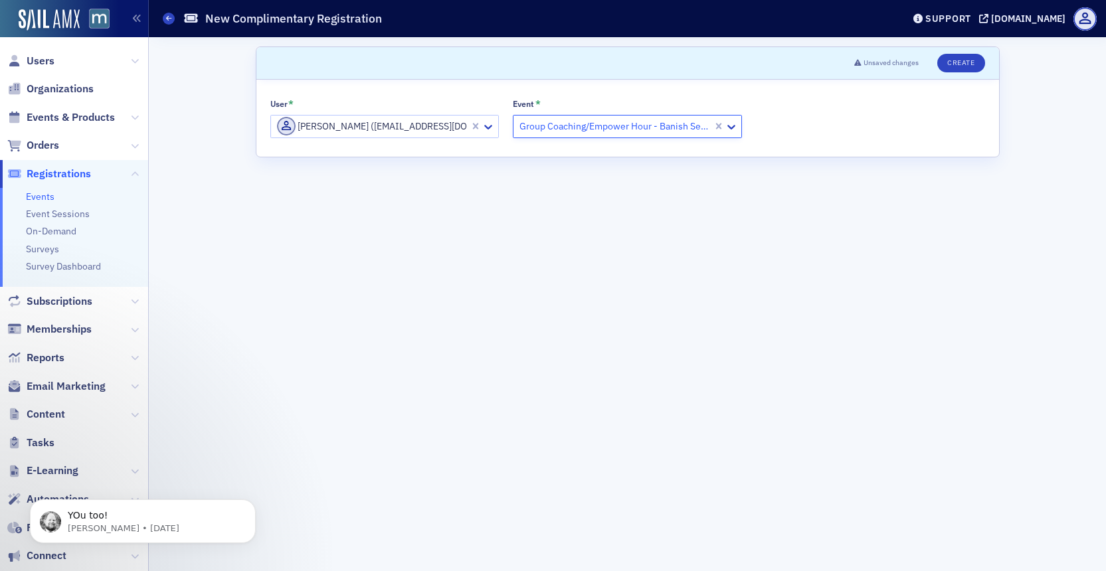
scroll to position [0, 0]
click at [958, 68] on button "Create" at bounding box center [960, 63] width 47 height 19
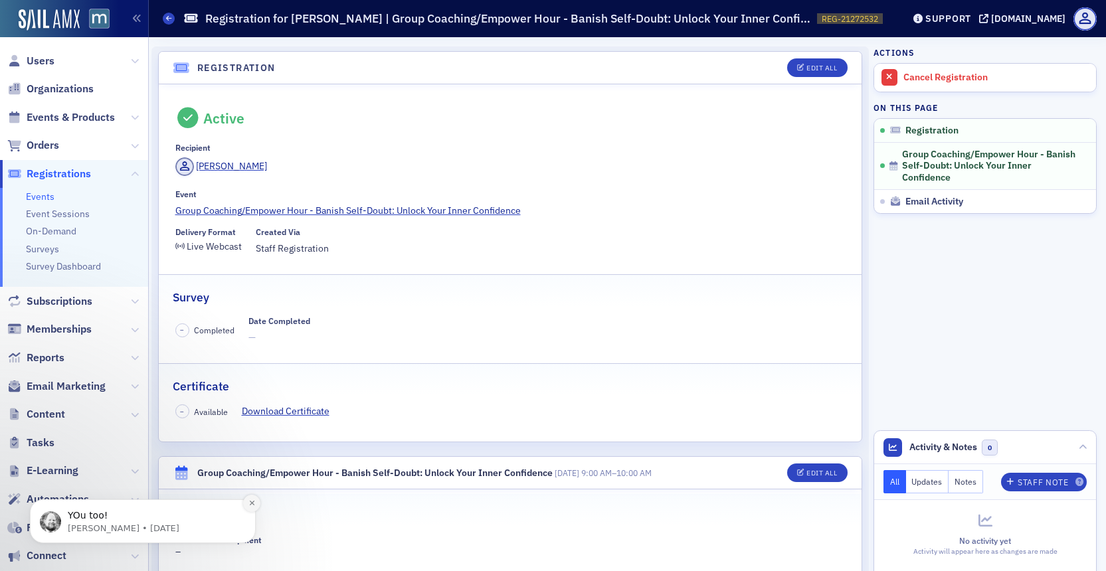
click at [250, 506] on icon "Dismiss notification" at bounding box center [251, 502] width 7 height 7
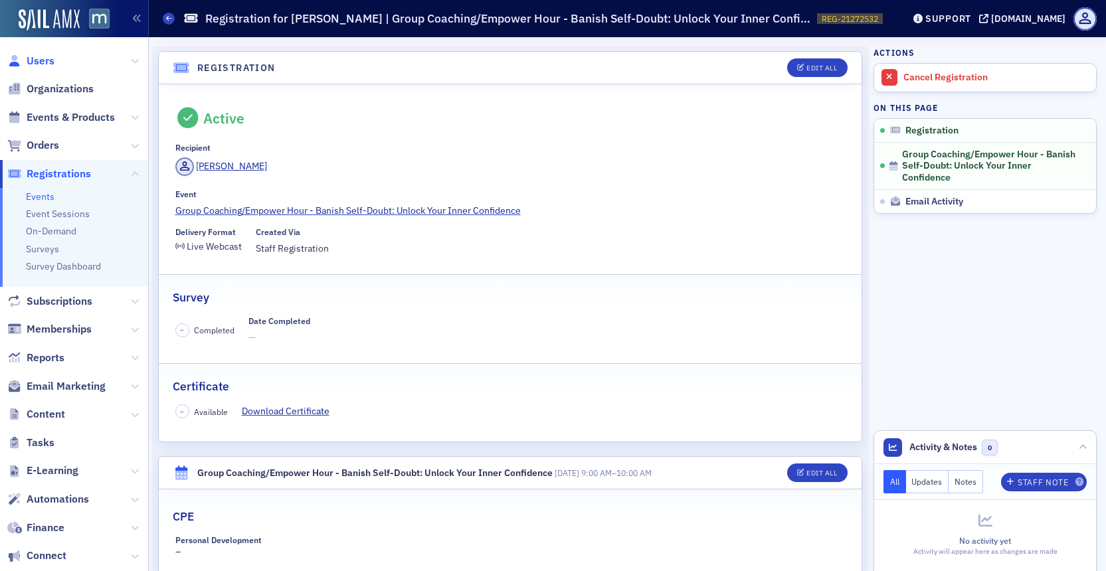
click at [36, 59] on span "Users" at bounding box center [41, 61] width 28 height 15
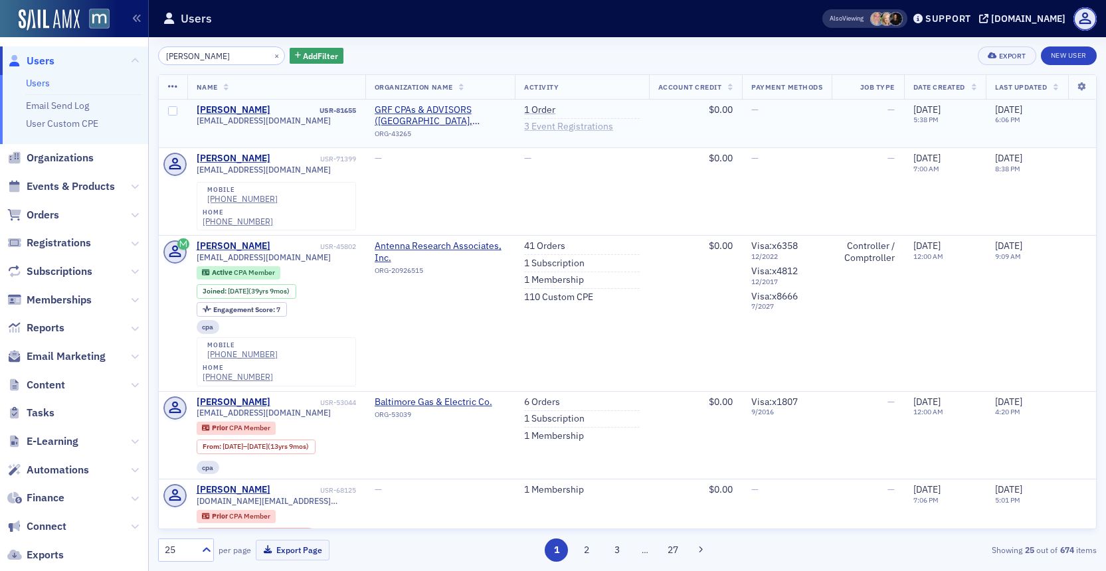
click at [538, 125] on link "3 Event Registrations" at bounding box center [568, 127] width 89 height 12
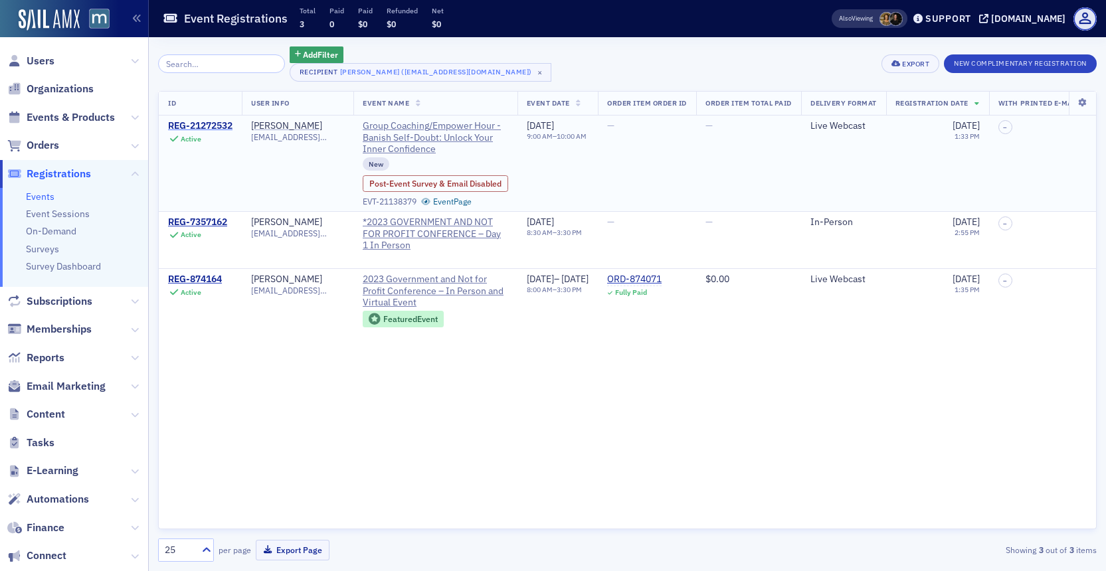
click at [195, 125] on div "REG-21272532" at bounding box center [200, 126] width 64 height 12
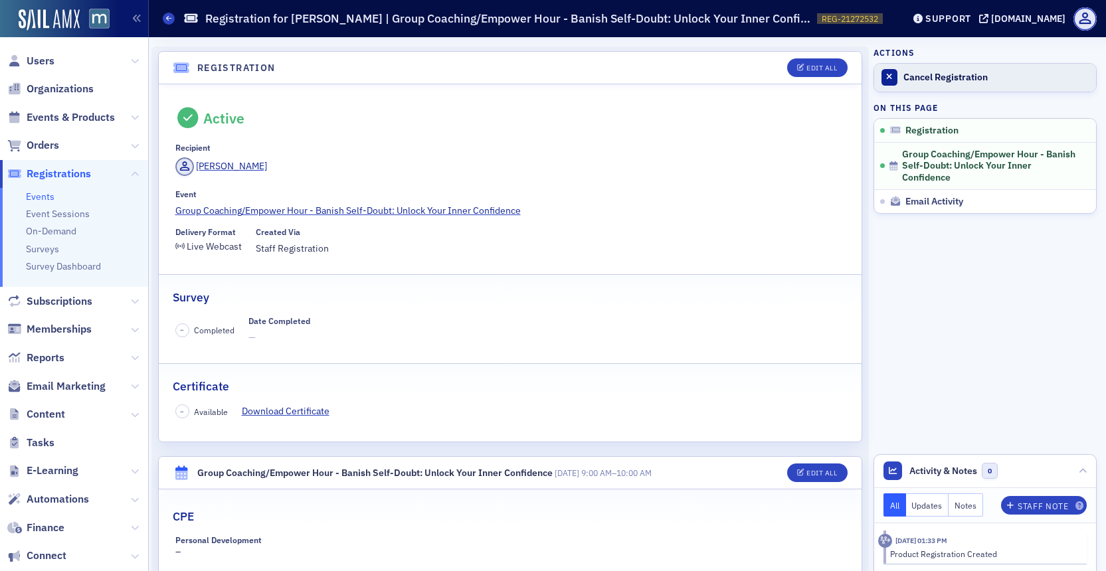
click at [899, 68] on link "Cancel Registration" at bounding box center [985, 78] width 222 height 28
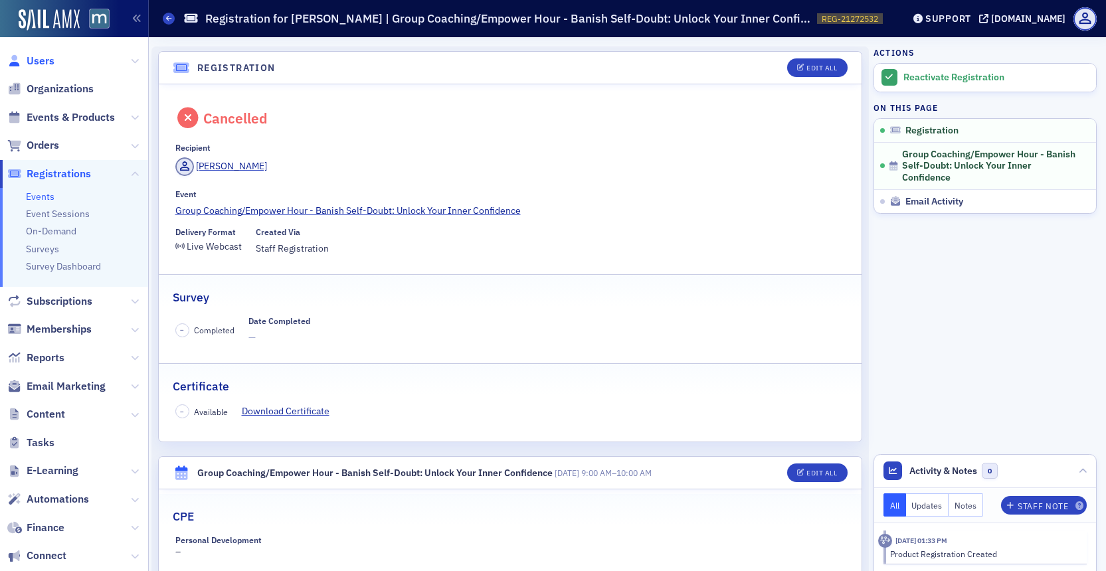
click at [44, 65] on span "Users" at bounding box center [41, 61] width 28 height 15
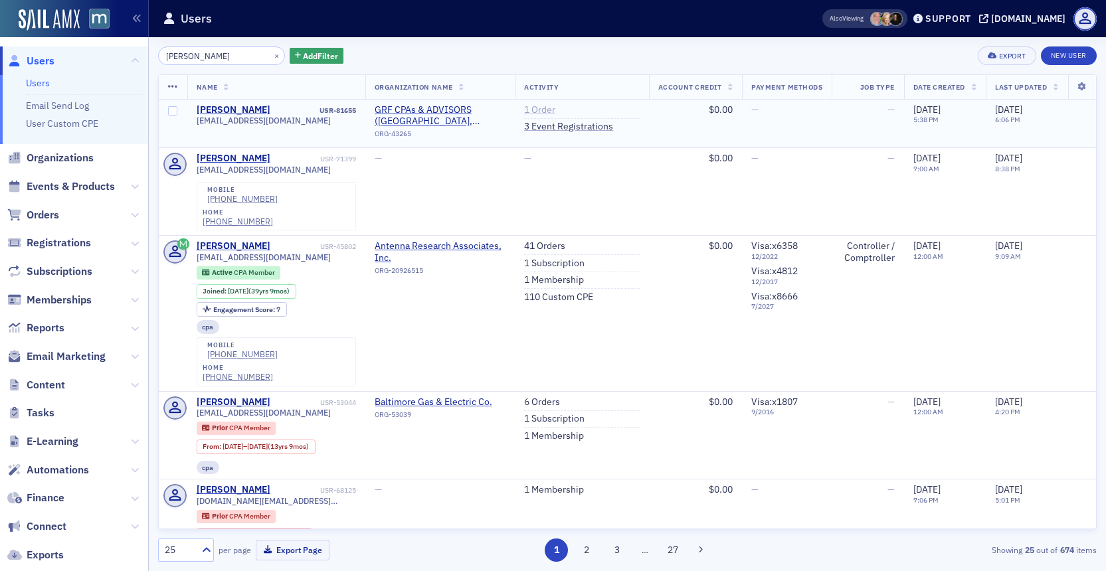
click at [530, 116] on link "1 Order" at bounding box center [539, 110] width 31 height 12
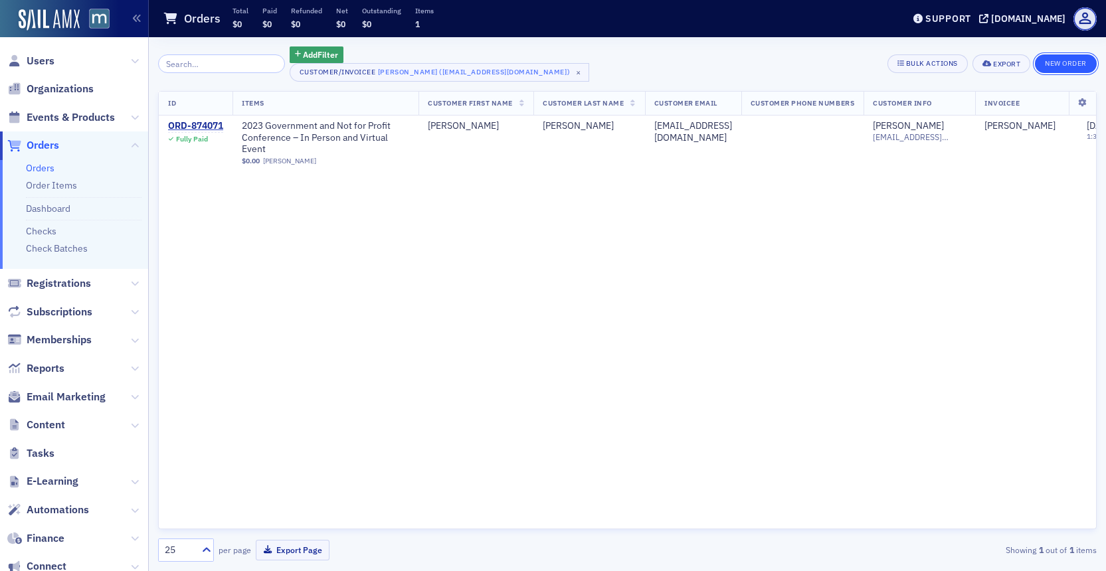
click at [1050, 70] on button "New Order" at bounding box center [1066, 63] width 62 height 19
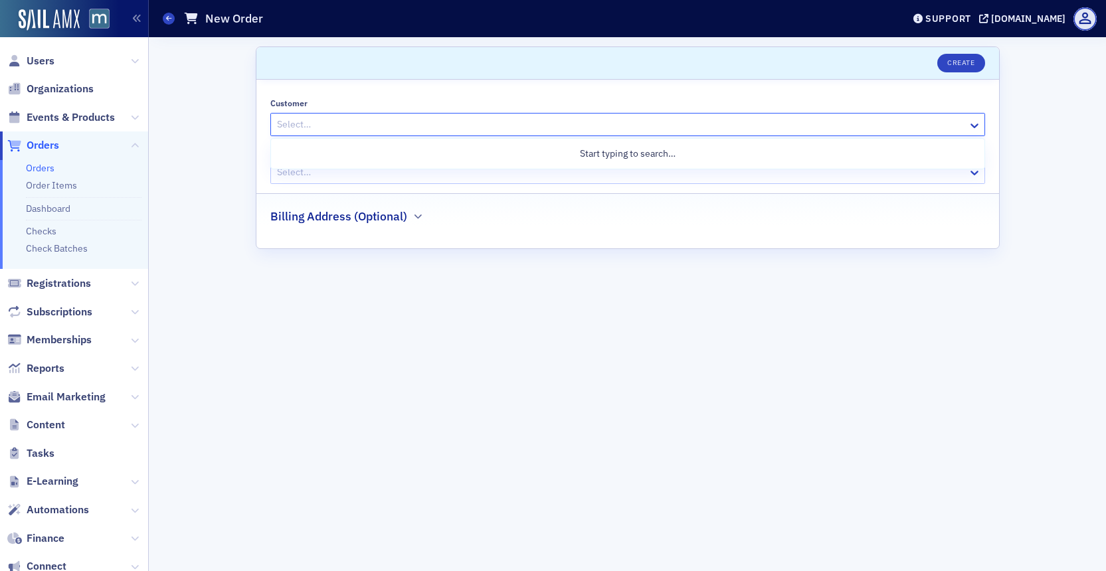
click at [475, 129] on div at bounding box center [621, 124] width 691 height 17
type input "lucio"
click at [460, 178] on div "Wendy Lucio (wlucio@grfcpa.com)" at bounding box center [627, 180] width 697 height 19
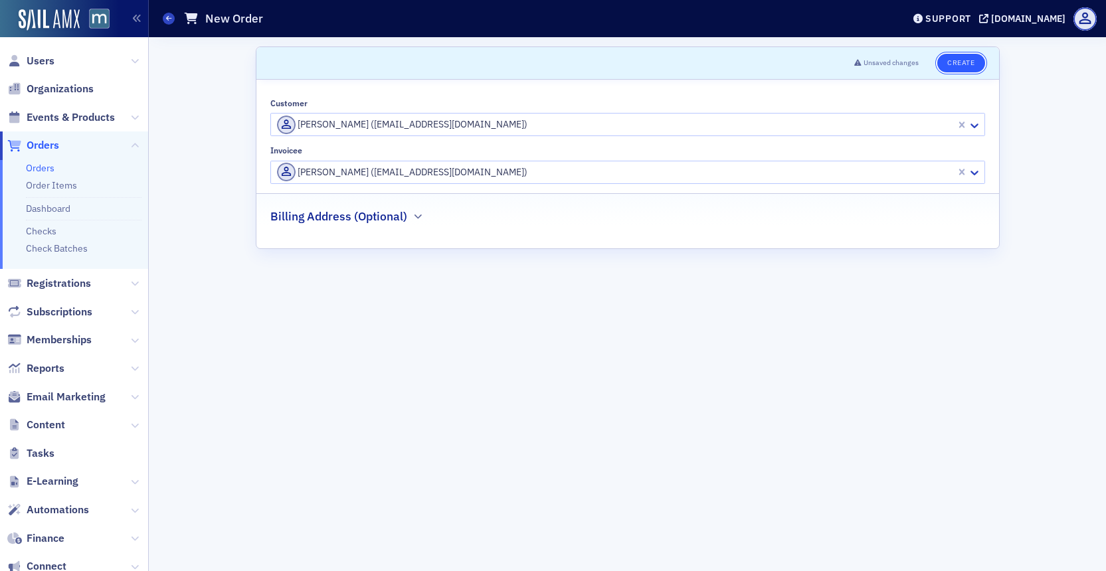
click at [958, 56] on button "Create" at bounding box center [960, 63] width 47 height 19
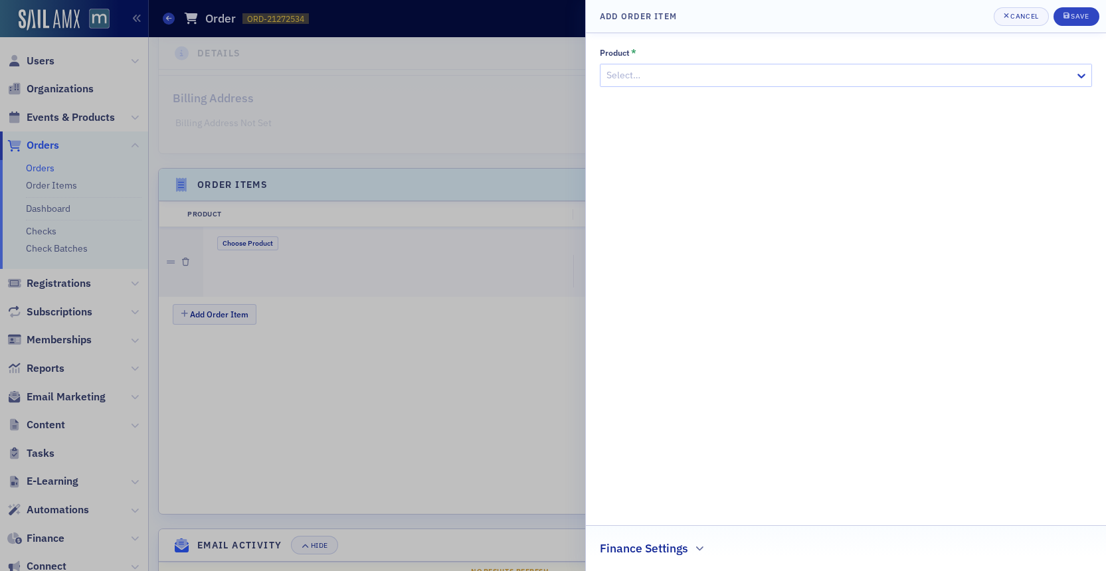
scroll to position [317, 0]
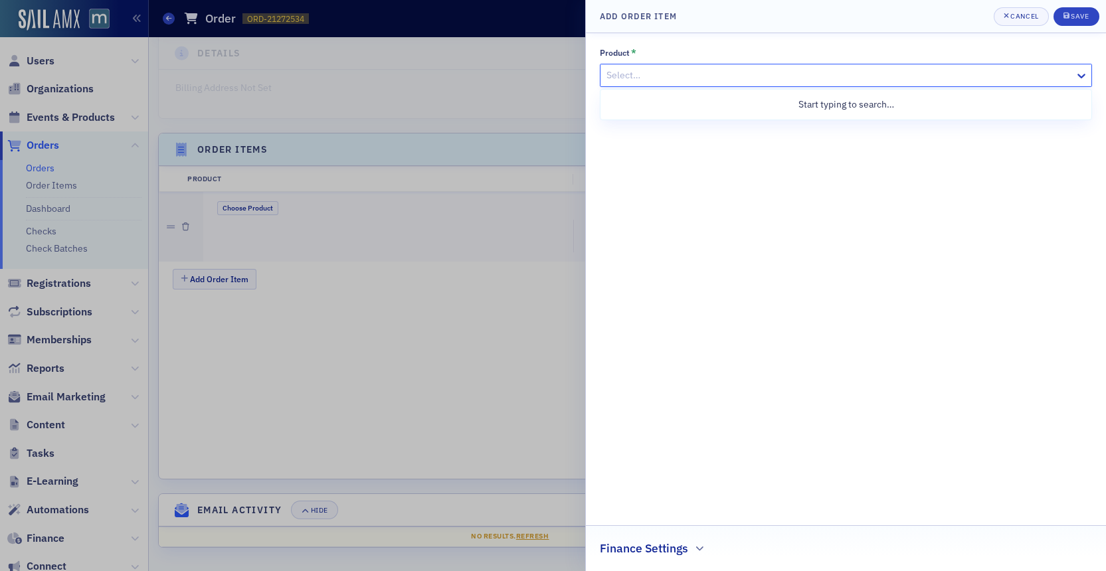
click at [864, 72] on div at bounding box center [839, 75] width 468 height 17
paste input "Group Coaching/Empower Hour - Banish Self-Doubt: Unlock Your Inner Confidence"
type input "Group Coaching/Empower Hour - Banish Self-Doubt: Unlock Your Inner Confidence"
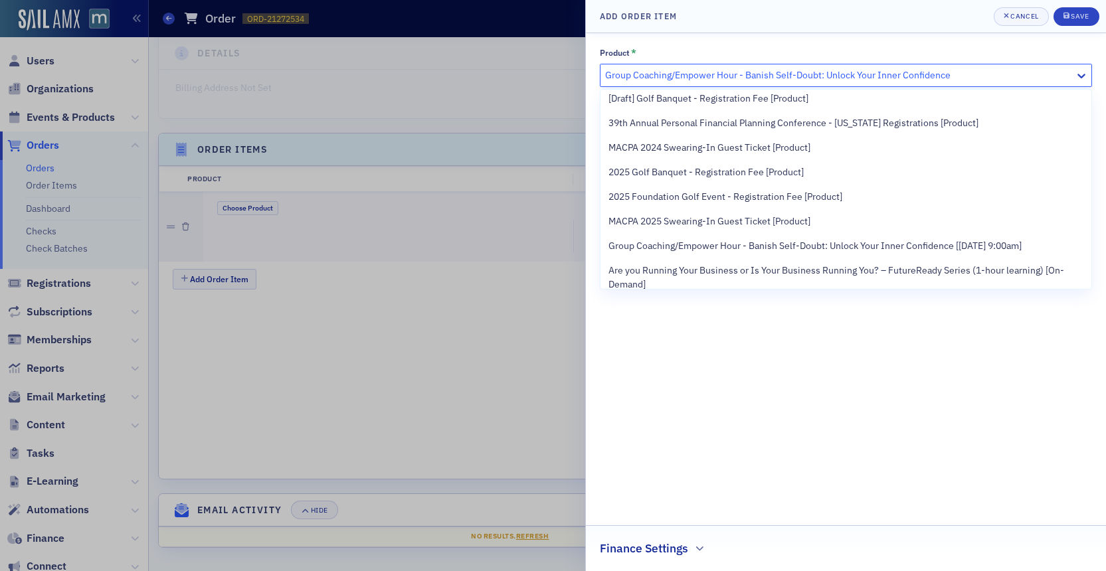
scroll to position [301, 0]
click at [788, 238] on span "Group Coaching/Empower Hour - Banish Self-Doubt: Unlock Your Inner Confidence […" at bounding box center [814, 245] width 413 height 14
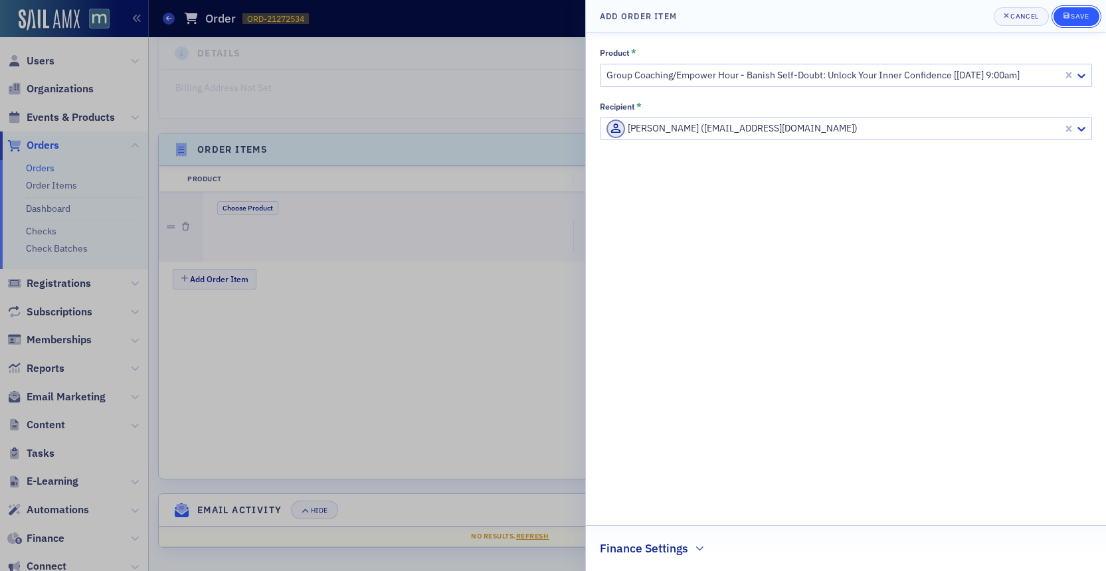
click at [1087, 18] on div "Save" at bounding box center [1079, 16] width 18 height 7
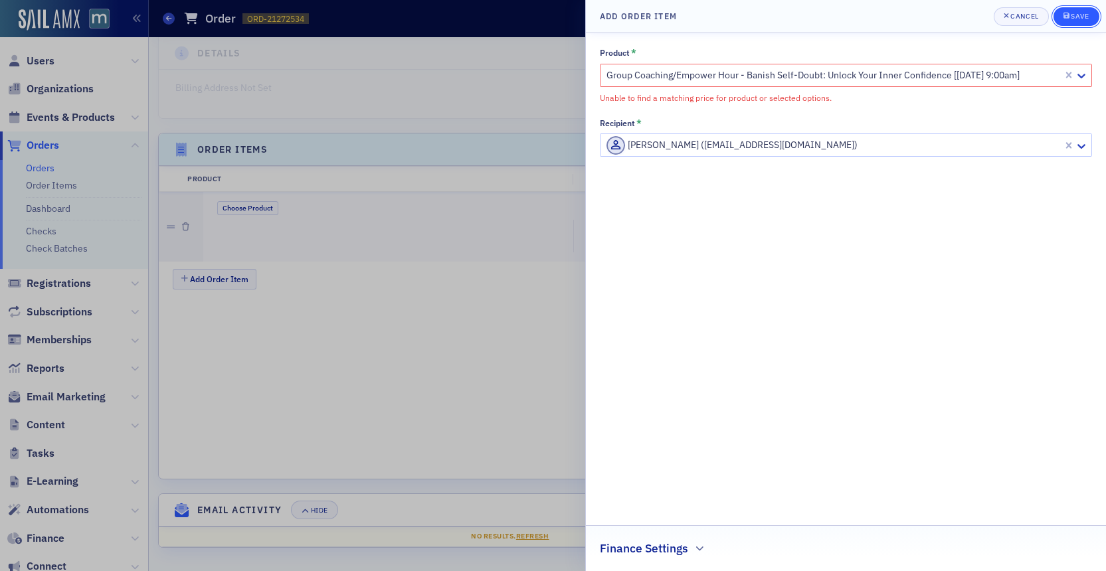
click at [1068, 10] on button "Save" at bounding box center [1076, 16] width 46 height 19
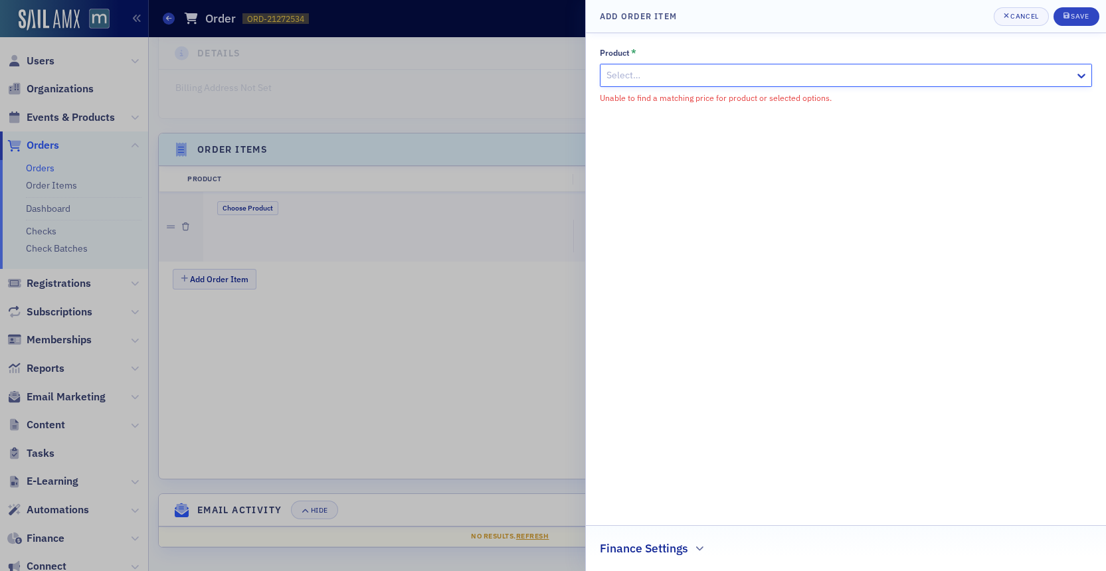
click at [1003, 80] on div at bounding box center [839, 75] width 468 height 17
type input "group"
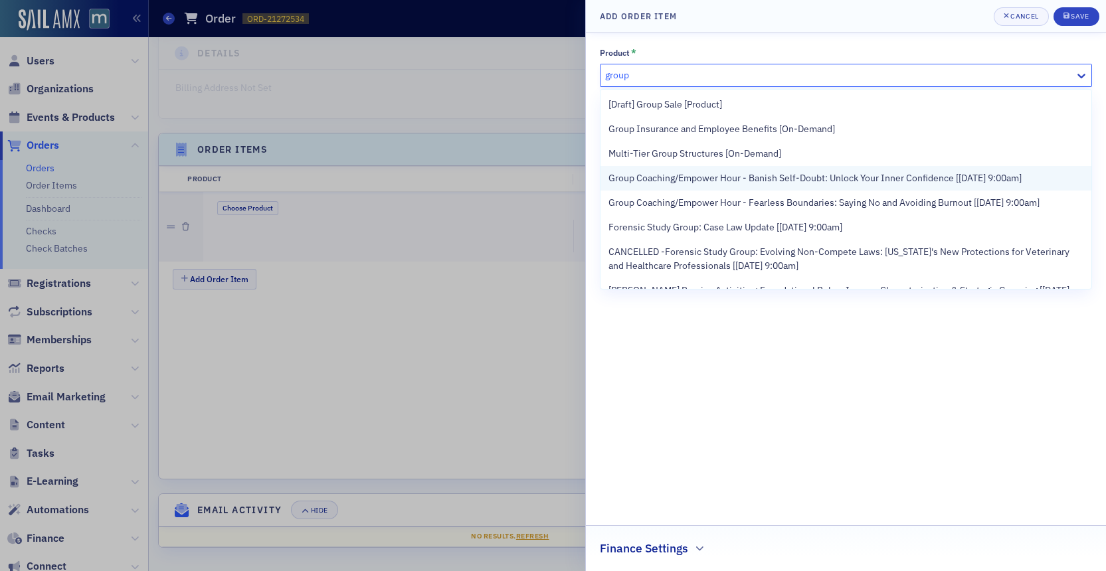
click at [892, 182] on span "Group Coaching/Empower Hour - Banish Self-Doubt: Unlock Your Inner Confidence […" at bounding box center [814, 178] width 413 height 14
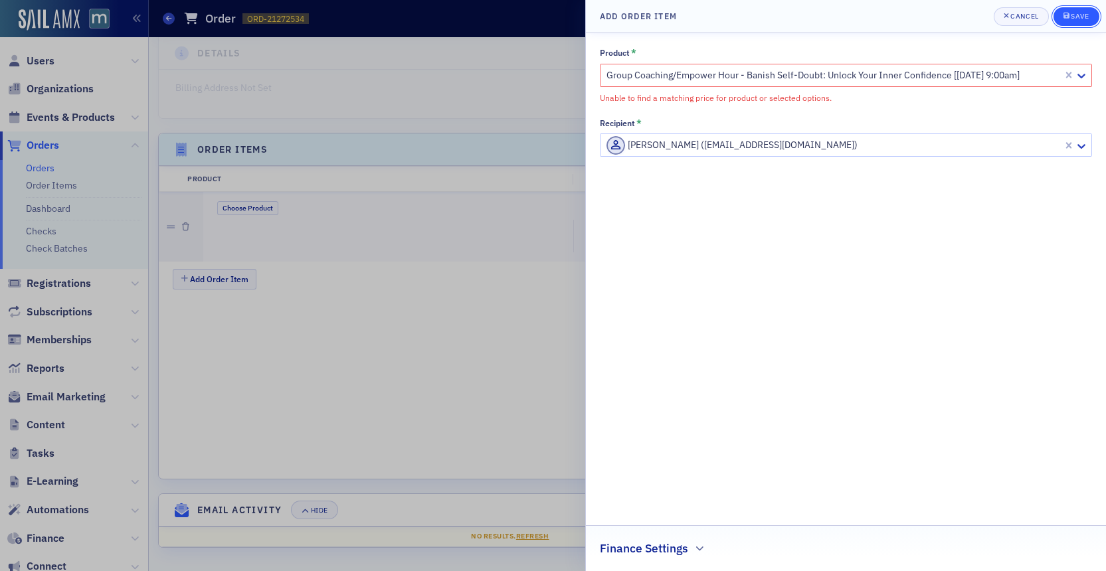
click at [1062, 14] on button "Save" at bounding box center [1076, 16] width 46 height 19
click at [1063, 14] on icon "submit" at bounding box center [1066, 16] width 6 height 6
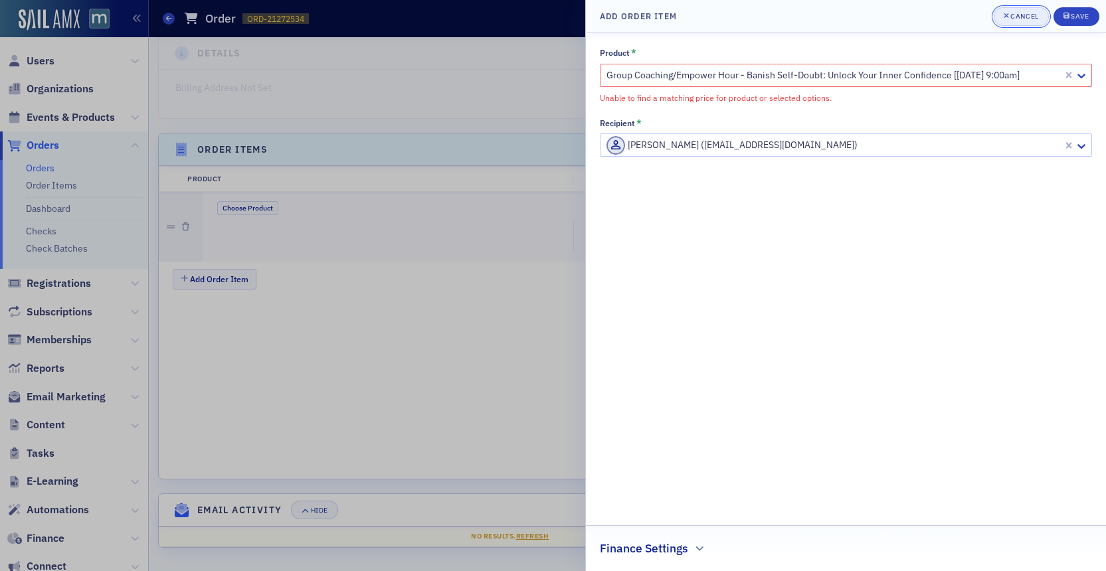
click at [1016, 13] on div "Cancel" at bounding box center [1024, 16] width 28 height 7
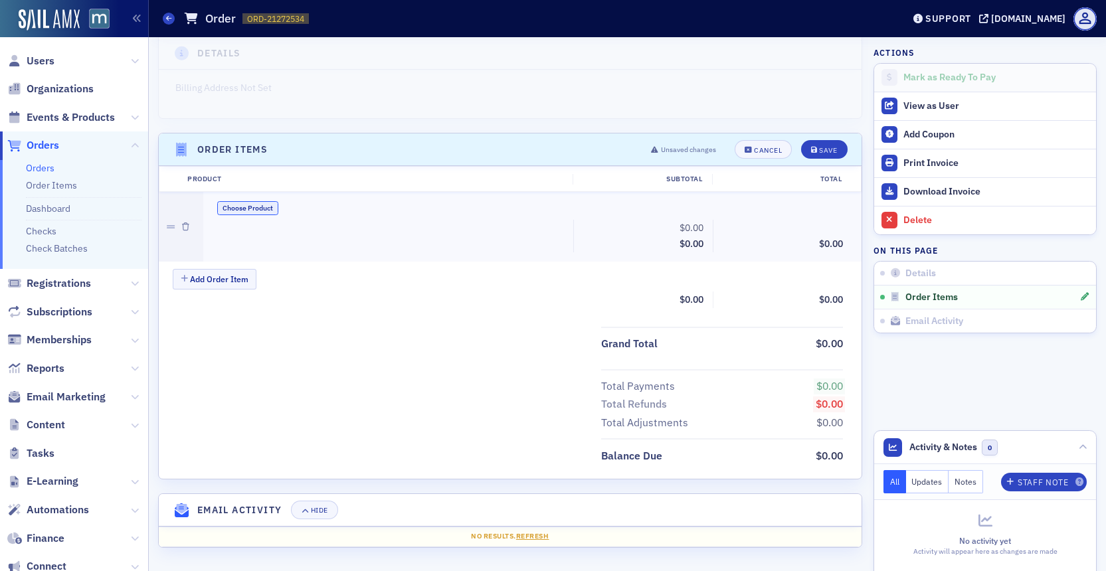
click at [234, 209] on button "Choose Product" at bounding box center [247, 208] width 61 height 14
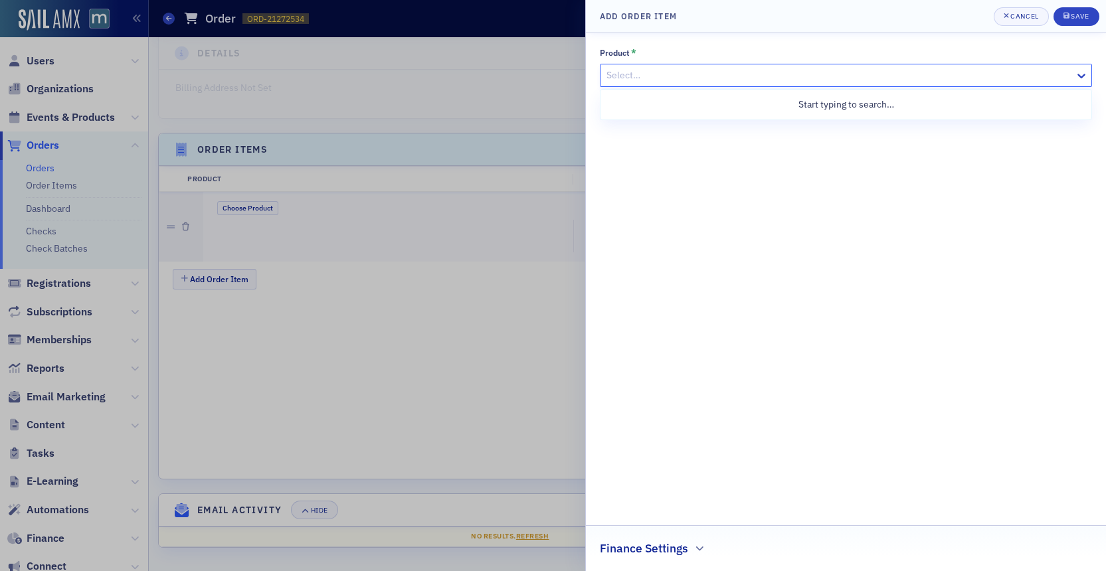
click at [648, 69] on div at bounding box center [839, 75] width 468 height 17
type input "group"
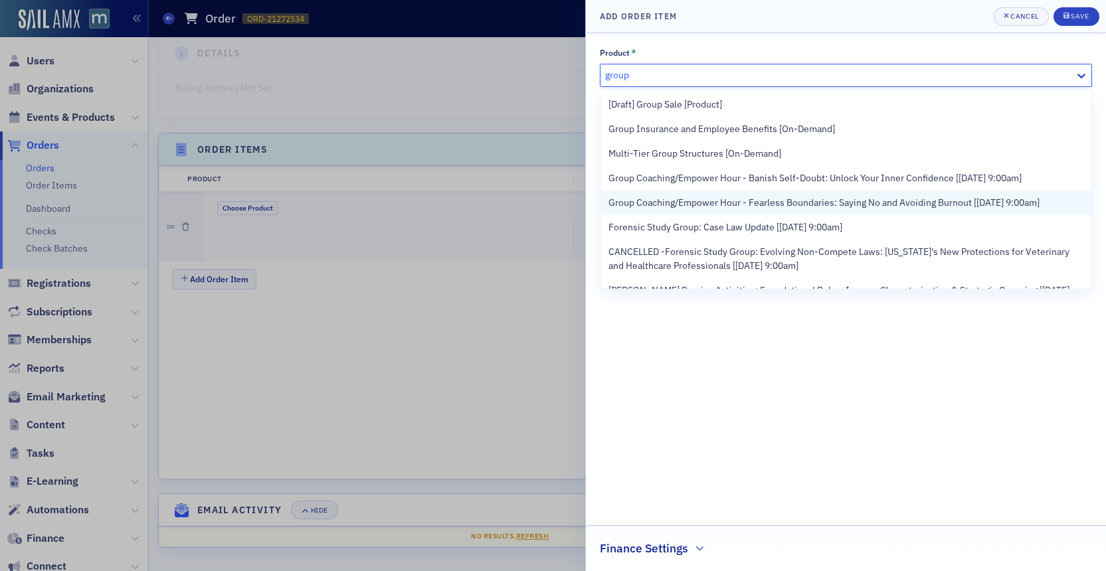
click at [669, 210] on div "Group Coaching/Empower Hour - Fearless Boundaries: Saying No and Avoiding Burno…" at bounding box center [845, 203] width 491 height 25
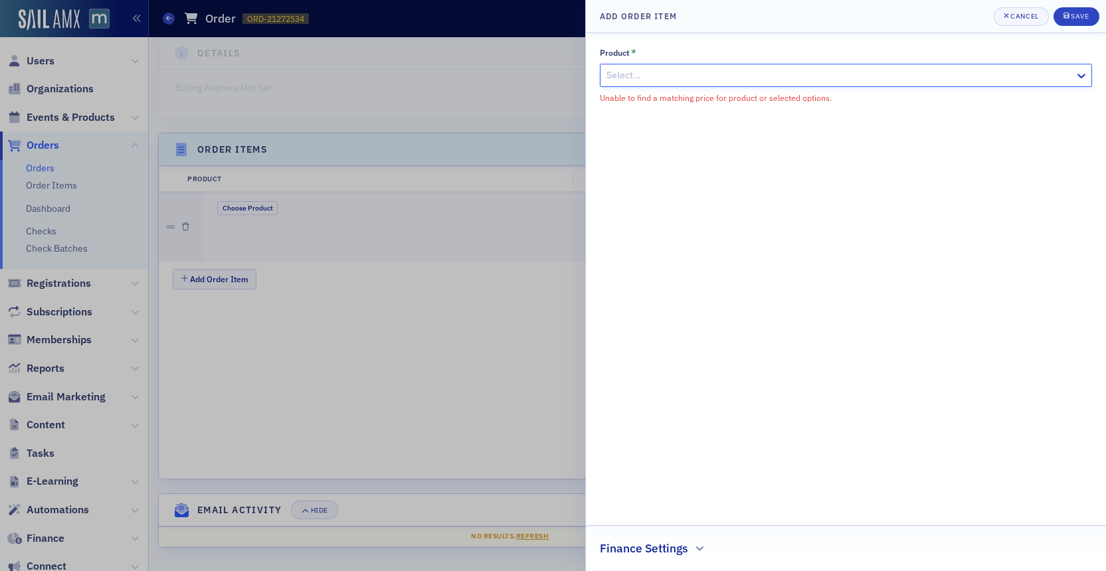
click at [1056, 72] on div at bounding box center [839, 75] width 468 height 17
type input "group"
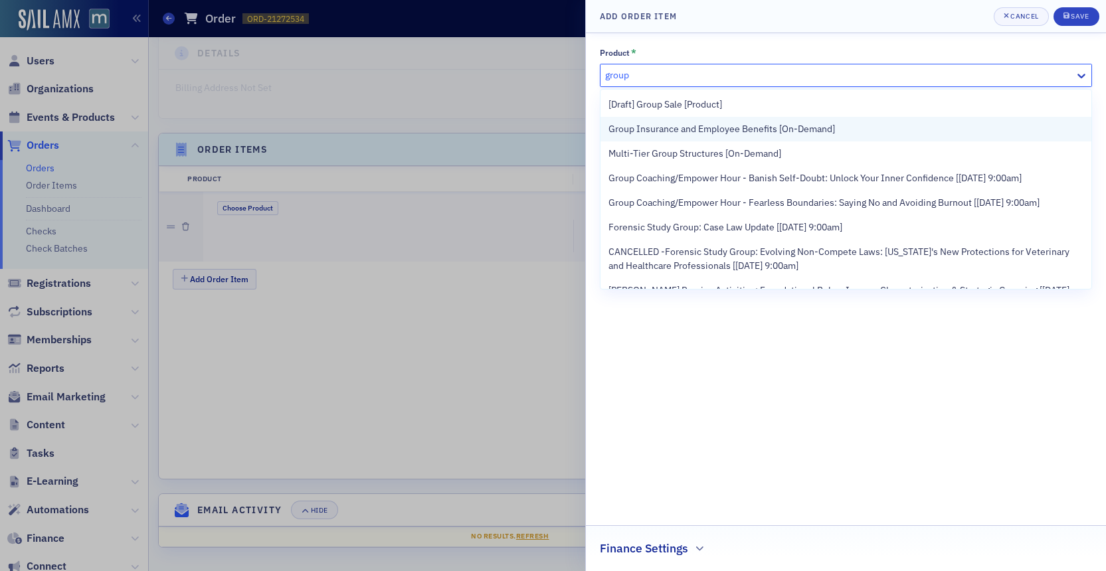
click at [809, 130] on span "Group Insurance and Employee Benefits [On-Demand]" at bounding box center [721, 129] width 226 height 14
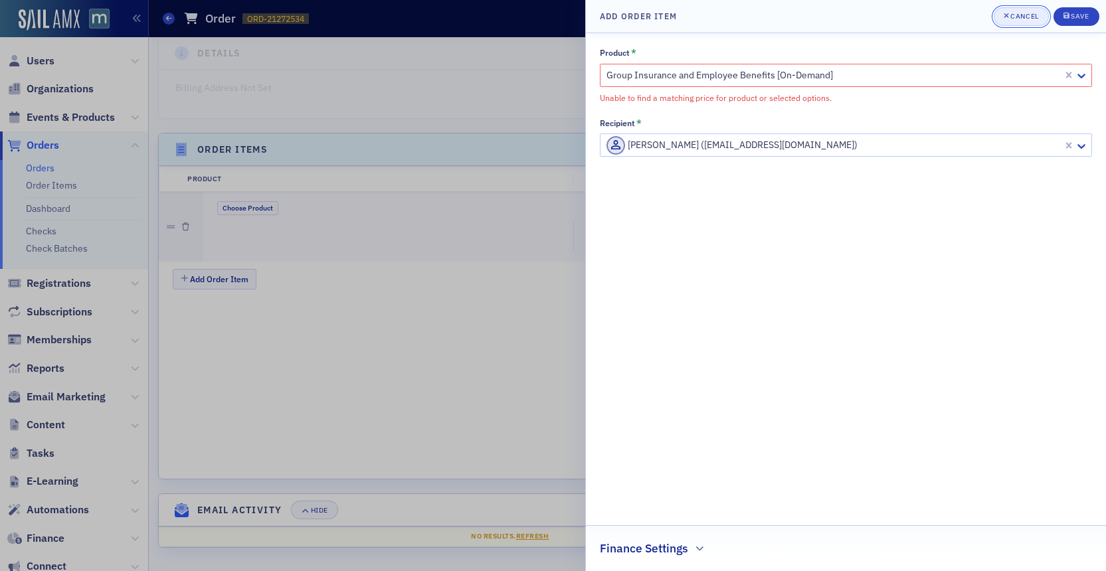
click at [1012, 15] on div "Cancel" at bounding box center [1024, 16] width 28 height 7
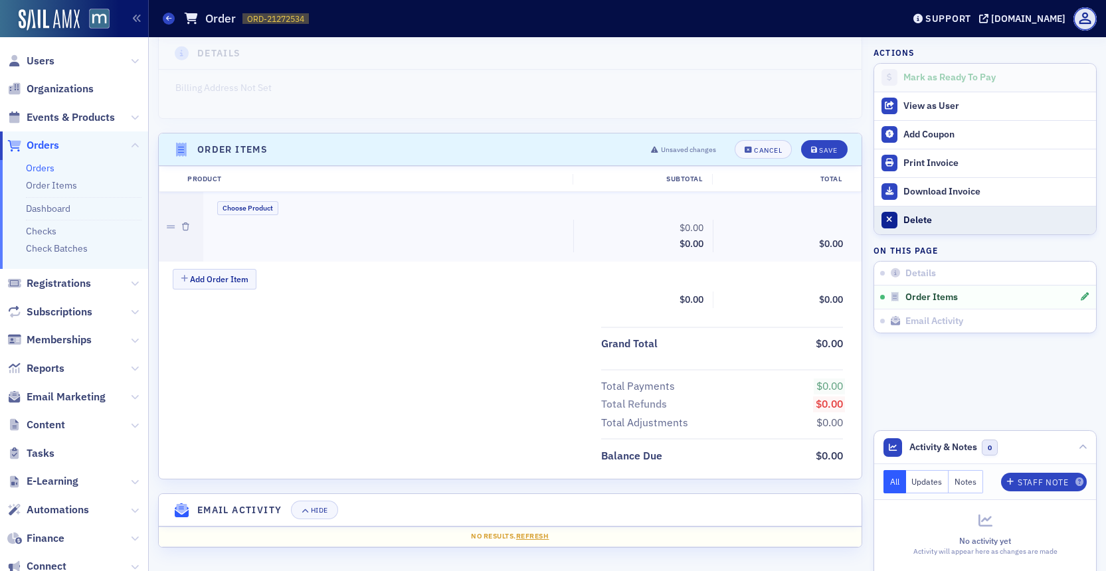
click at [892, 226] on div at bounding box center [889, 220] width 17 height 17
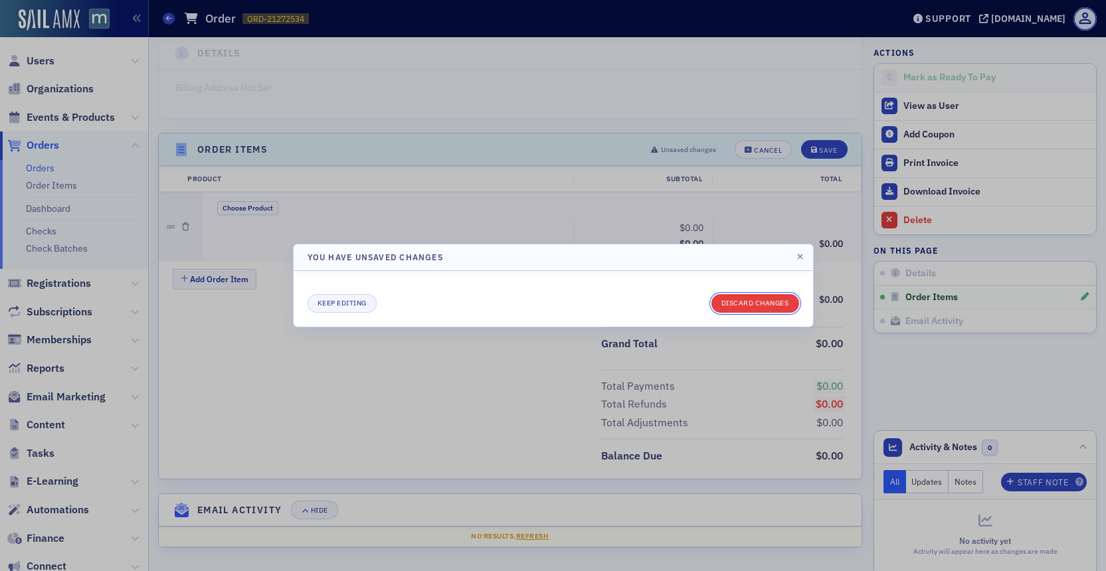
click at [758, 301] on button "Discard changes" at bounding box center [755, 303] width 88 height 19
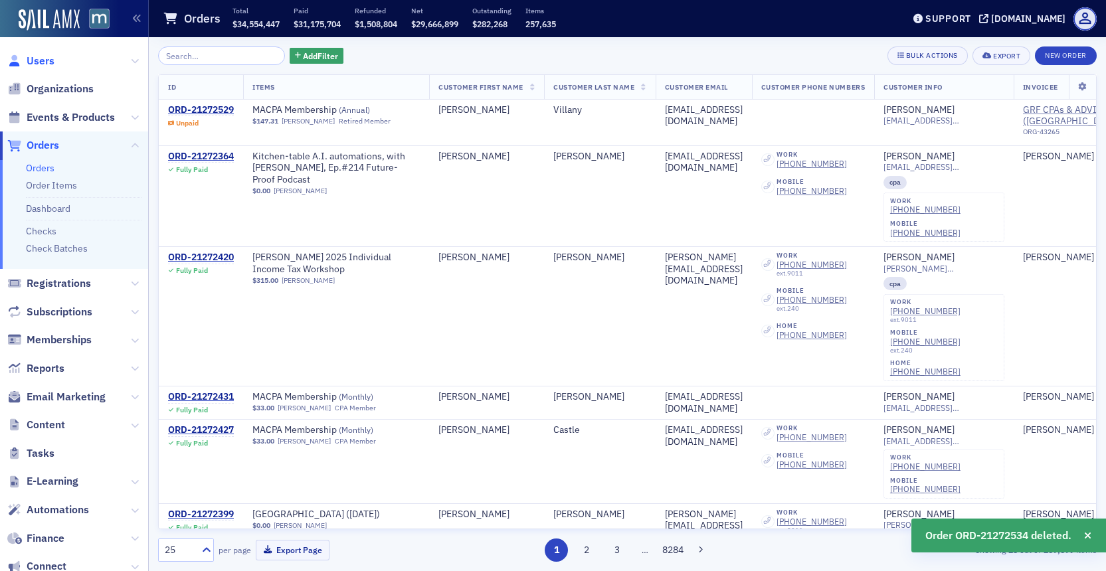
click at [37, 64] on span "Users" at bounding box center [41, 61] width 28 height 15
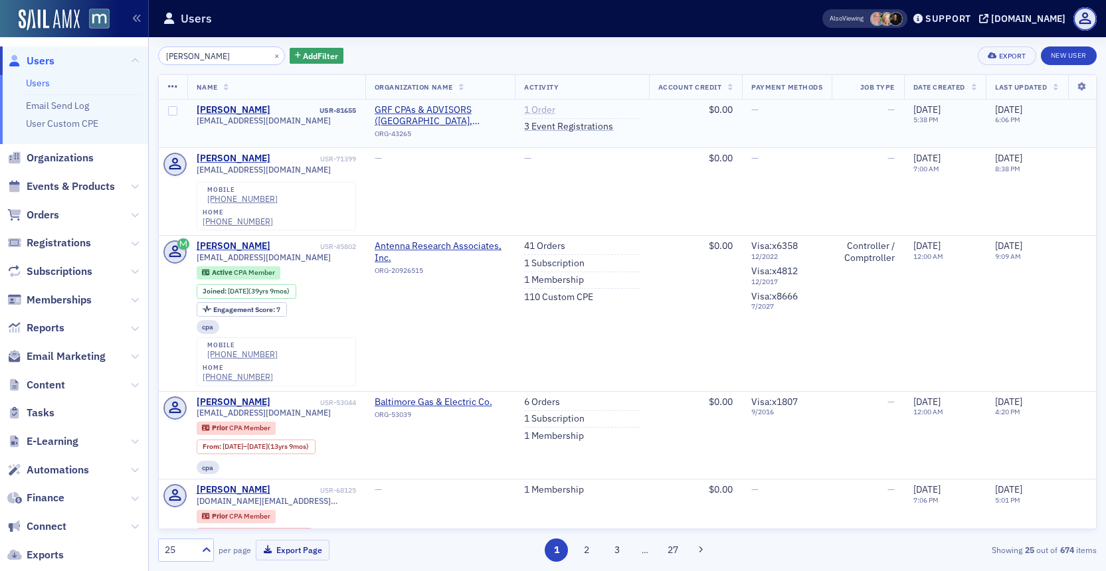
click at [533, 112] on link "1 Order" at bounding box center [539, 110] width 31 height 12
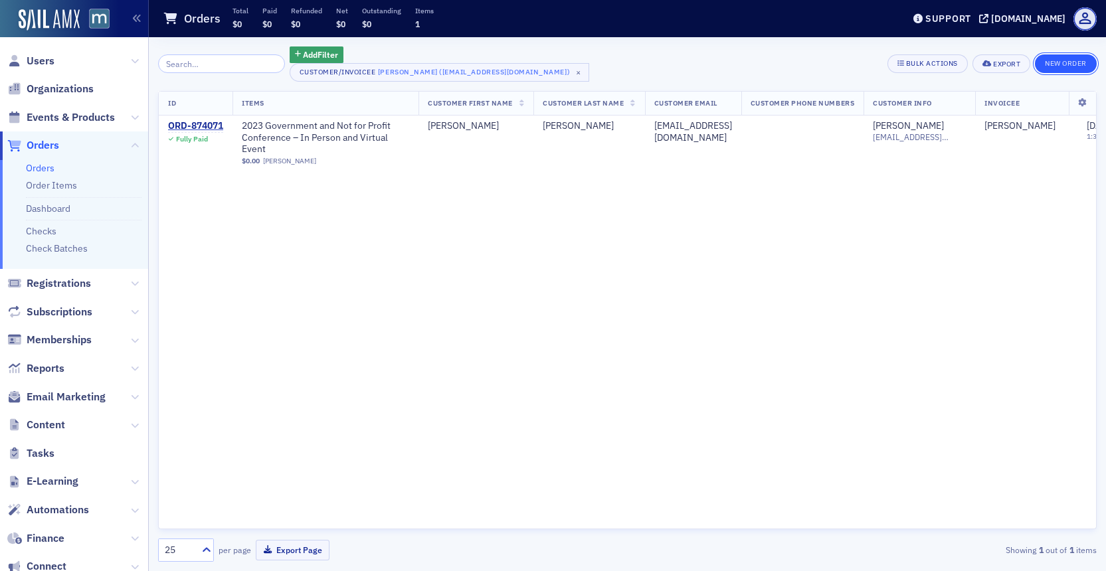
click at [1056, 64] on button "New Order" at bounding box center [1066, 63] width 62 height 19
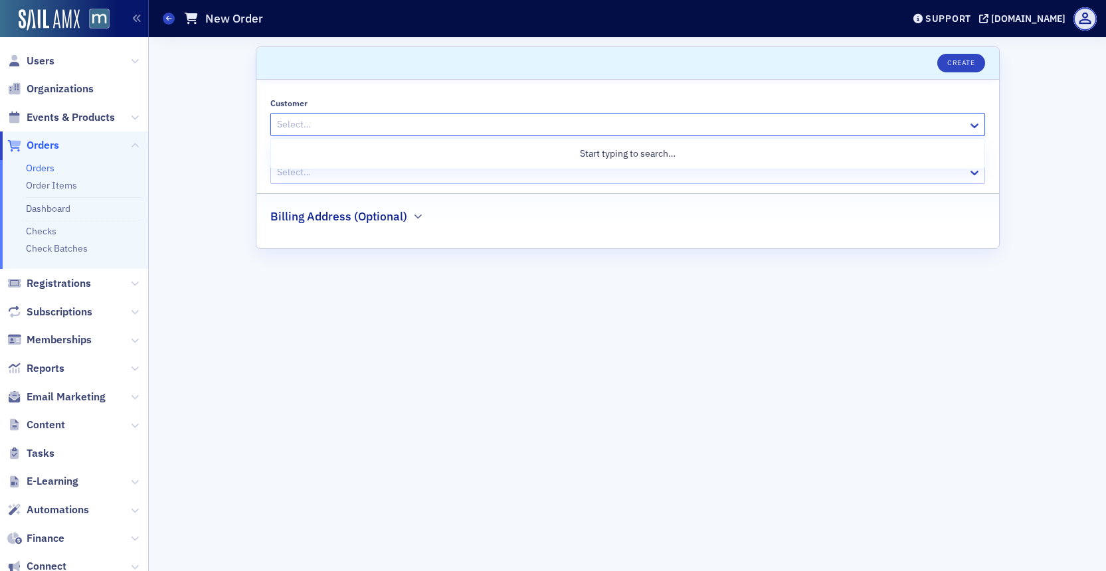
click at [683, 122] on div at bounding box center [621, 124] width 691 height 17
type input "lucio"
click at [483, 189] on div "Wendy Lucio (wlucio@grfcpa.com)" at bounding box center [627, 180] width 697 height 19
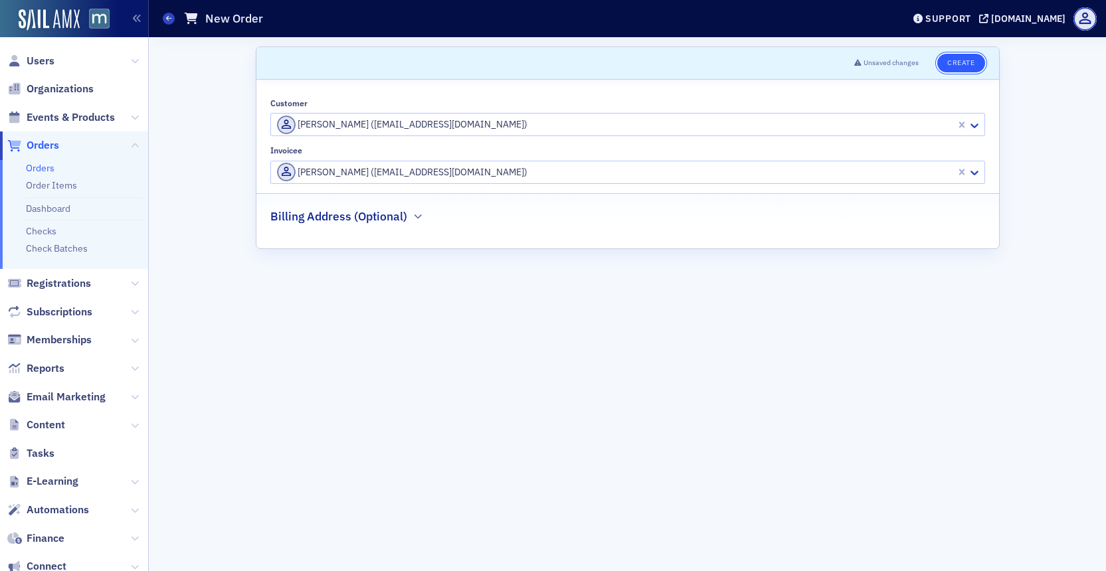
click at [970, 56] on button "Create" at bounding box center [960, 63] width 47 height 19
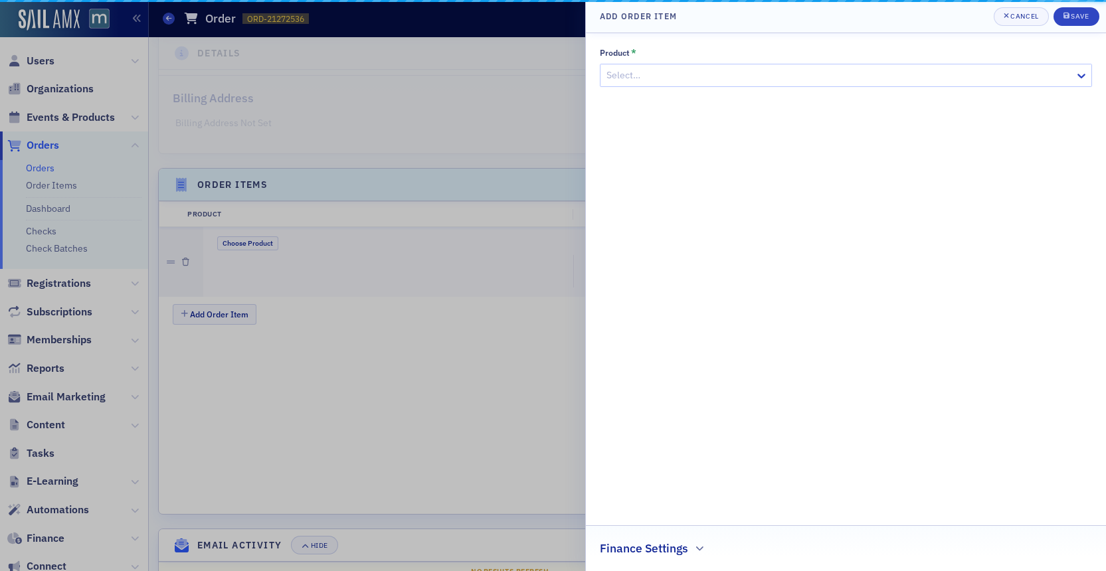
scroll to position [317, 0]
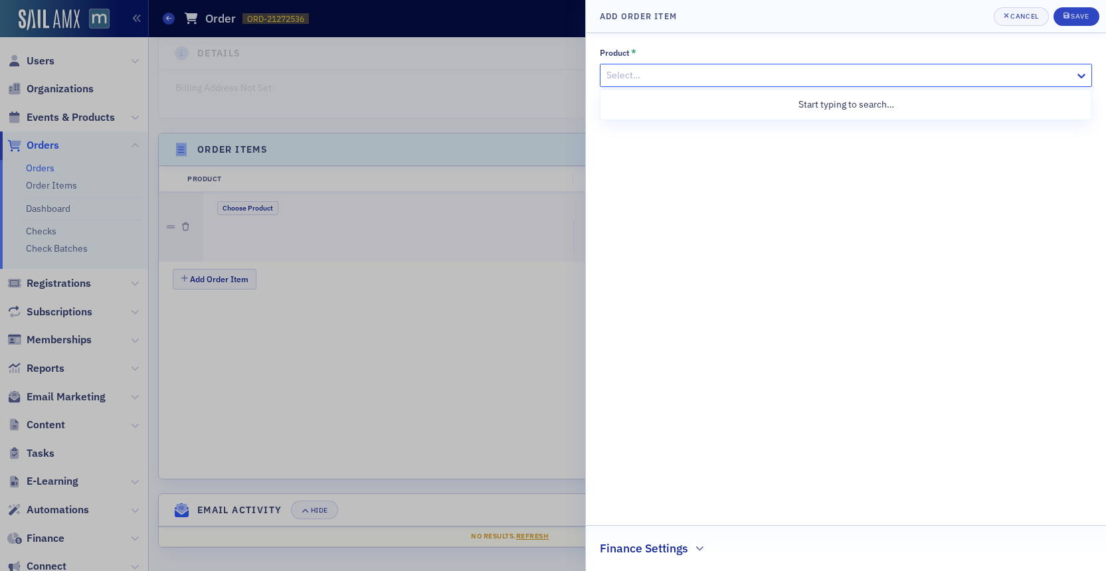
click at [697, 82] on div at bounding box center [839, 75] width 468 height 17
type input "group"
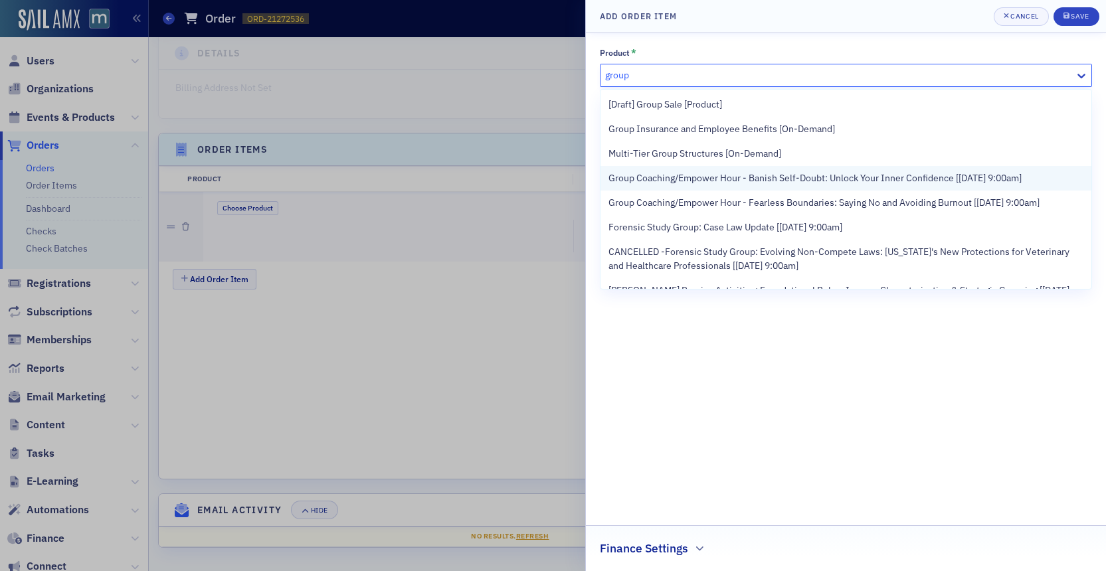
click at [699, 171] on span "Group Coaching/Empower Hour - Banish Self-Doubt: Unlock Your Inner Confidence […" at bounding box center [814, 178] width 413 height 14
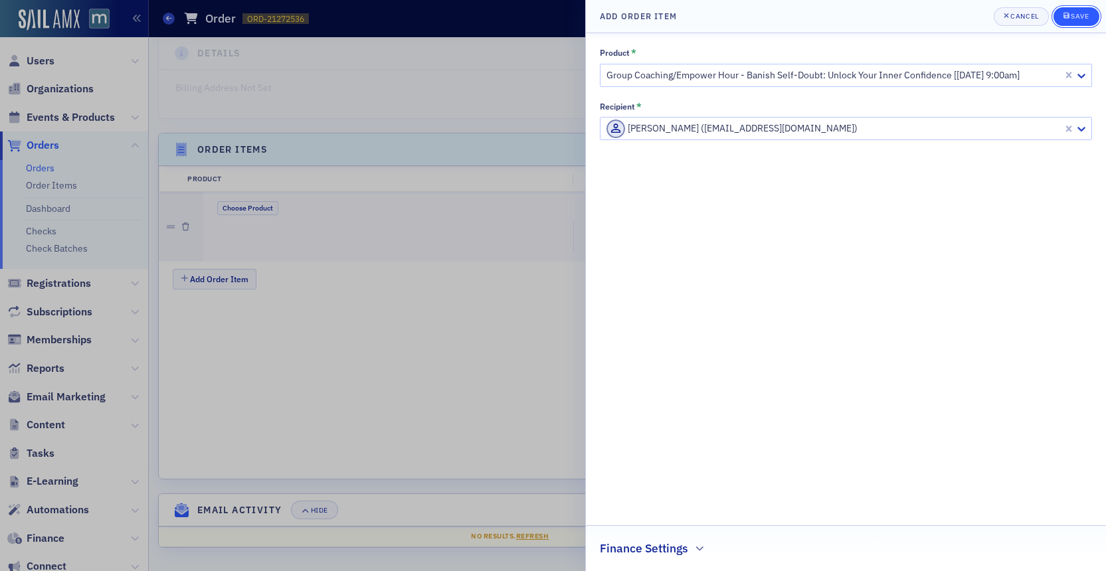
click at [1075, 14] on div "Save" at bounding box center [1079, 16] width 18 height 7
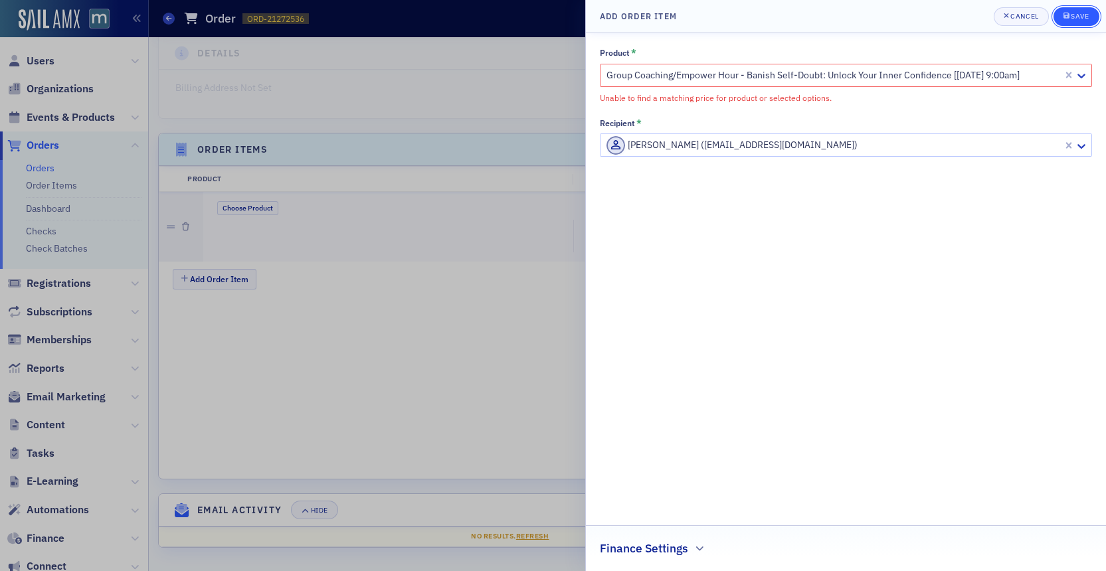
click at [1075, 14] on div "Save" at bounding box center [1079, 16] width 18 height 7
click at [1076, 18] on div "Save" at bounding box center [1079, 16] width 18 height 7
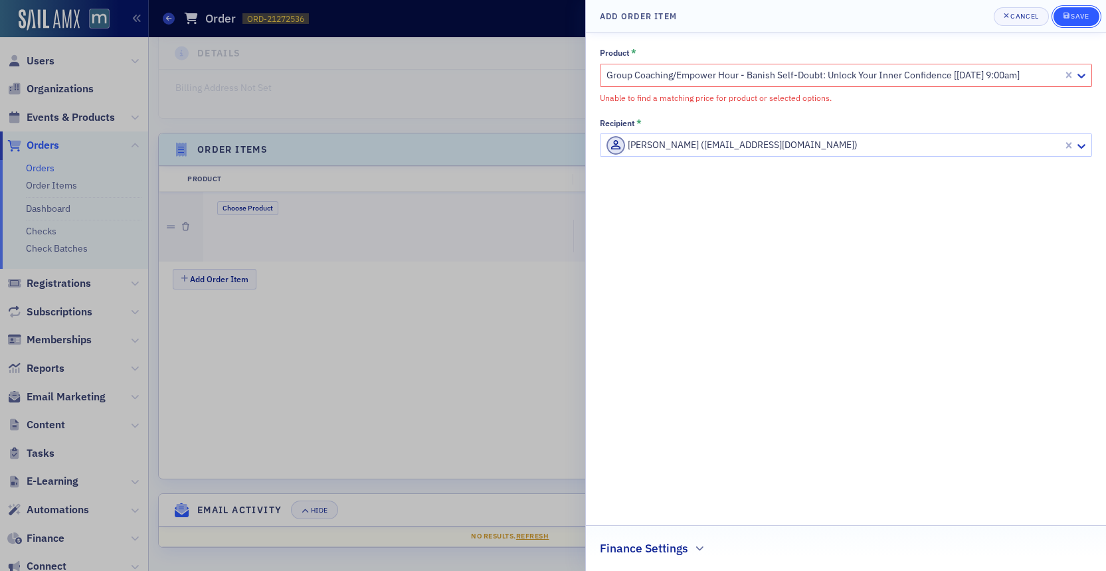
click at [1076, 18] on div "Save" at bounding box center [1079, 16] width 18 height 7
click at [1076, 23] on button "Save" at bounding box center [1076, 16] width 46 height 19
click at [1029, 22] on button "Cancel" at bounding box center [1020, 16] width 55 height 19
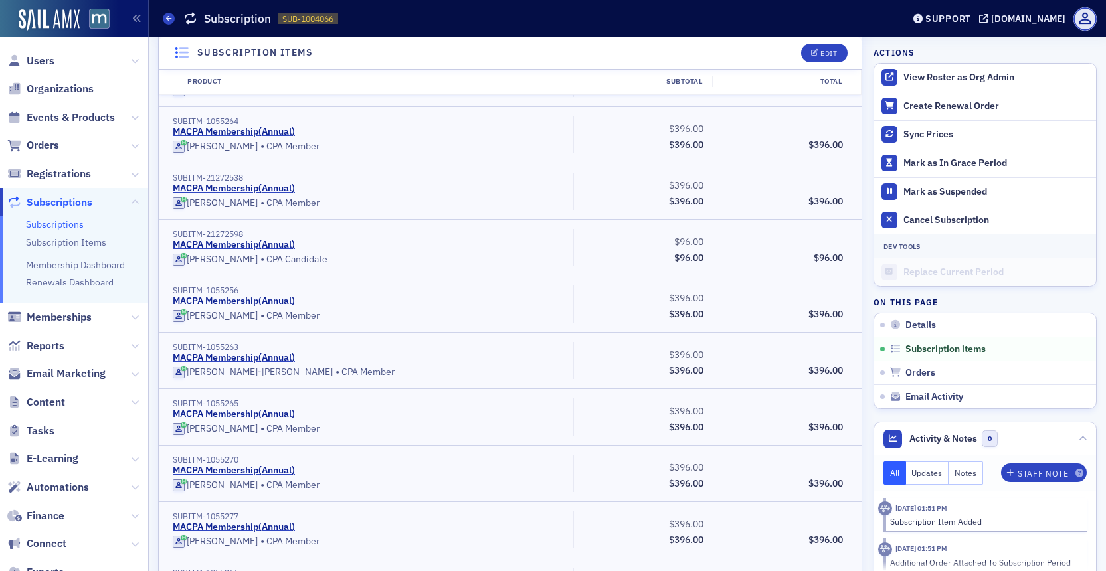
scroll to position [825, 0]
click at [213, 184] on link "MACPA Membership ( Annual )" at bounding box center [234, 187] width 122 height 12
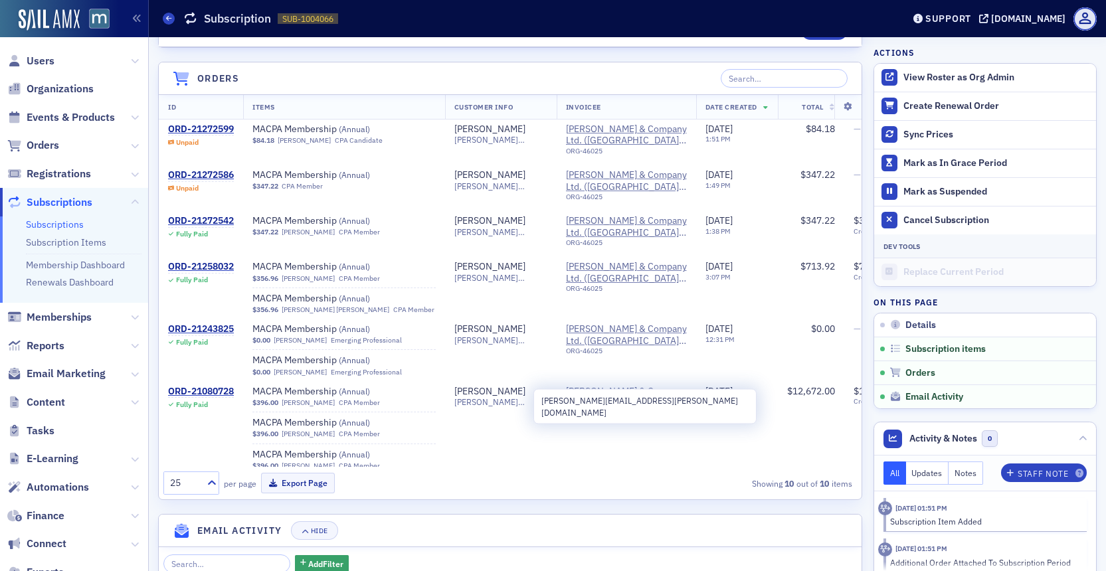
scroll to position [2772, 0]
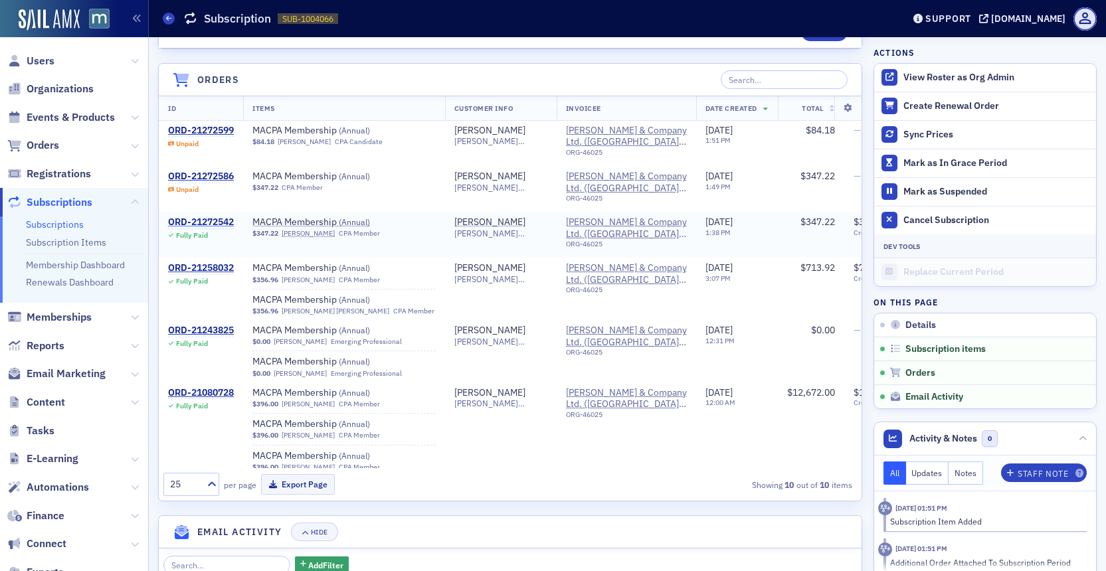
click at [228, 220] on div "ORD-21272542" at bounding box center [201, 222] width 66 height 12
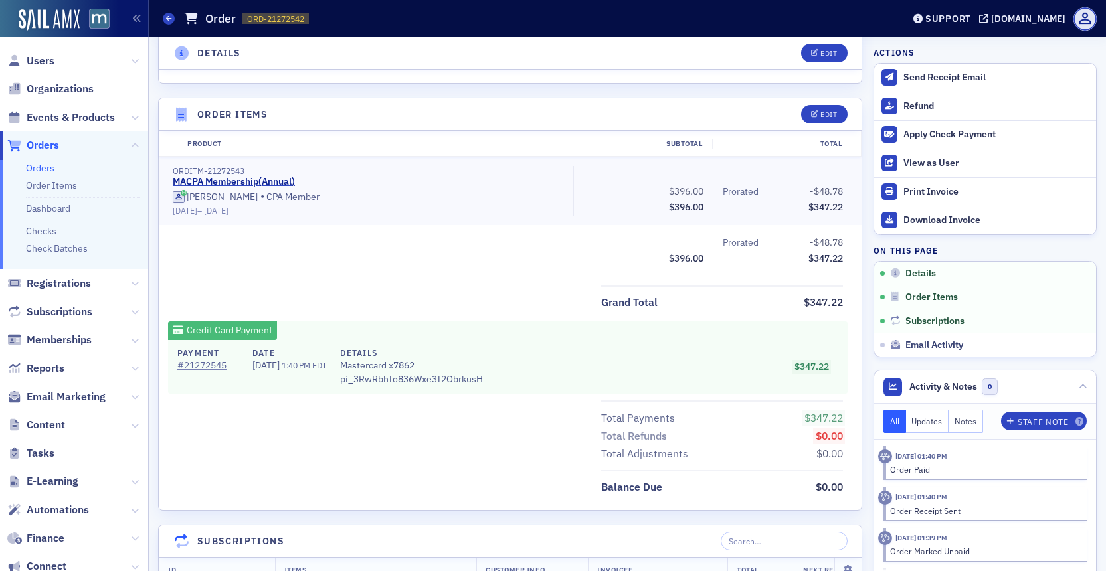
scroll to position [428, 0]
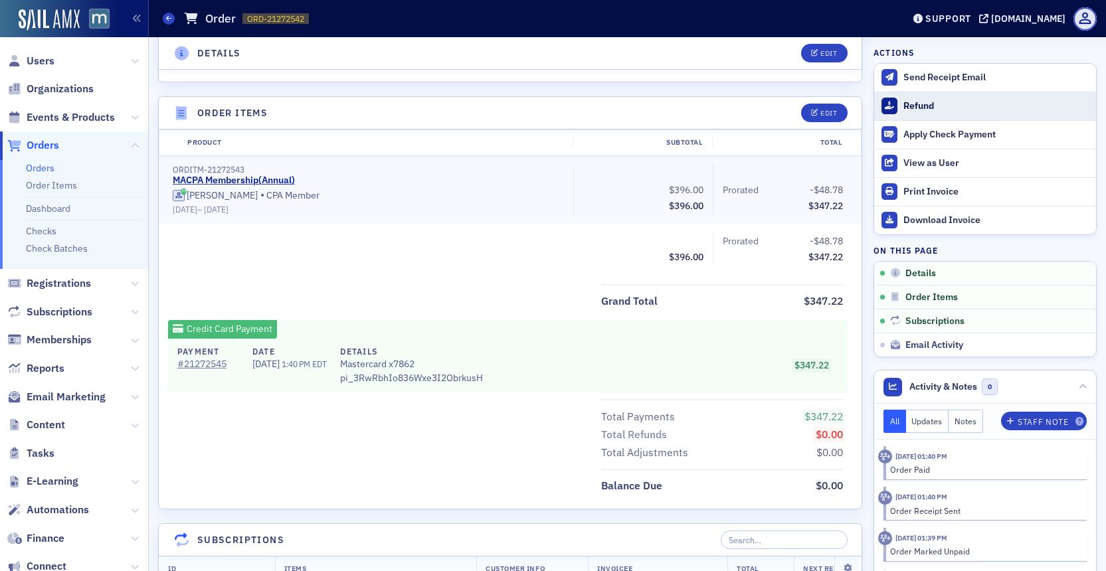
click at [906, 101] on div "Refund" at bounding box center [996, 106] width 186 height 12
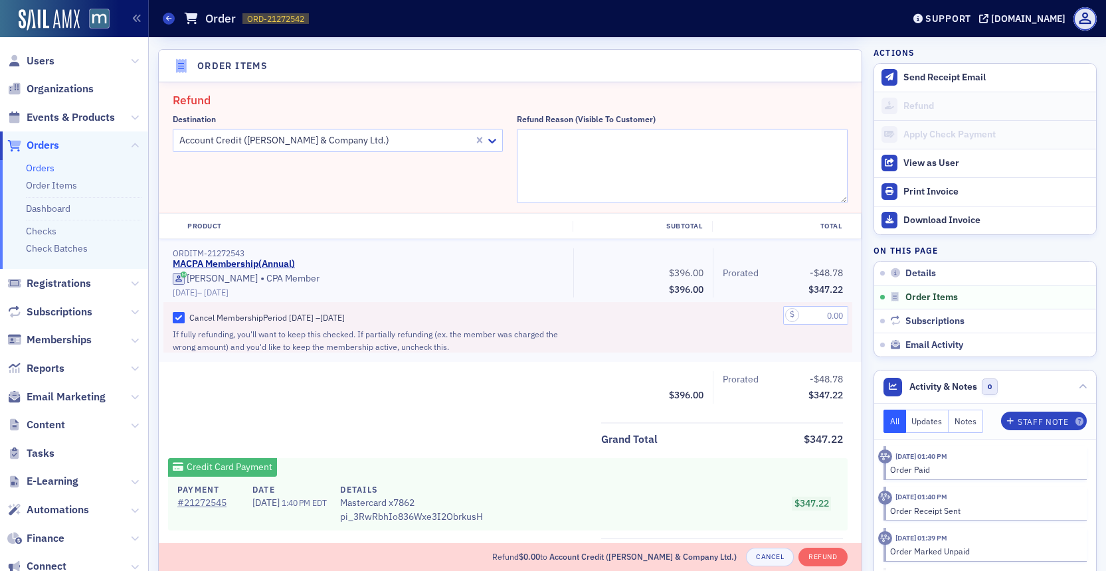
scroll to position [481, 0]
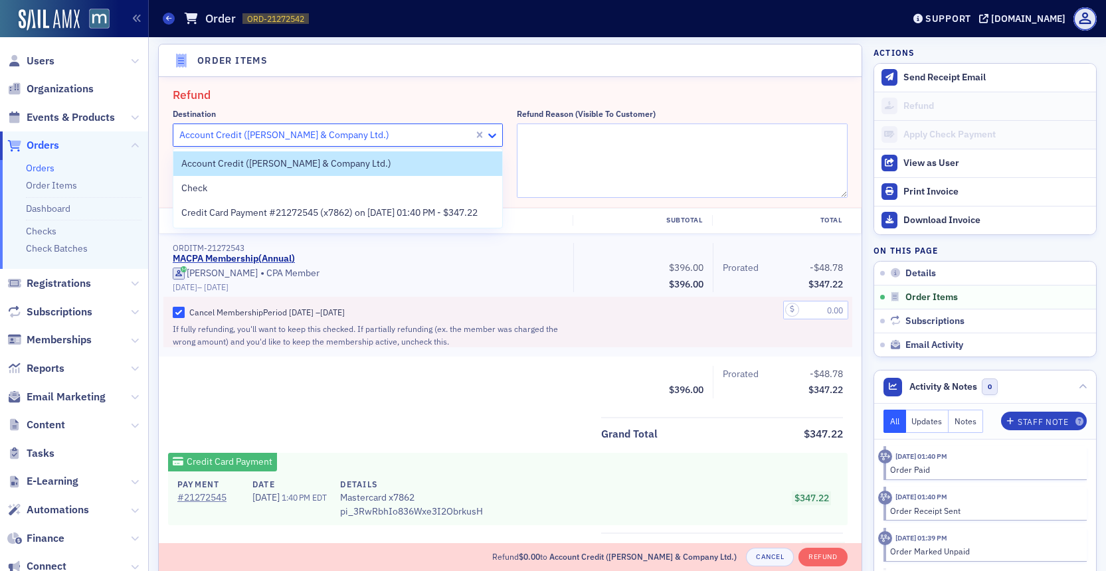
click at [498, 134] on icon at bounding box center [491, 135] width 13 height 13
click at [446, 215] on span "Credit Card Payment #21272545 (x7862) on [DATE] 01:40 PM - $347.22" at bounding box center [329, 213] width 296 height 14
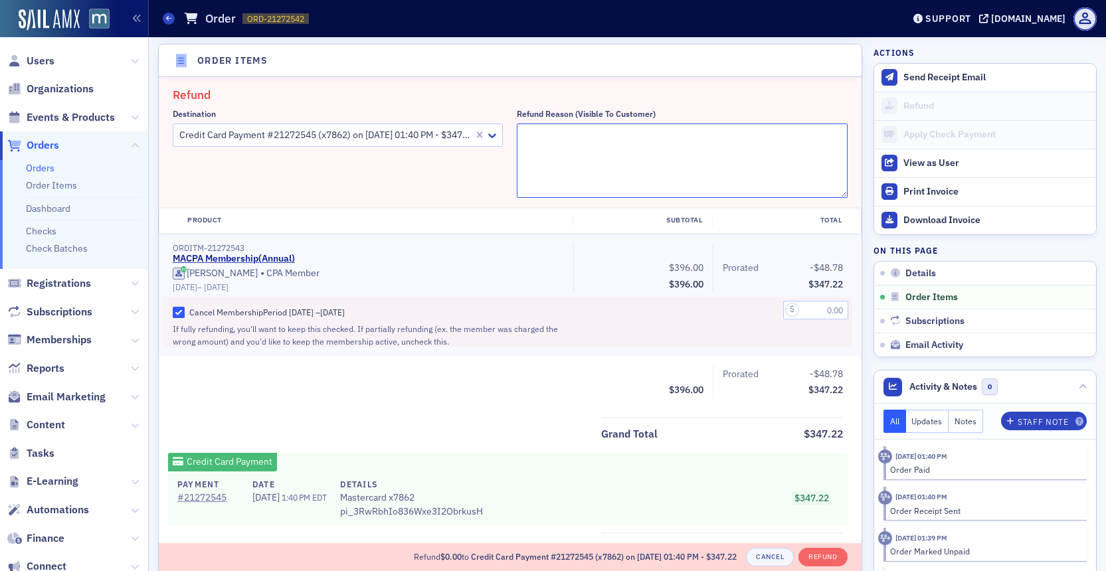
click at [593, 134] on textarea "Refund Reason (Visible to Customer)" at bounding box center [682, 161] width 330 height 74
paste textarea "I accidently created a new member account and paid for a membership for someone…"
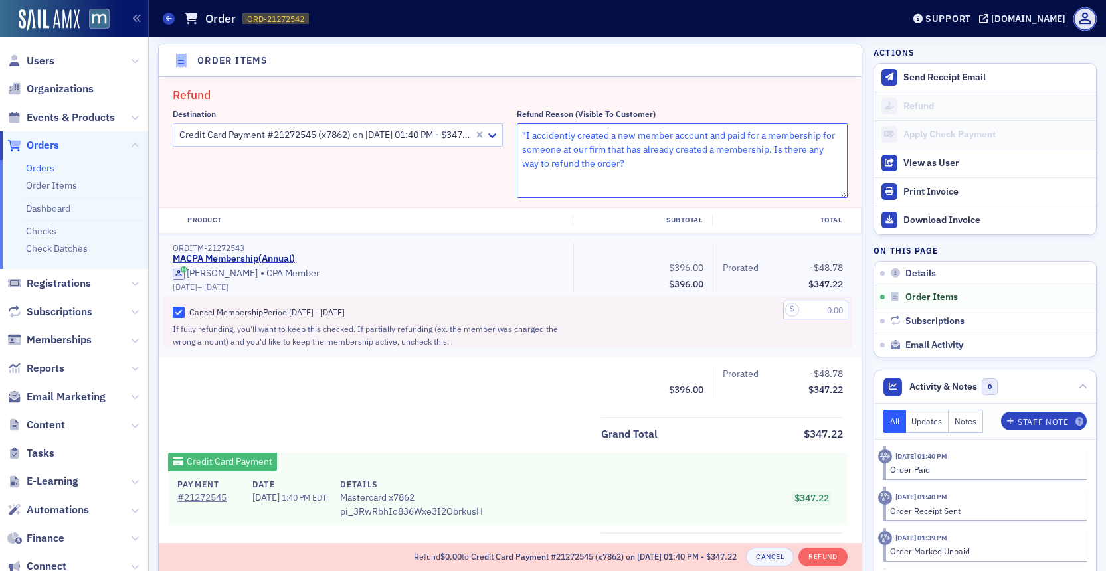
scroll to position [0, 0]
type textarea ""I accidently created a new member account and paid for a membership for someon…"
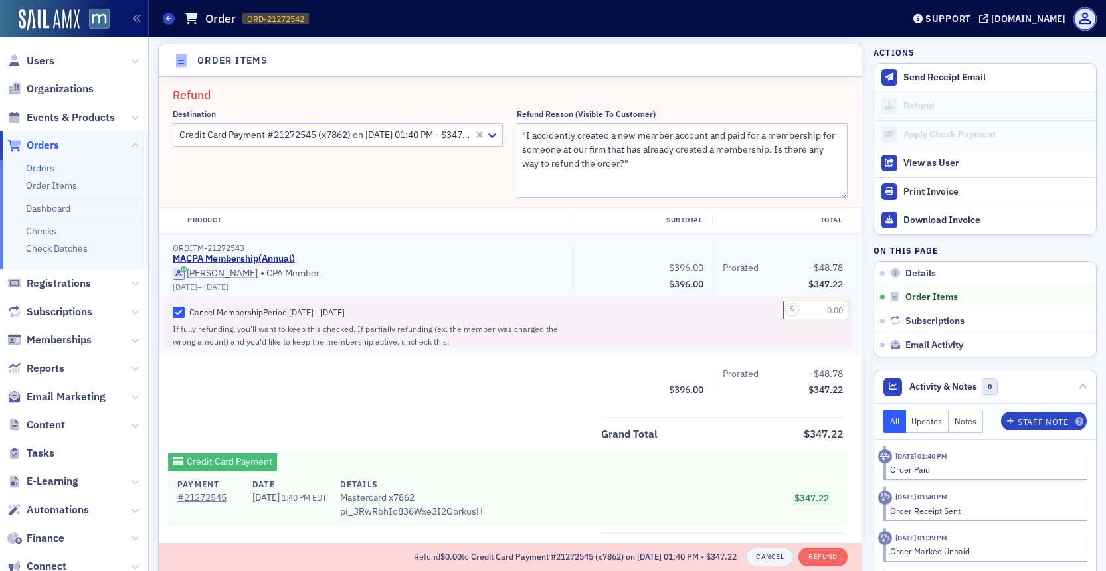
click at [804, 309] on input "text" at bounding box center [815, 310] width 65 height 19
type input "347.22"
click at [768, 326] on div "347.22" at bounding box center [781, 322] width 139 height 50
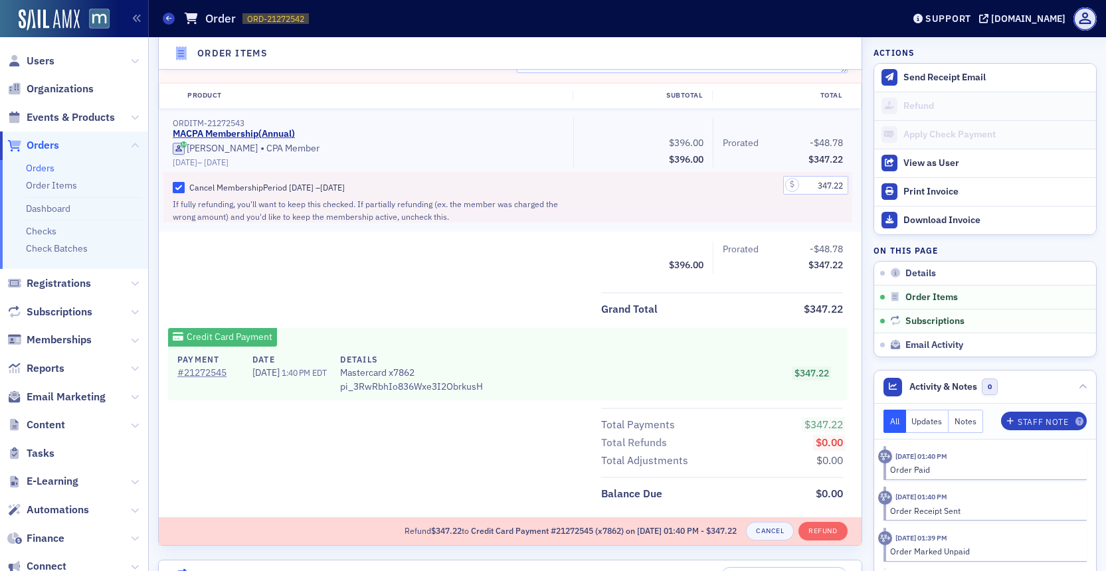
scroll to position [631, 0]
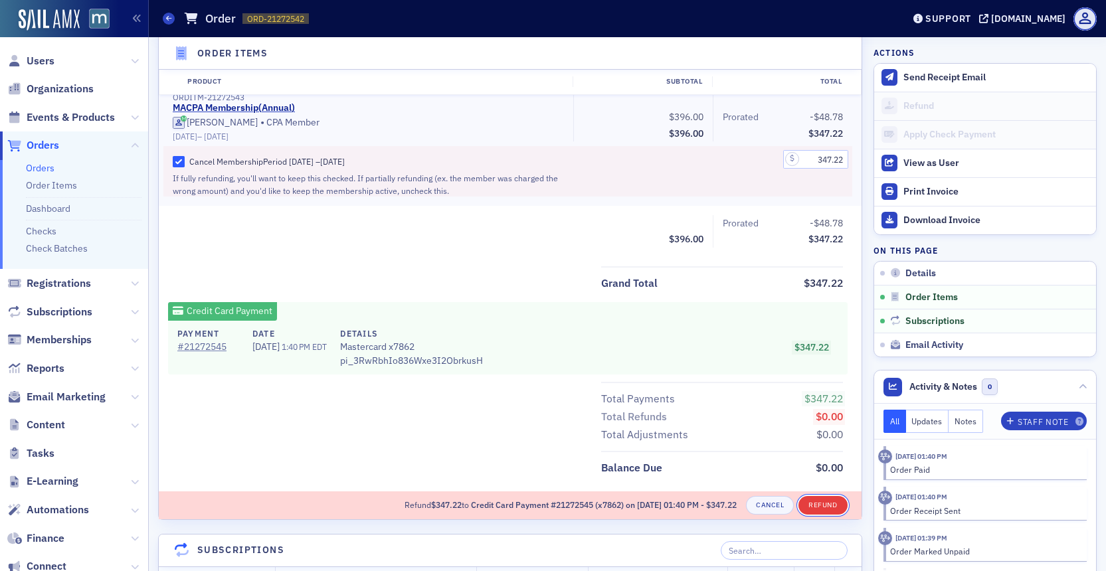
click at [826, 500] on button "Refund" at bounding box center [822, 505] width 48 height 19
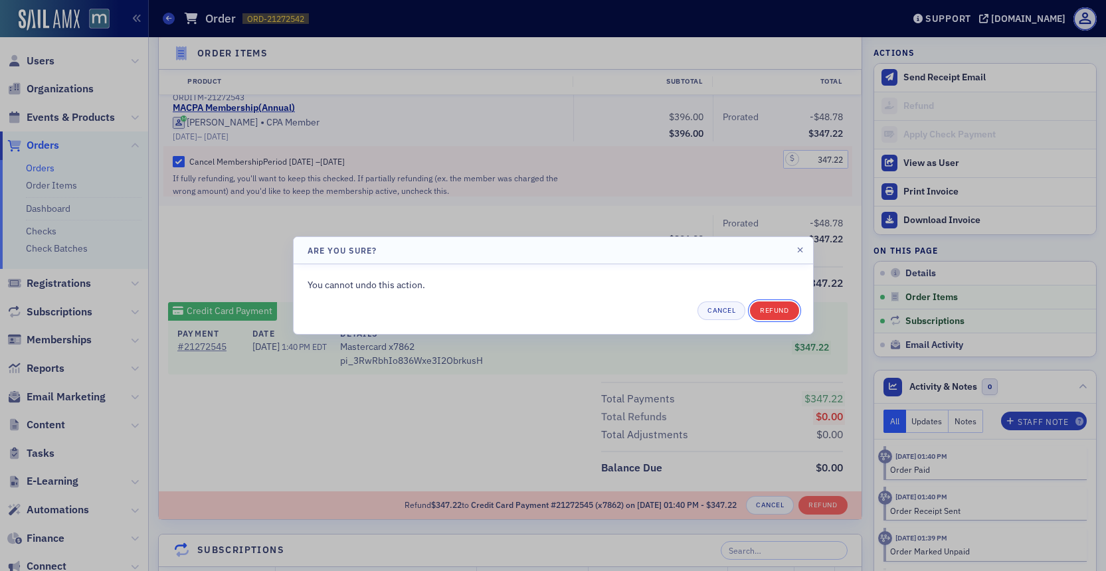
click at [792, 302] on button "Refund" at bounding box center [774, 310] width 48 height 19
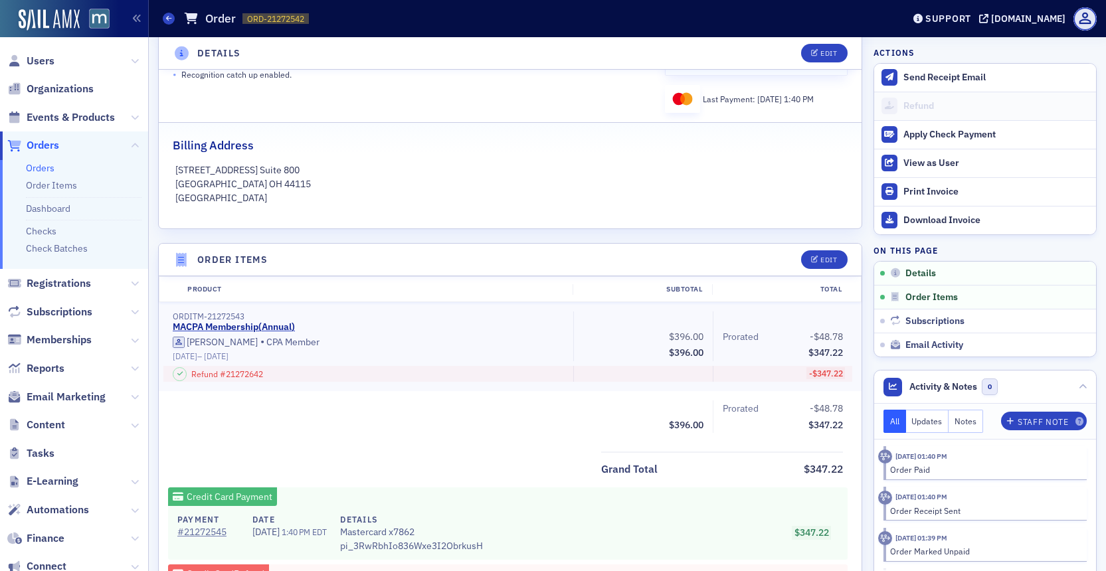
scroll to position [296, 0]
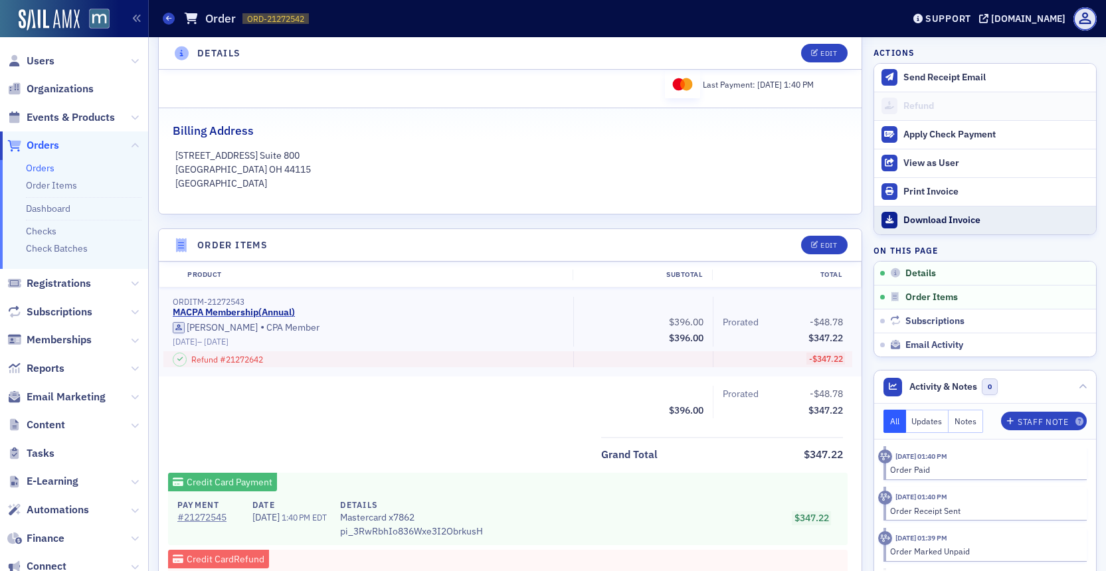
click at [920, 227] on link "Download Invoice" at bounding box center [985, 220] width 222 height 29
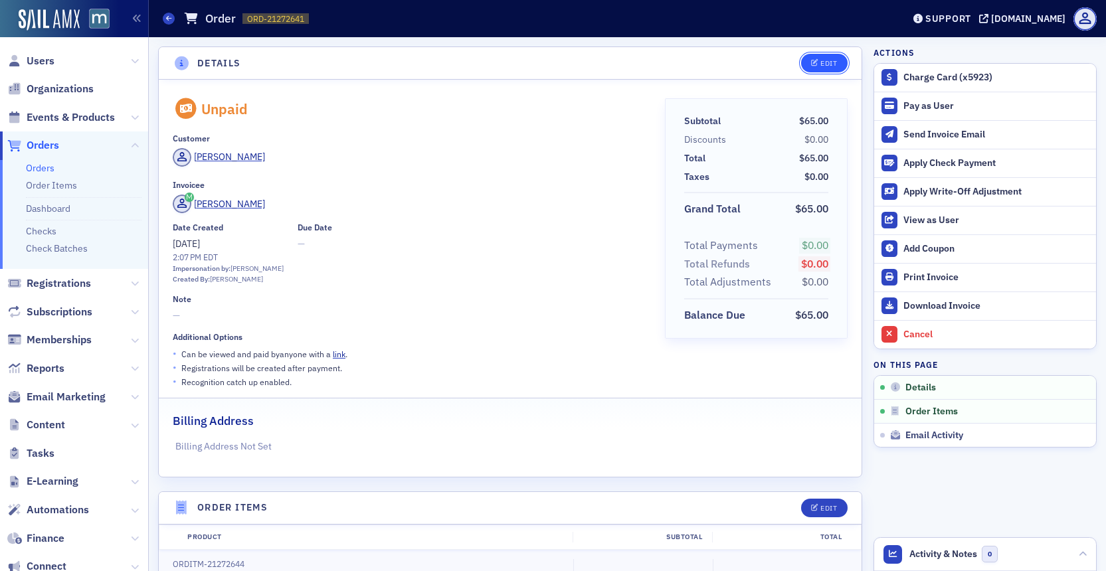
click at [815, 65] on icon "button" at bounding box center [815, 63] width 8 height 7
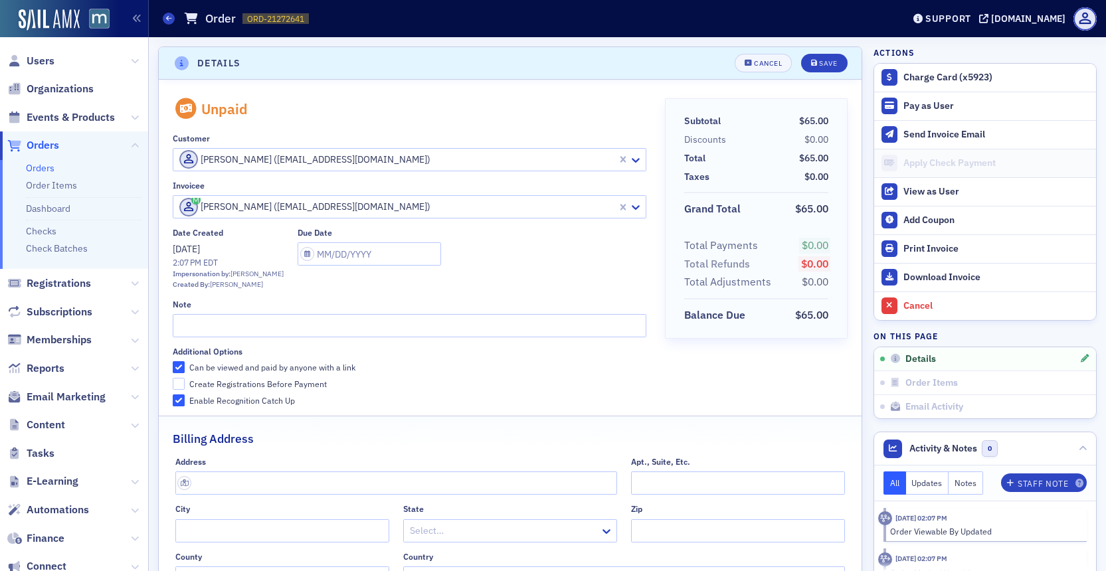
scroll to position [3, 0]
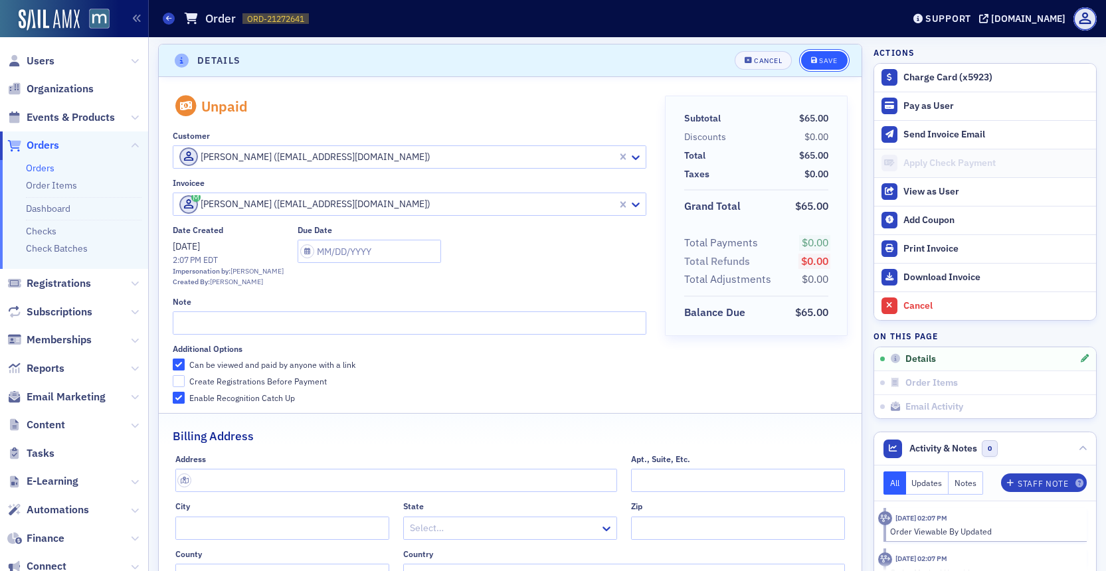
click at [822, 57] on div "Save" at bounding box center [828, 60] width 18 height 7
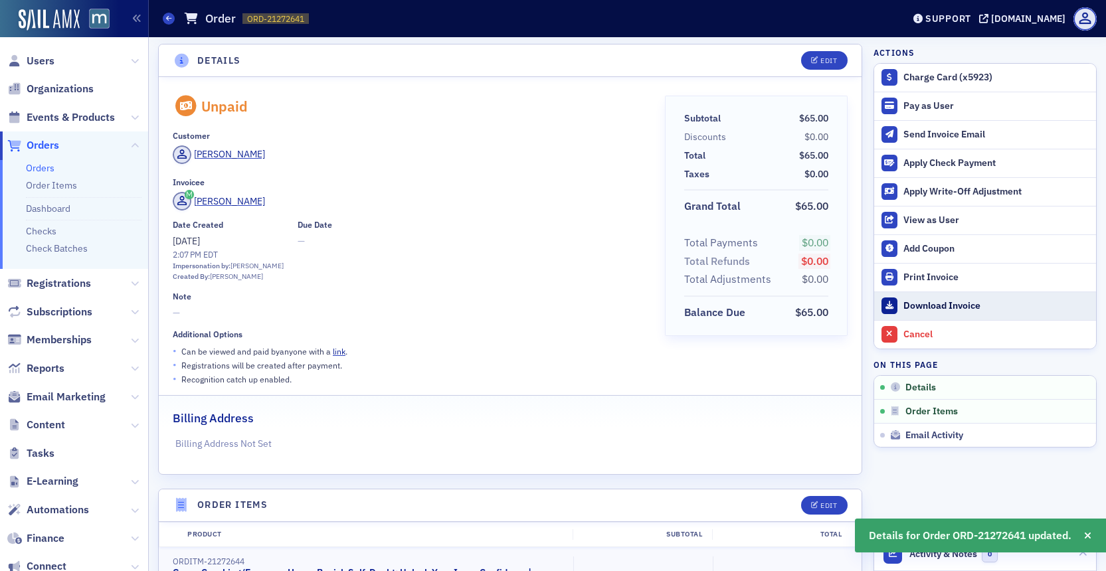
click at [902, 295] on link "Download Invoice" at bounding box center [985, 306] width 222 height 29
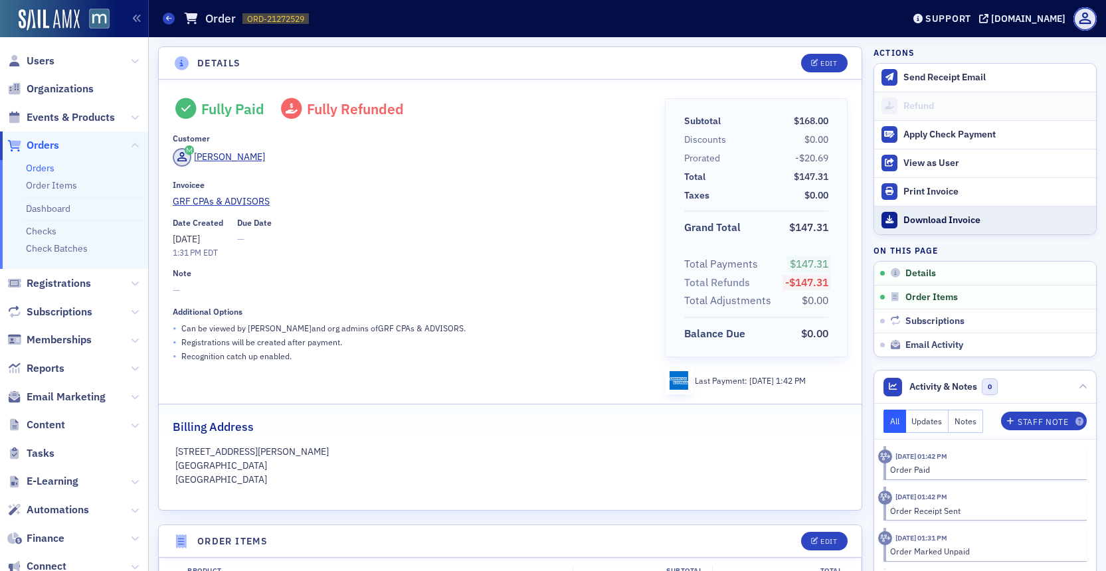
click at [916, 220] on div "Download Invoice" at bounding box center [996, 220] width 186 height 12
